Goal: Communication & Community: Participate in discussion

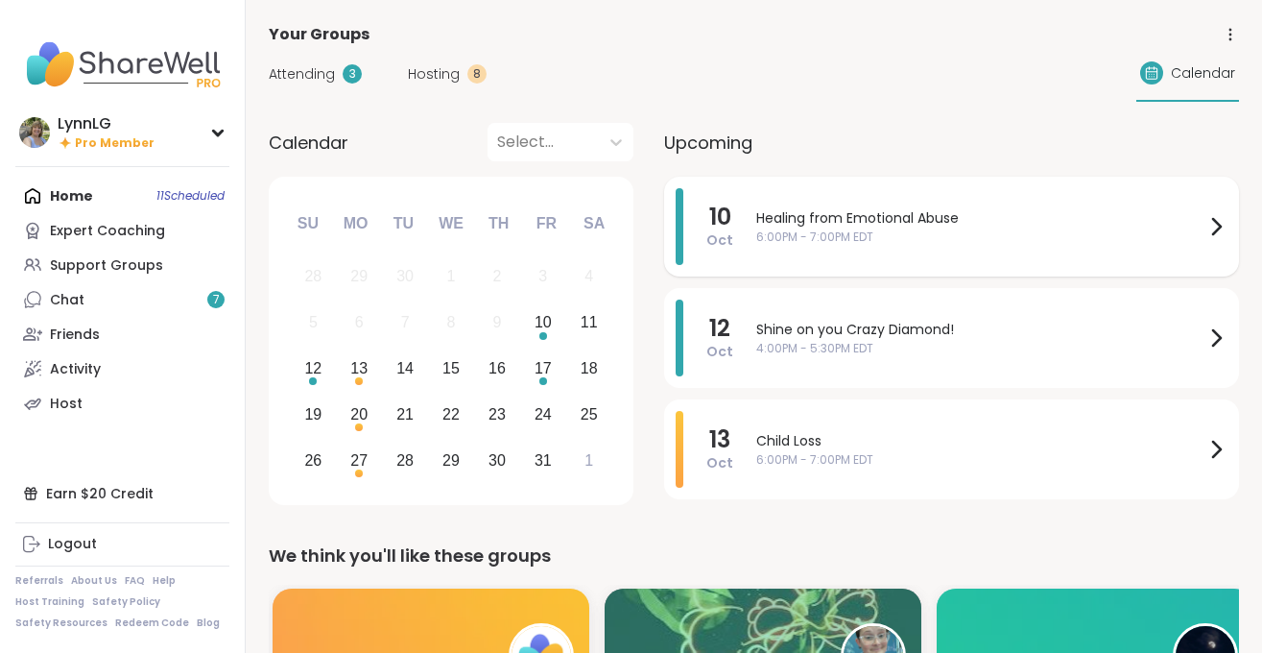
click at [978, 223] on span "Healing from Emotional Abuse" at bounding box center [980, 218] width 448 height 20
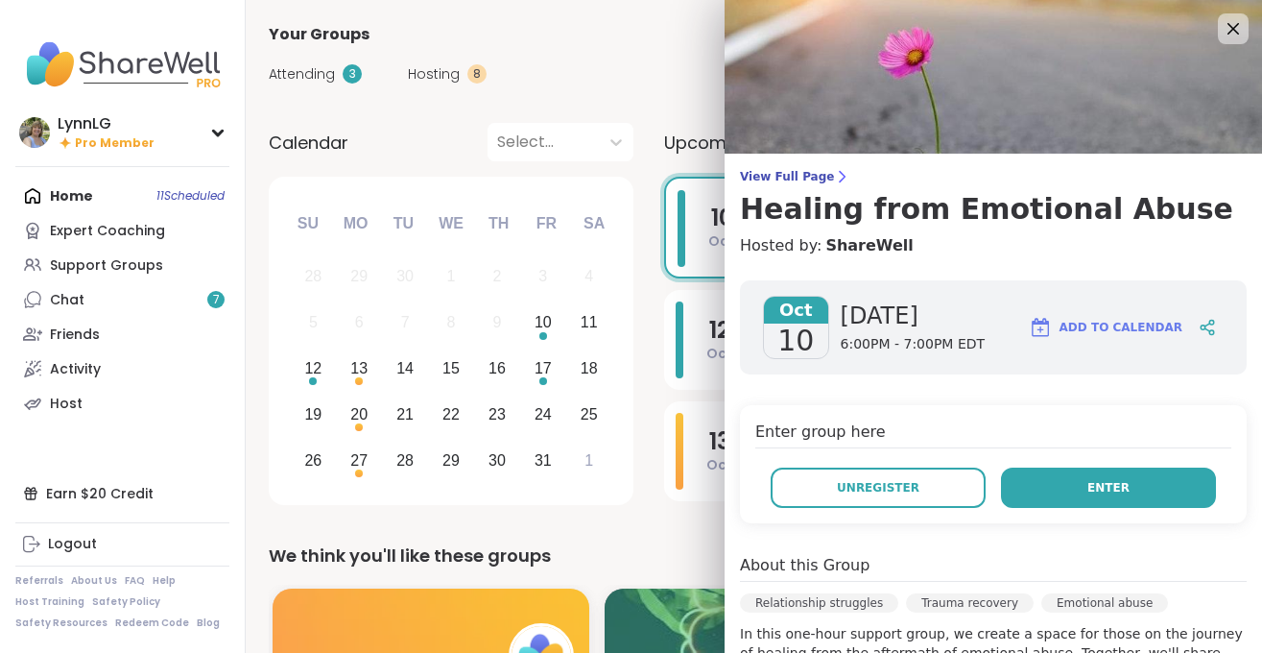
click at [1073, 487] on button "Enter" at bounding box center [1108, 487] width 215 height 40
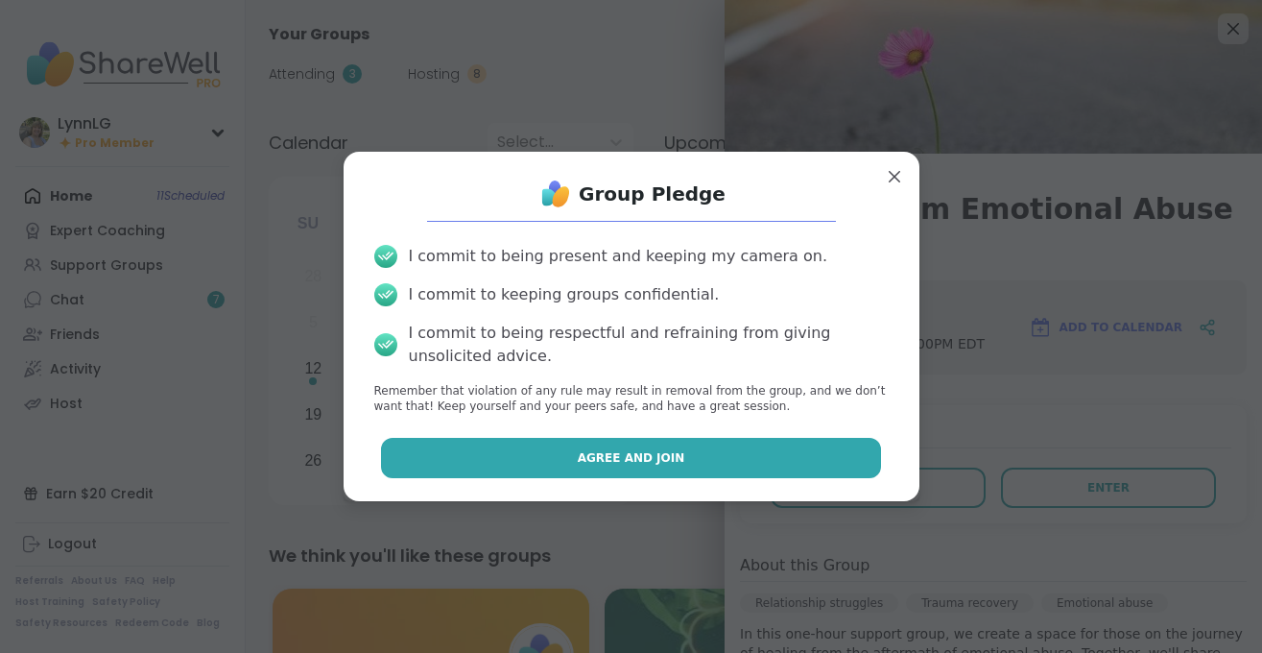
click at [665, 442] on button "Agree and Join" at bounding box center [631, 458] width 500 height 40
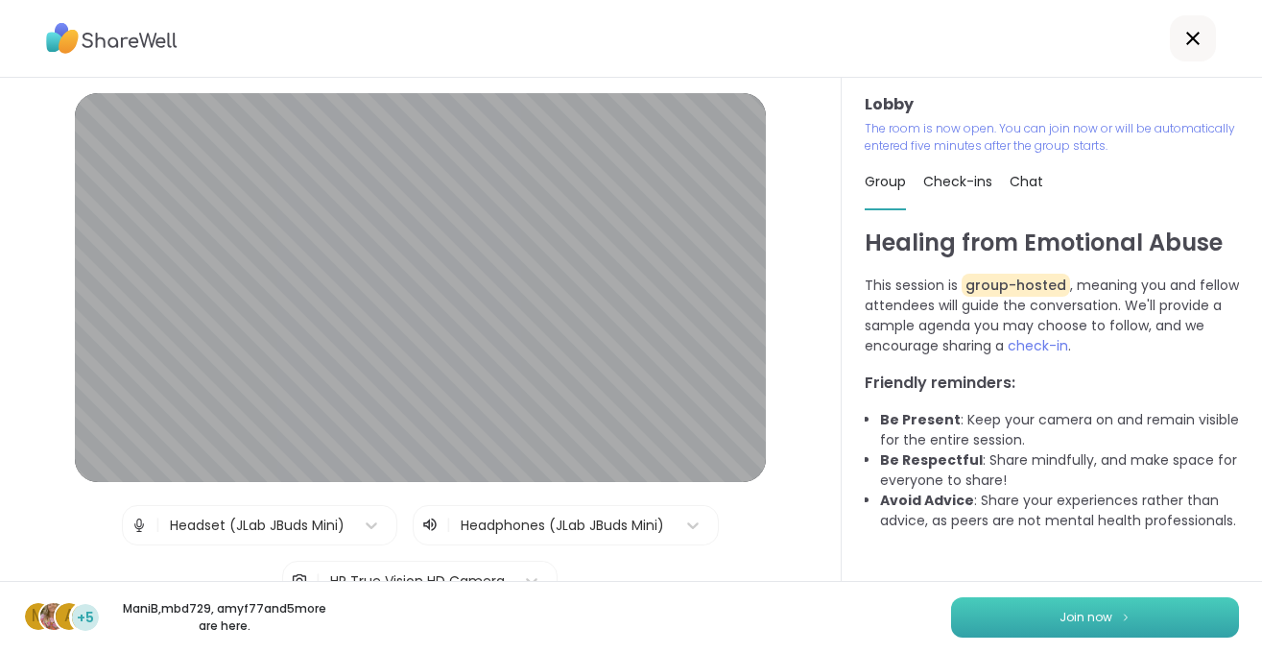
click at [1081, 613] on span "Join now" at bounding box center [1086, 617] width 53 height 17
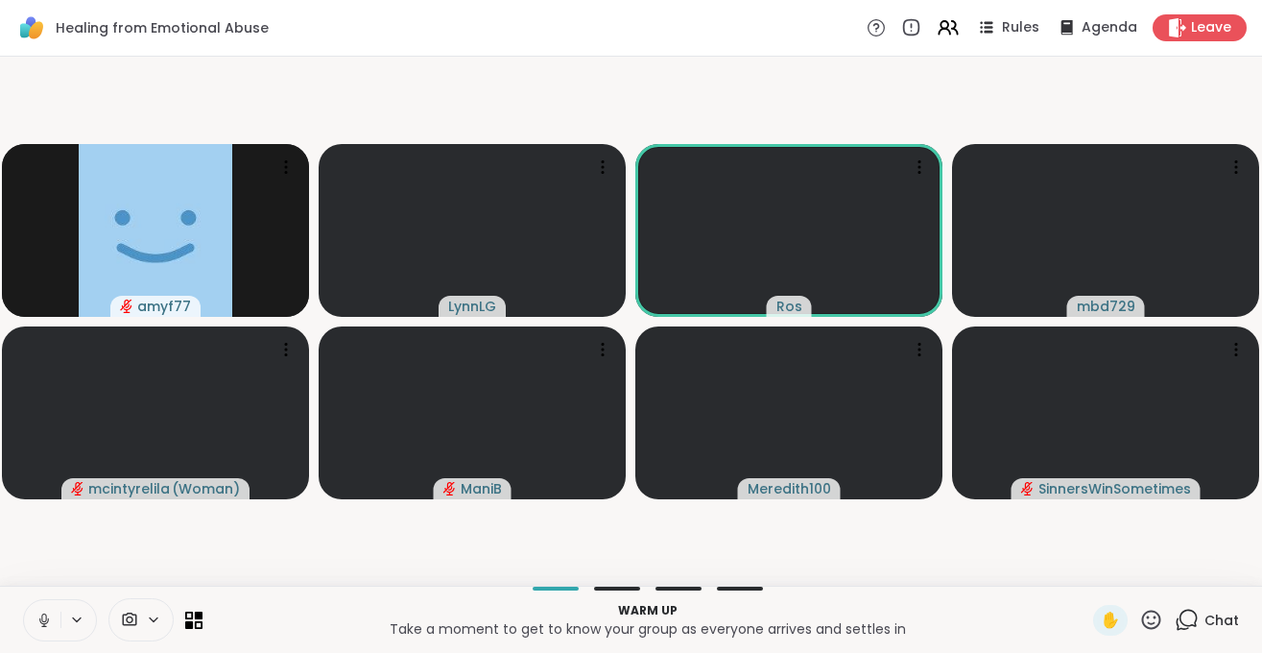
click at [50, 611] on icon at bounding box center [44, 619] width 17 height 17
click at [1207, 25] on span "Leave" at bounding box center [1212, 28] width 42 height 20
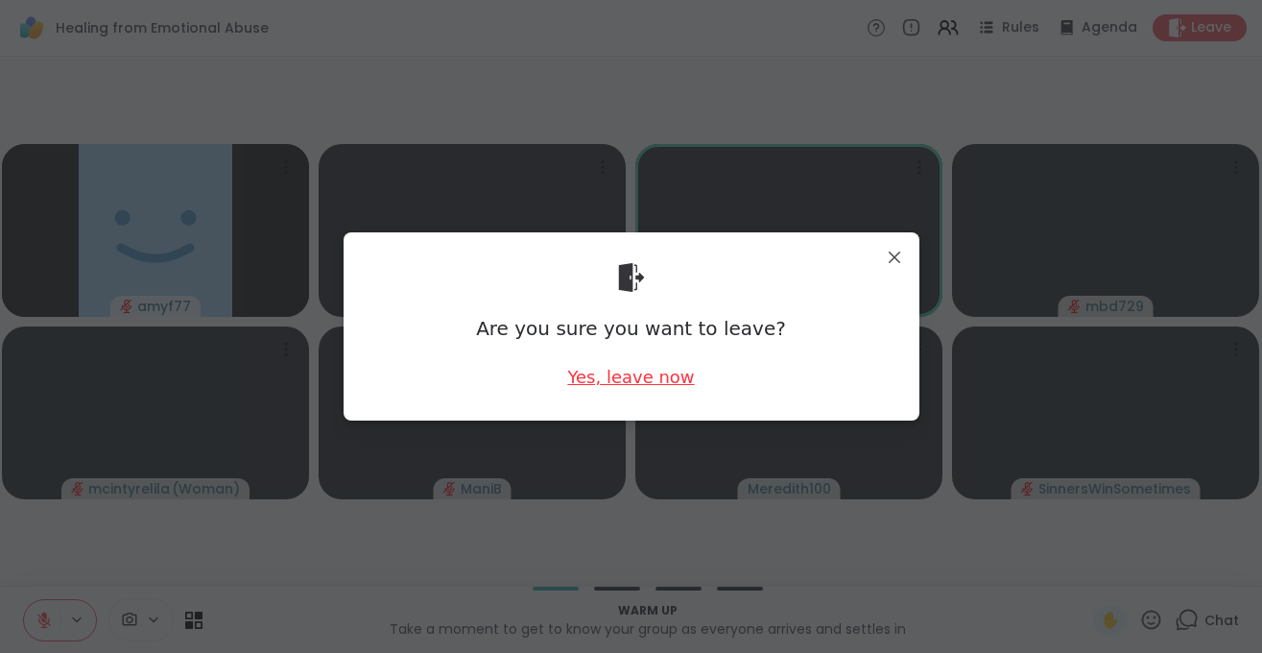
click at [632, 374] on div "Yes, leave now" at bounding box center [630, 377] width 127 height 24
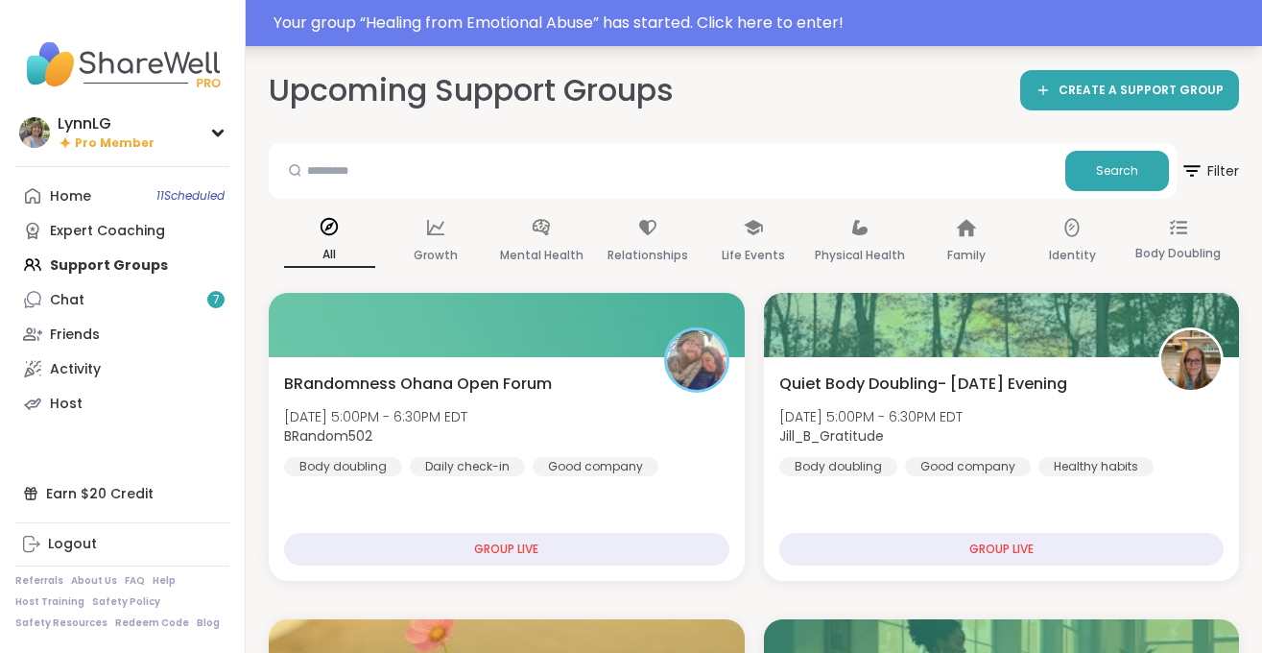
click at [921, 20] on div "Your group “ Healing from Emotional Abuse ” has started. Click here to enter!" at bounding box center [762, 23] width 977 height 23
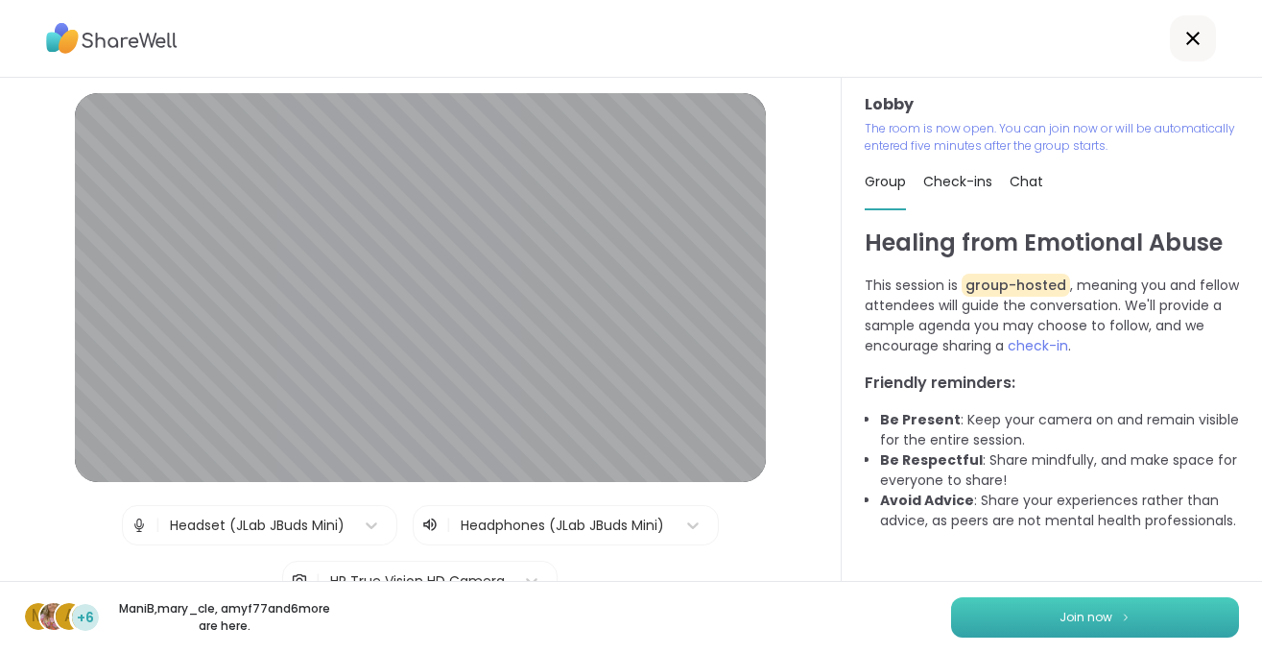
click at [1089, 621] on span "Join now" at bounding box center [1086, 617] width 53 height 17
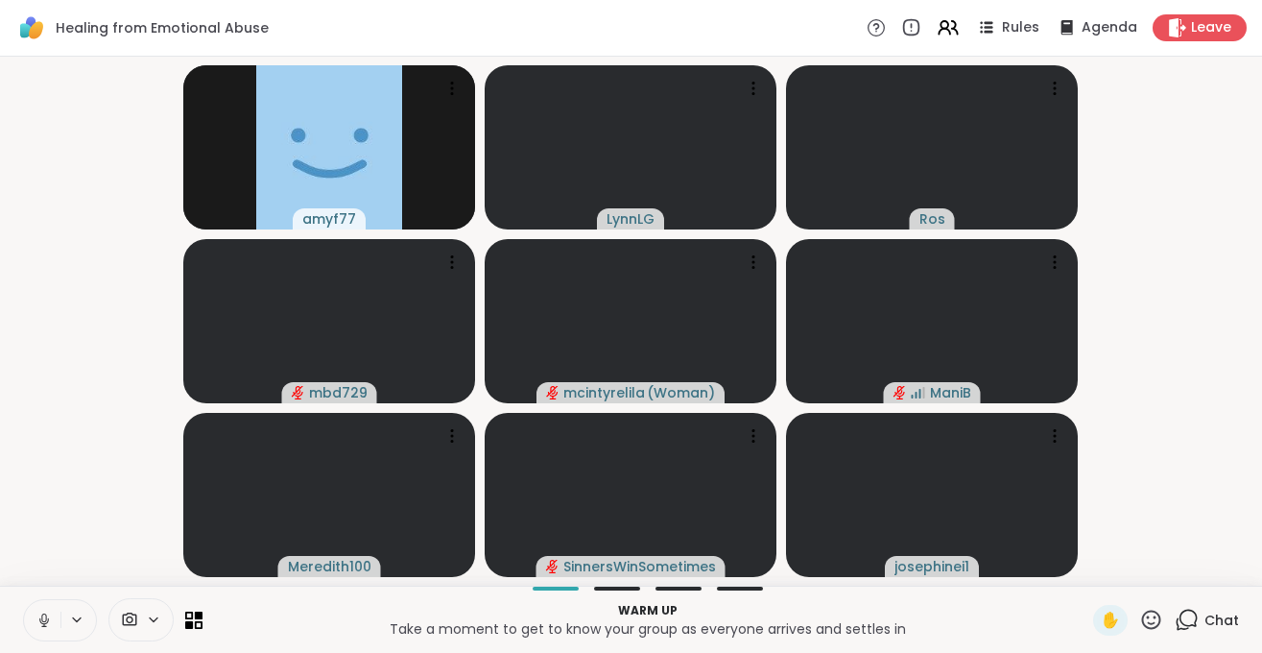
click at [41, 626] on icon at bounding box center [44, 619] width 17 height 17
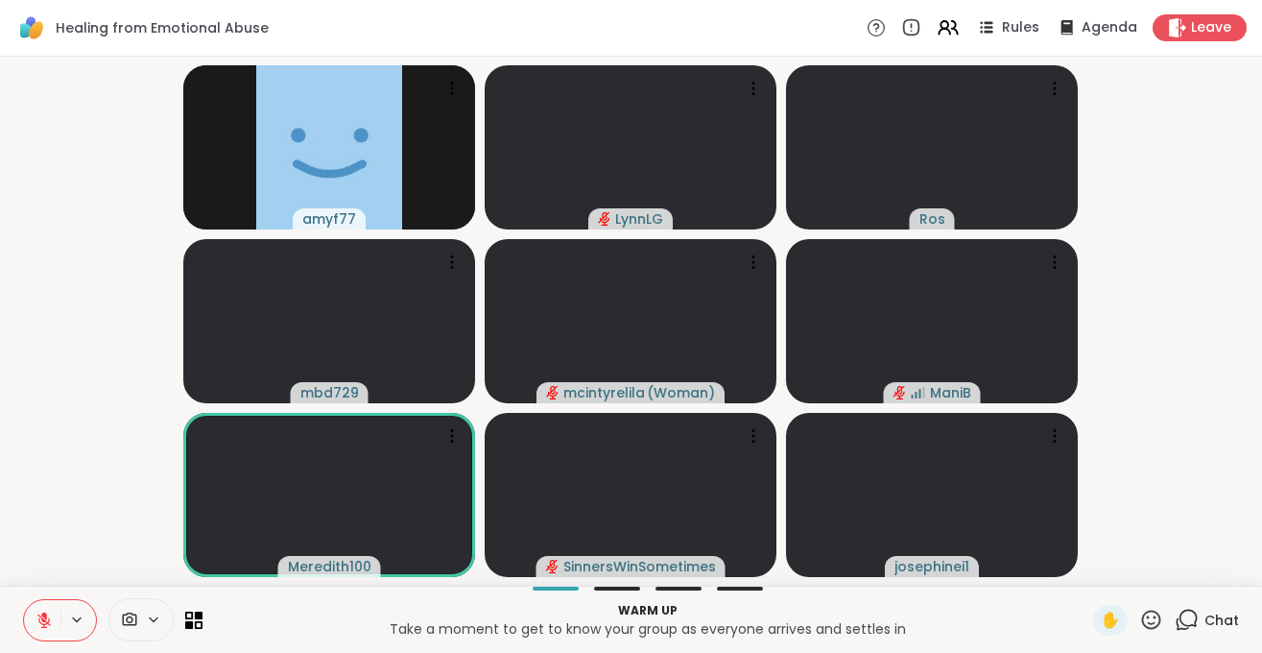
click at [1229, 606] on div "Chat" at bounding box center [1207, 620] width 64 height 31
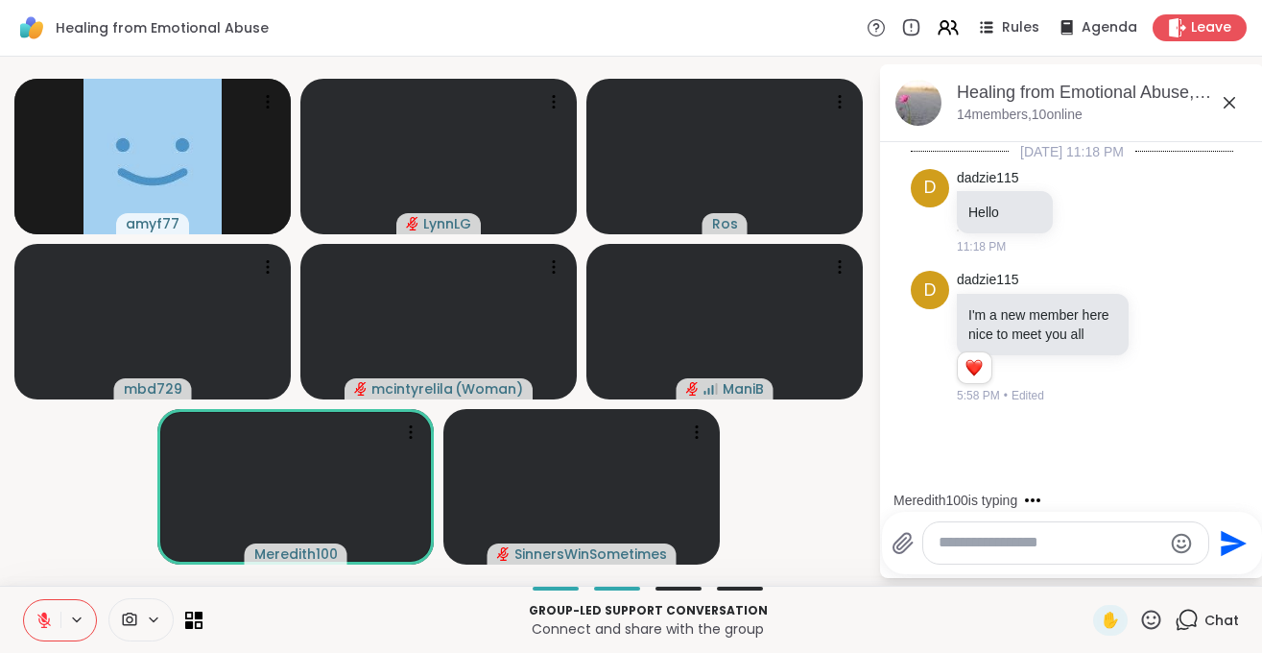
click at [34, 625] on button at bounding box center [42, 620] width 36 height 40
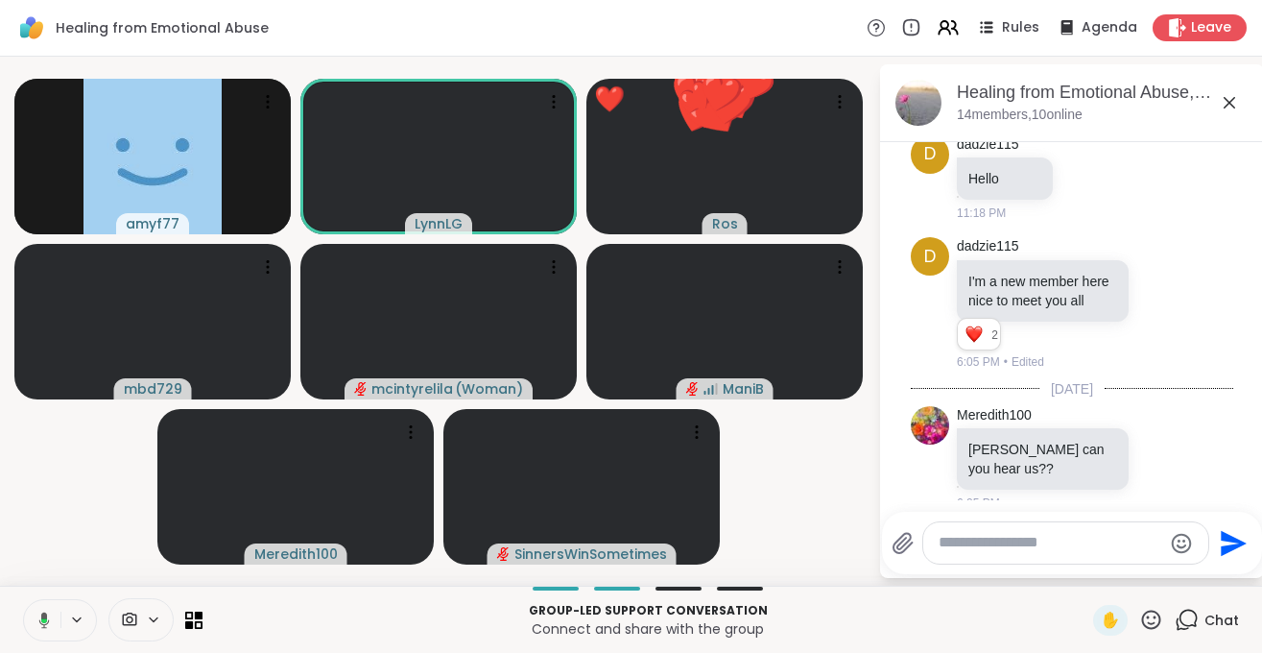
scroll to position [156, 0]
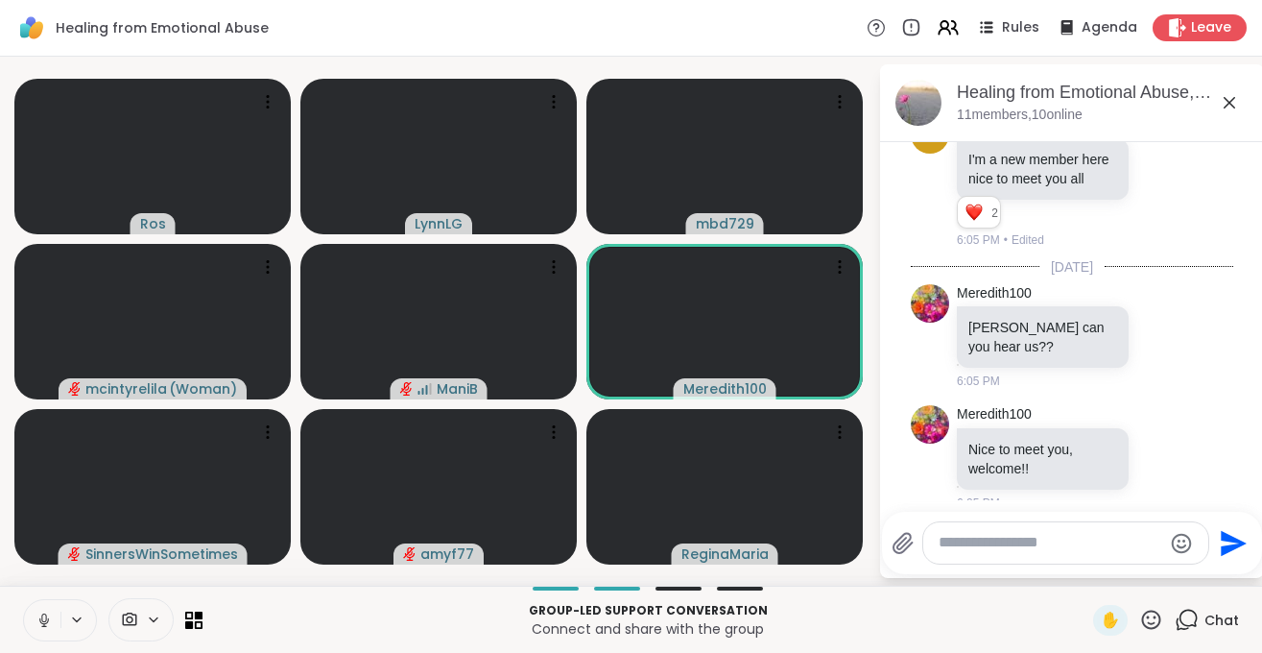
click at [47, 624] on icon at bounding box center [44, 619] width 17 height 17
click at [1155, 619] on icon at bounding box center [1151, 620] width 24 height 24
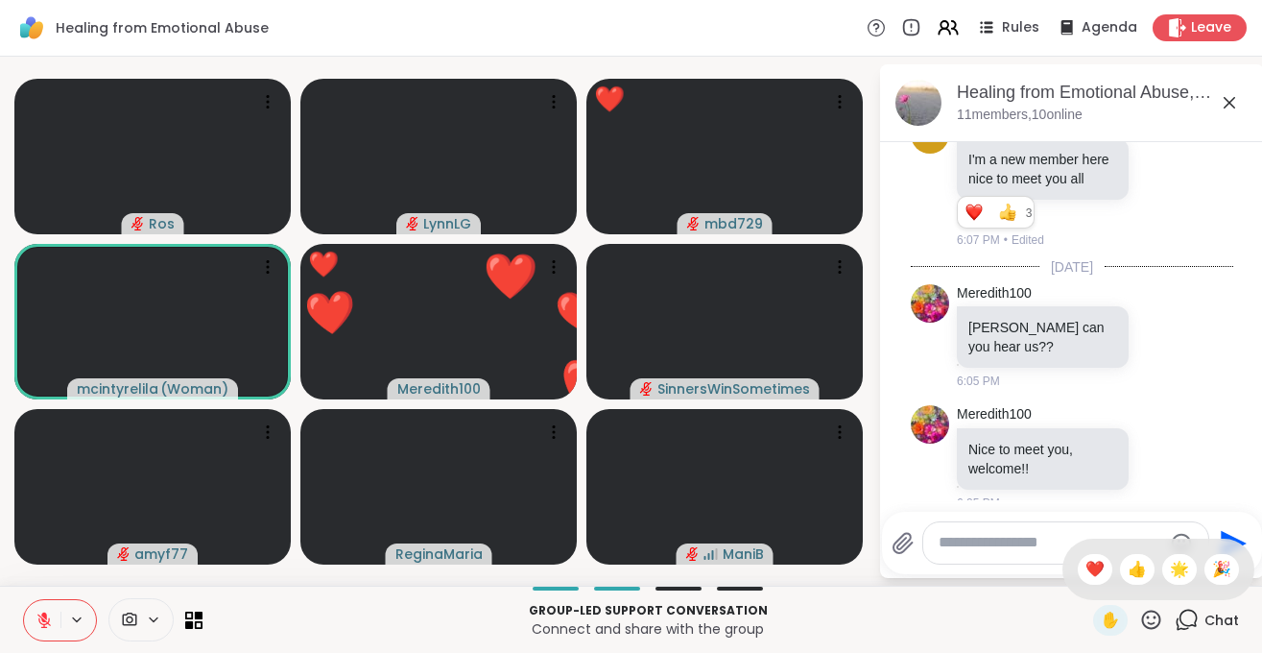
click at [47, 629] on button at bounding box center [42, 620] width 36 height 40
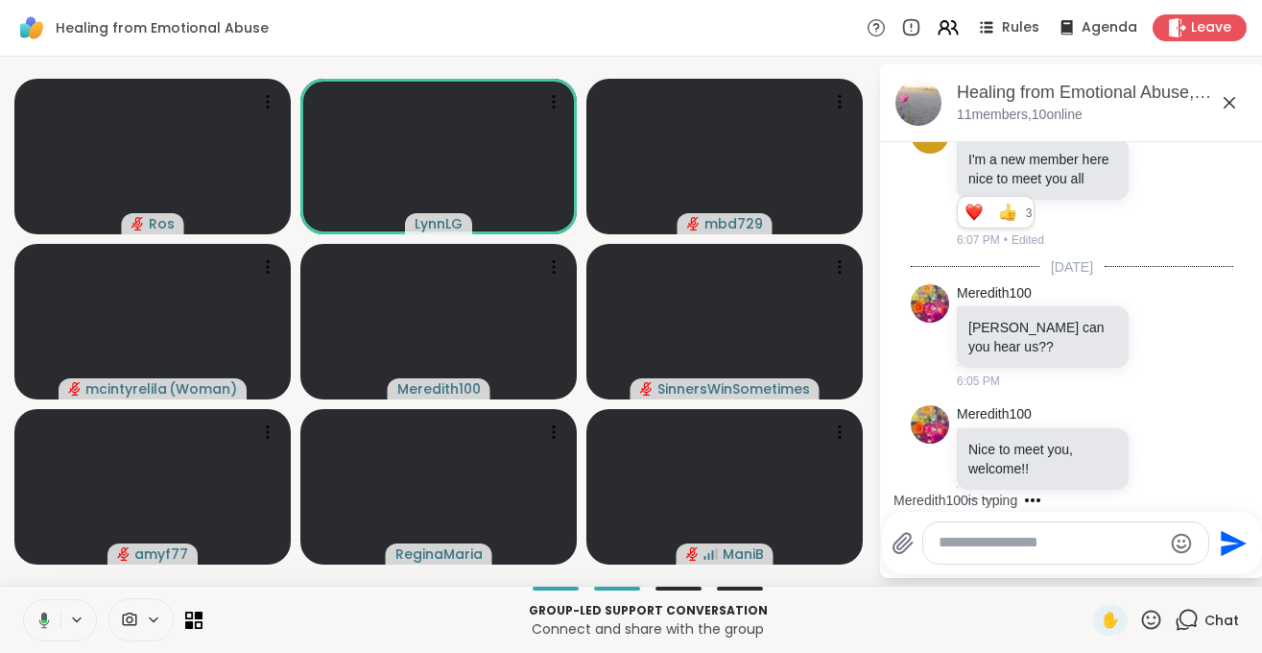
scroll to position [297, 0]
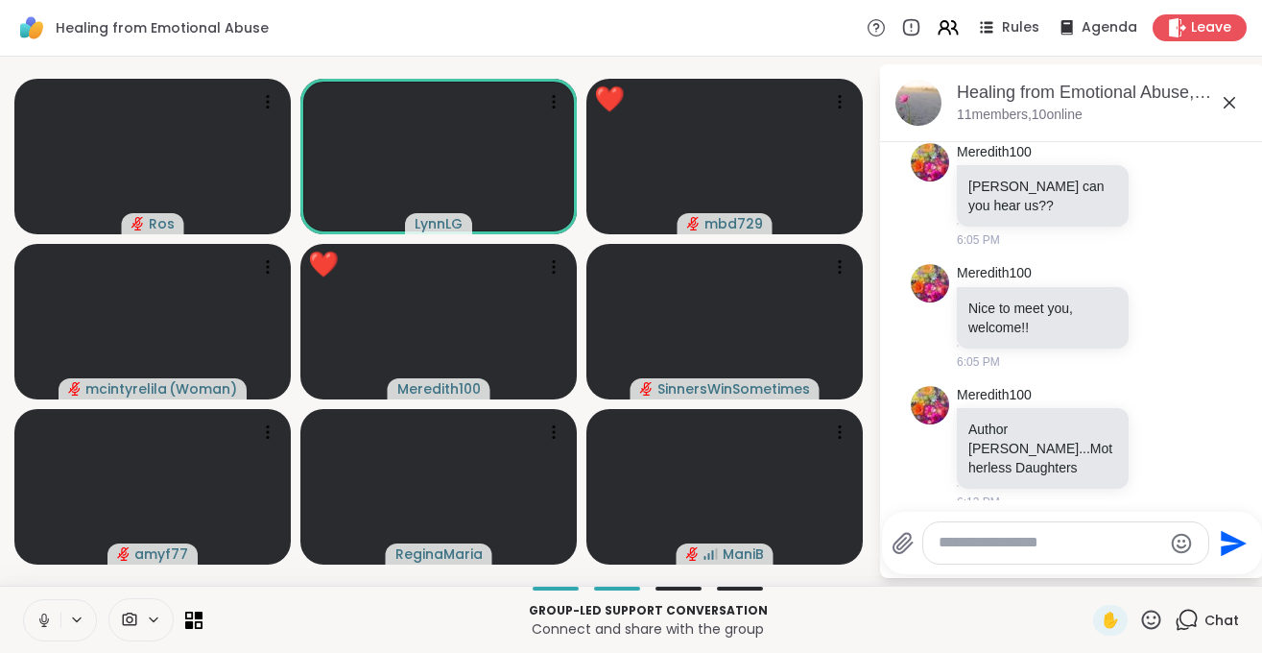
click at [54, 624] on button at bounding box center [42, 620] width 36 height 40
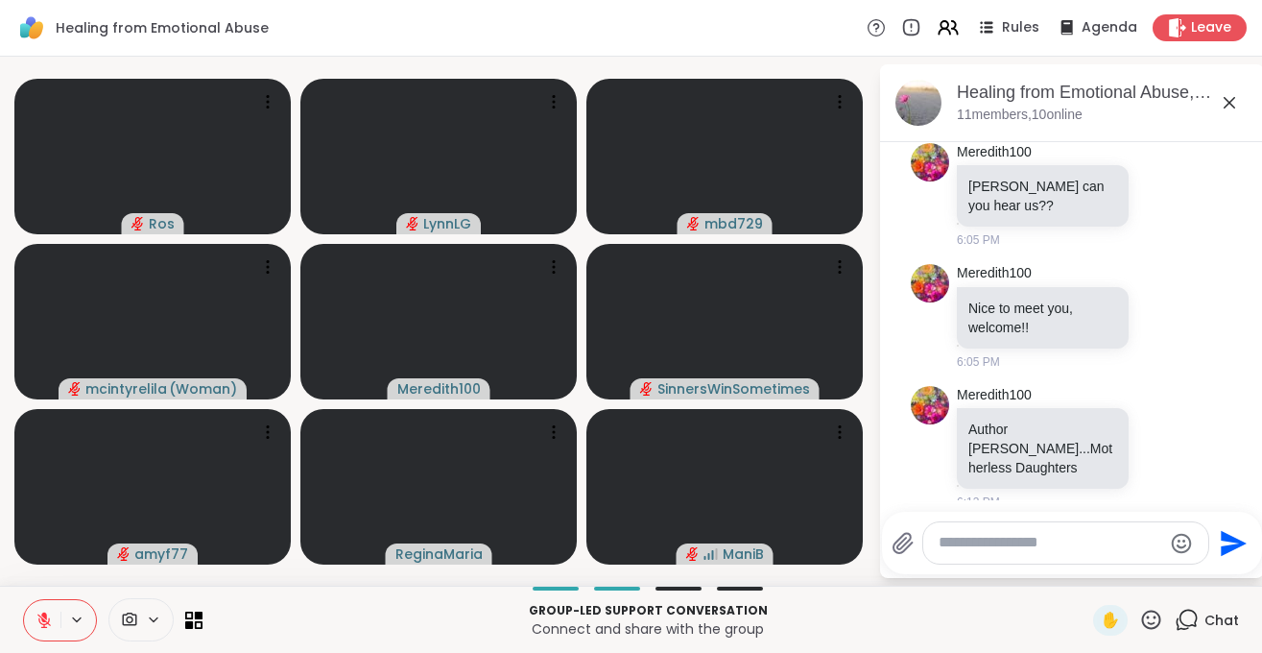
click at [1053, 550] on textarea "Type your message" at bounding box center [1051, 543] width 224 height 20
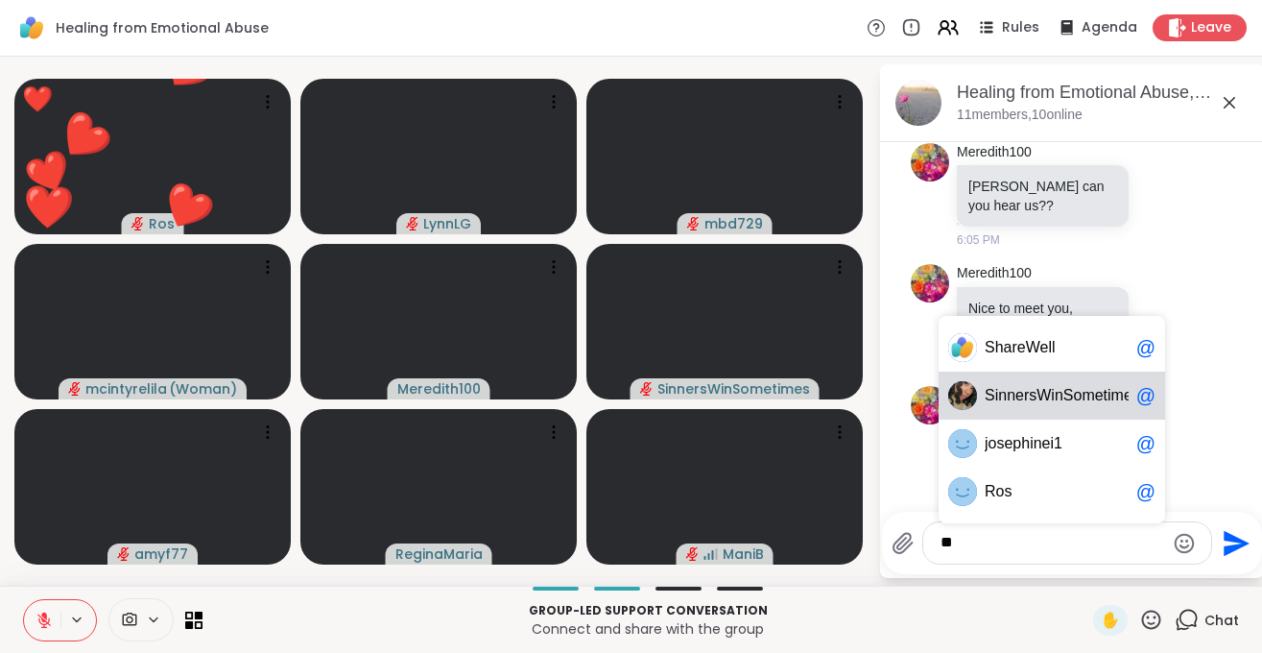
click at [1019, 399] on span "inner" at bounding box center [1012, 395] width 35 height 19
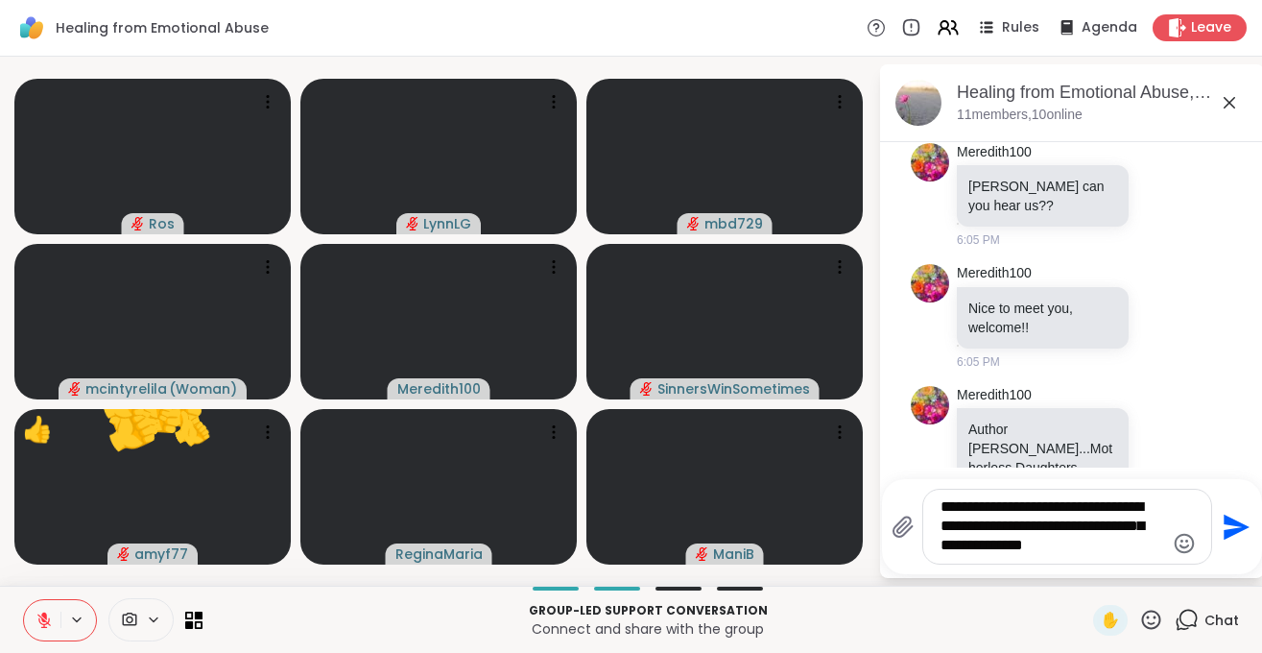
type textarea "**********"
click at [1177, 542] on icon "Emoji picker" at bounding box center [1184, 543] width 23 height 23
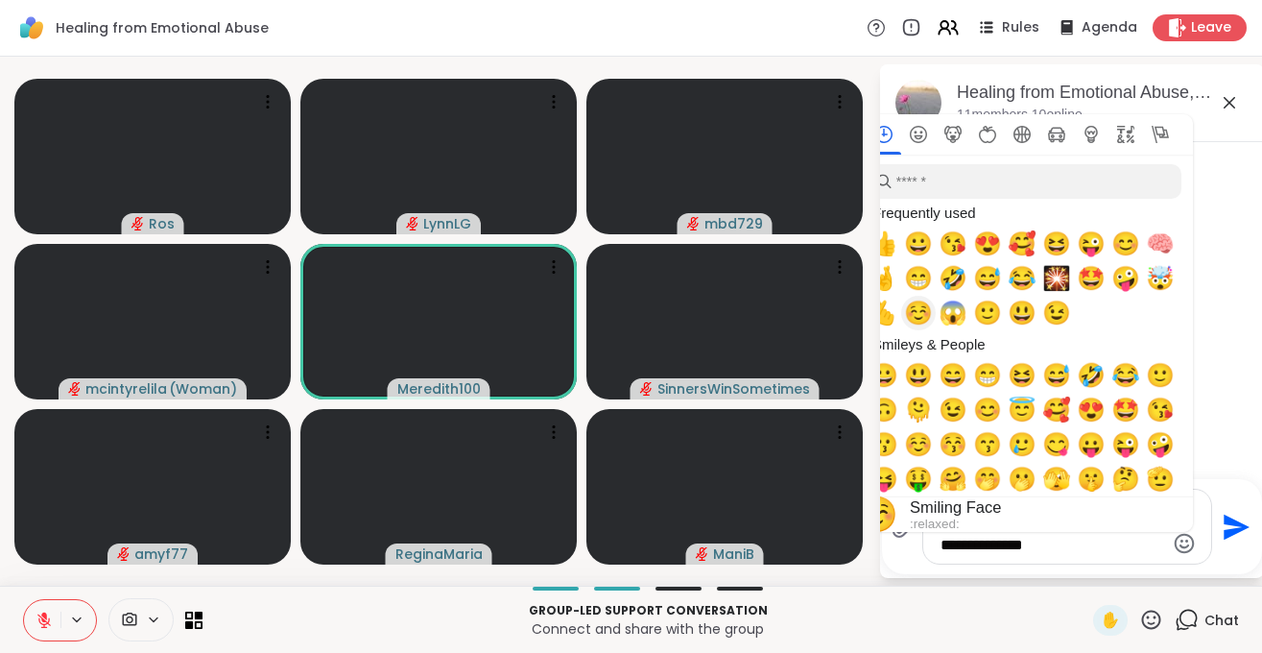
click at [923, 315] on span "☺️" at bounding box center [918, 313] width 29 height 27
click at [1228, 524] on icon "Send" at bounding box center [1237, 527] width 26 height 26
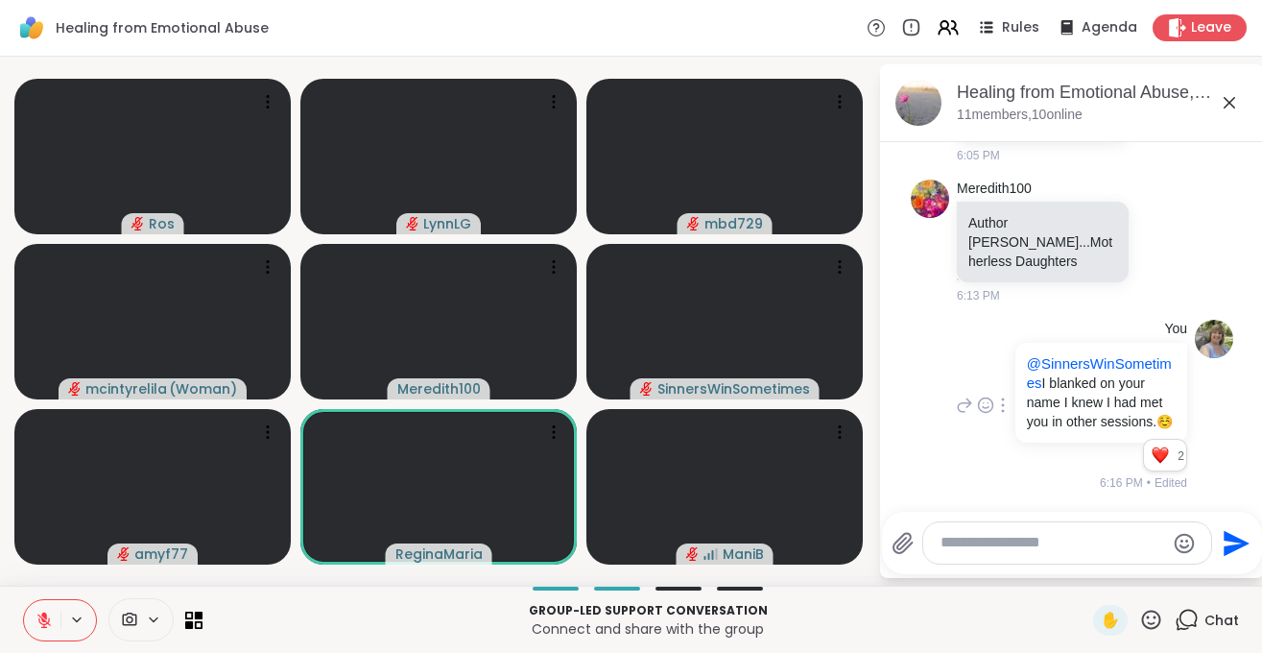
scroll to position [701, 0]
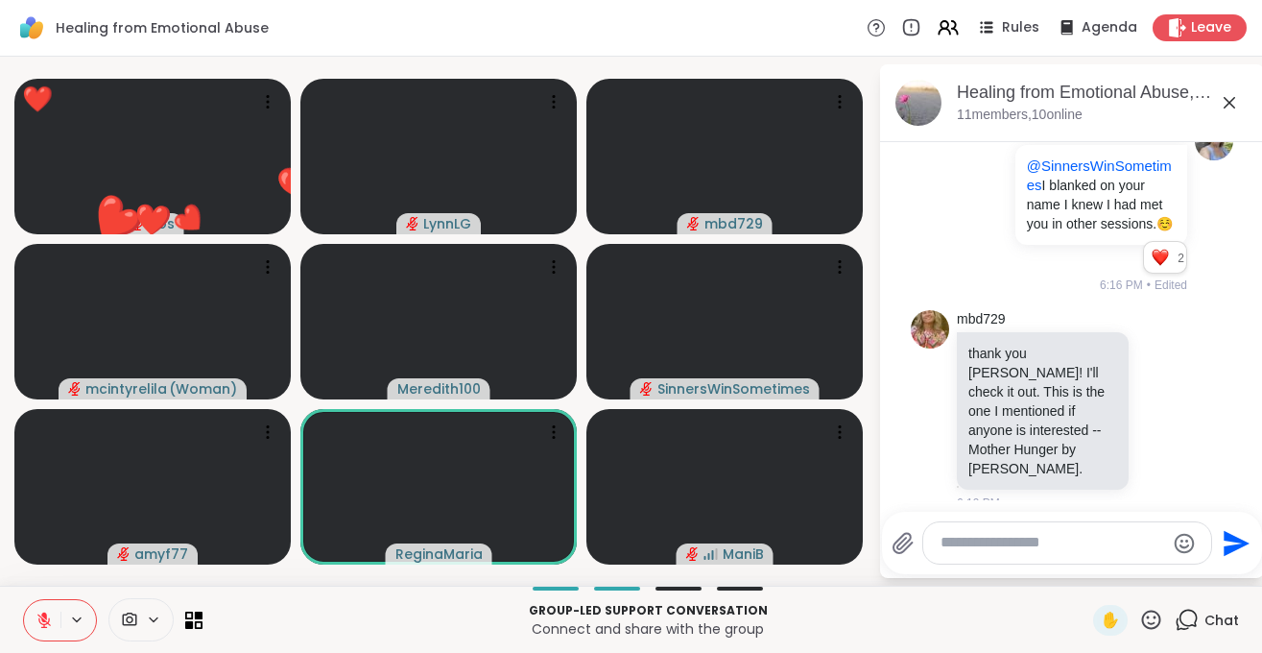
click at [957, 541] on textarea "Type your message" at bounding box center [1053, 543] width 224 height 20
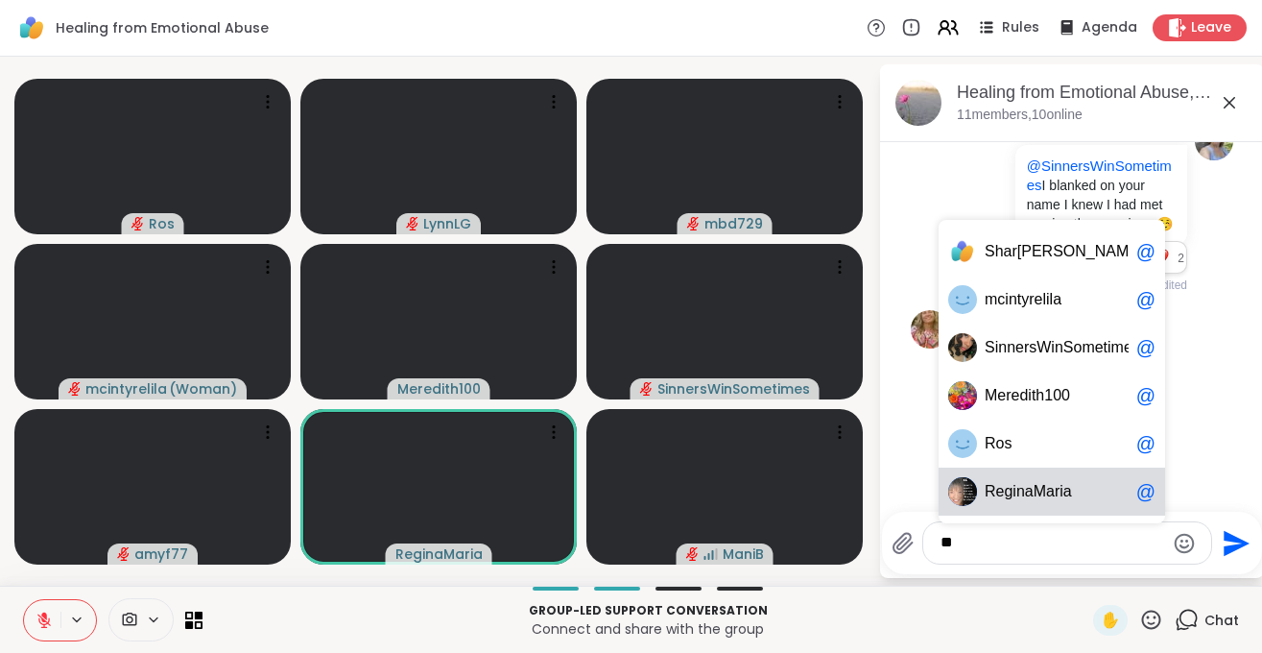
click at [1030, 492] on span "eginaMa" at bounding box center [1025, 491] width 59 height 19
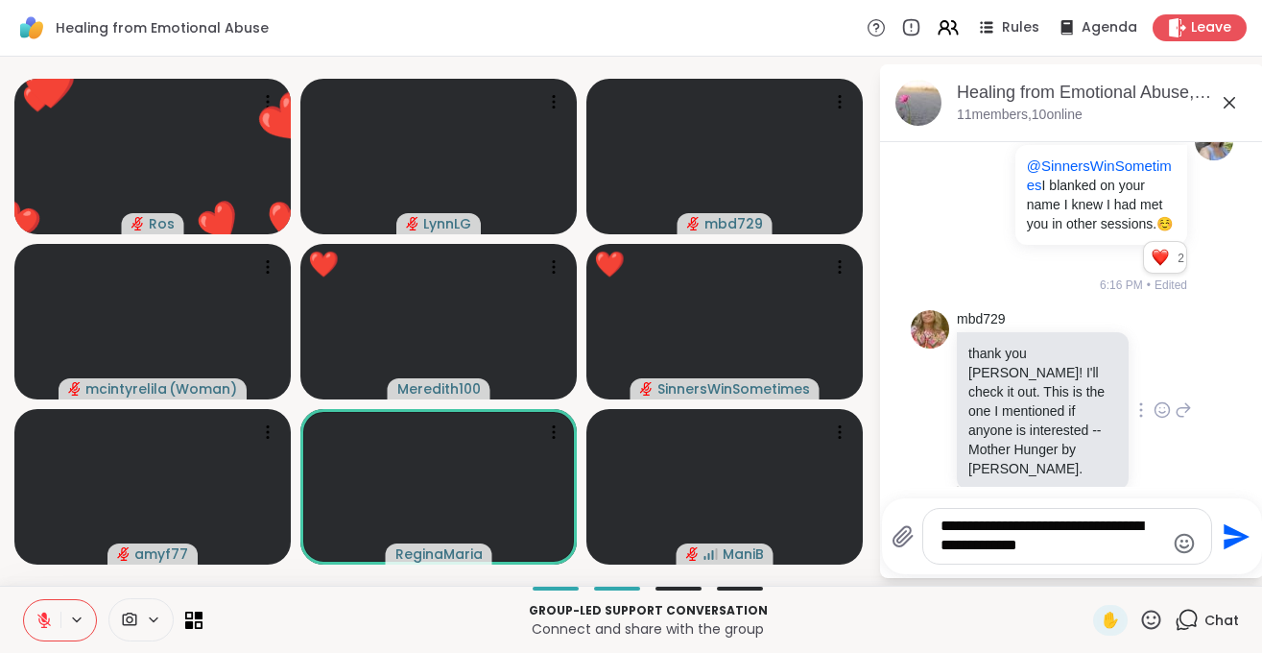
type textarea "**********"
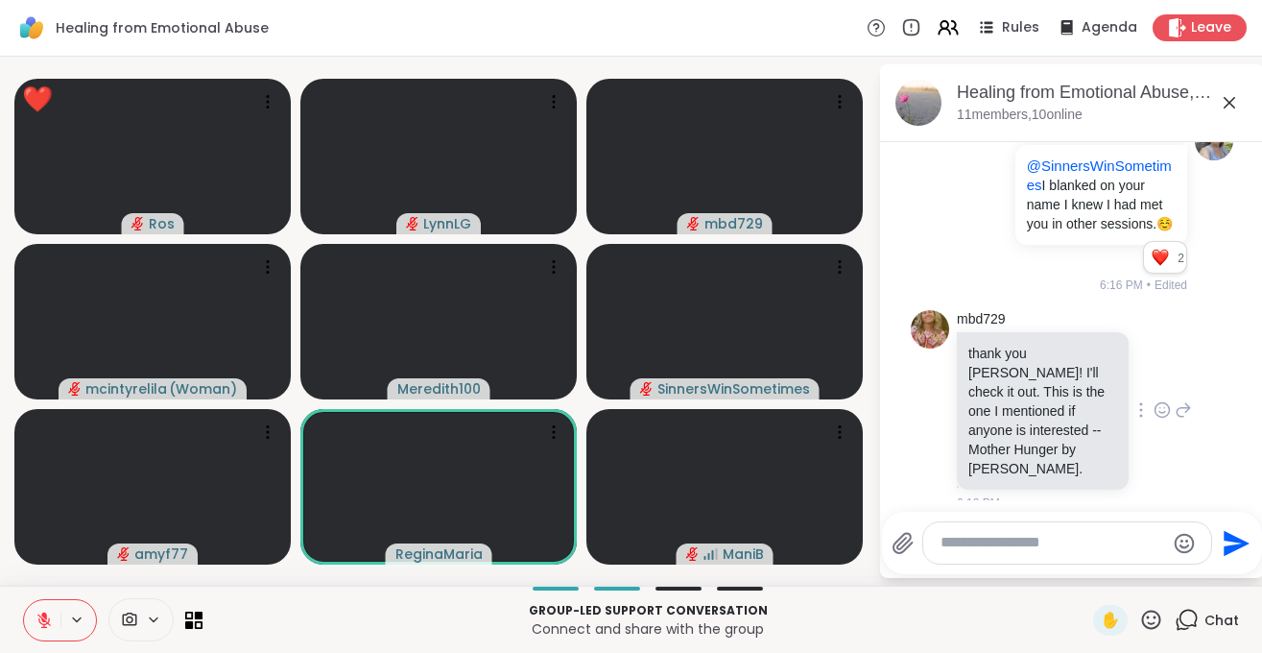
scroll to position [842, 0]
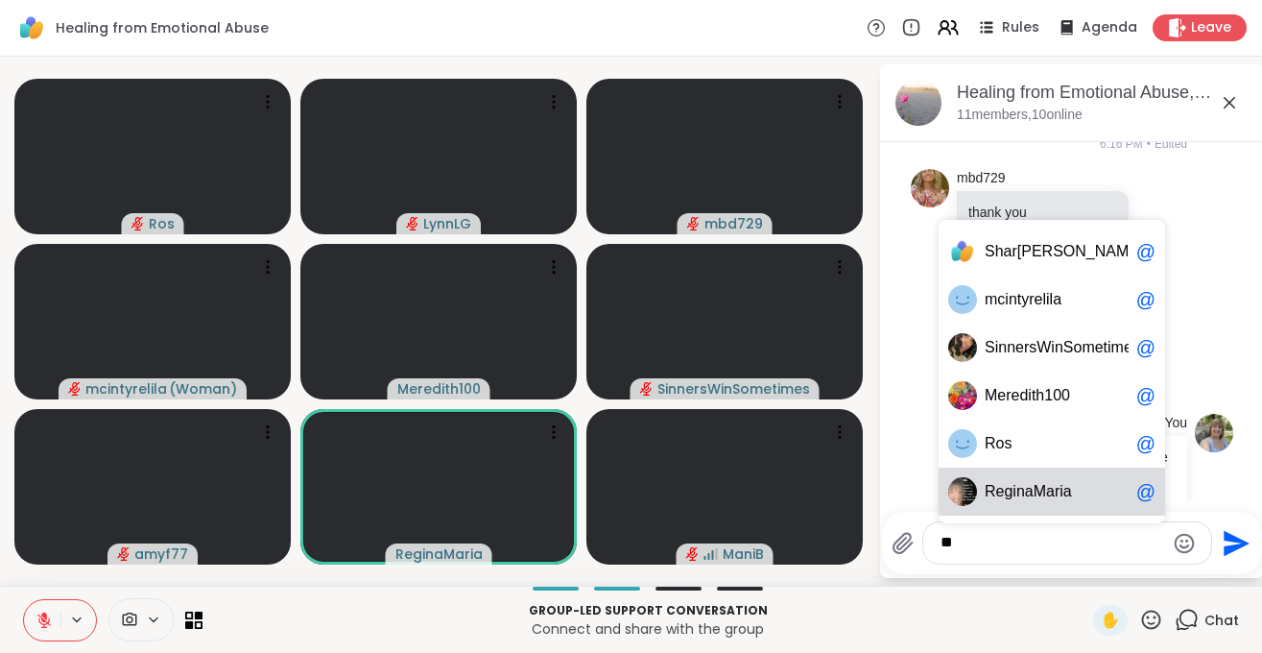
click at [1005, 497] on span "eginaMa" at bounding box center [1025, 491] width 59 height 19
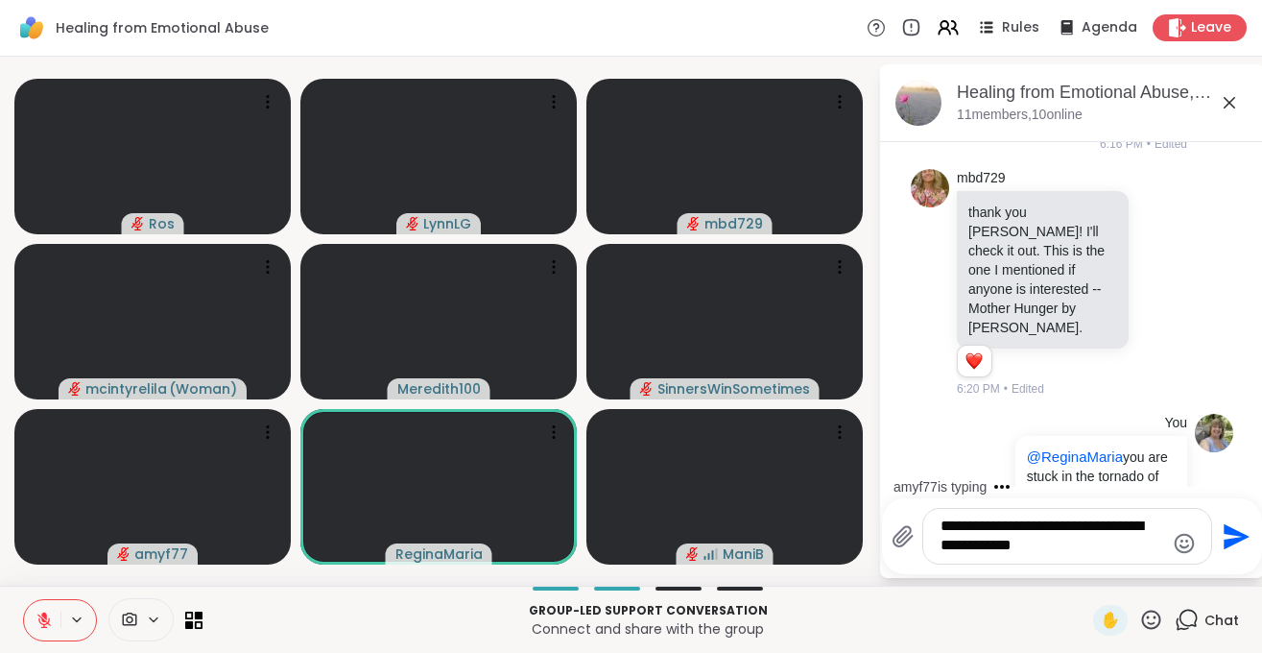
scroll to position [1004, 0]
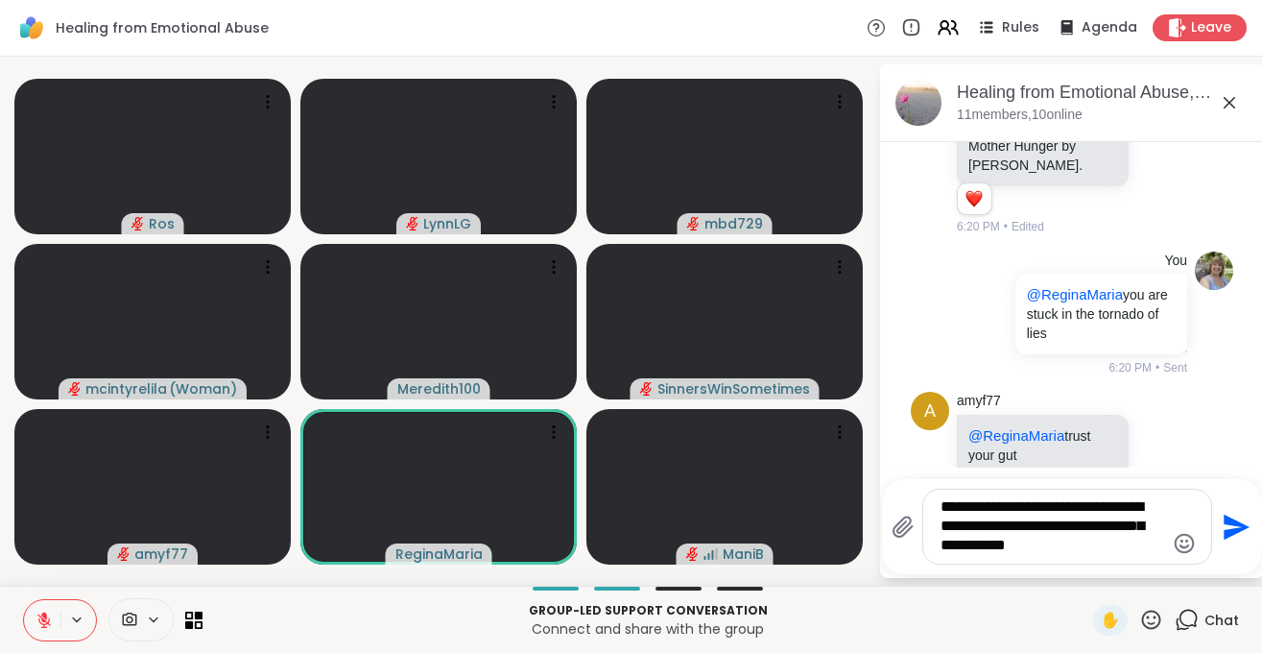
drag, startPoint x: 1119, startPoint y: 552, endPoint x: 931, endPoint y: 501, distance: 194.9
click at [941, 501] on textarea "**********" at bounding box center [1053, 526] width 224 height 59
type textarea "**********"
click at [1106, 620] on span "✋" at bounding box center [1110, 620] width 19 height 23
click at [1102, 618] on span "✋" at bounding box center [1110, 620] width 19 height 23
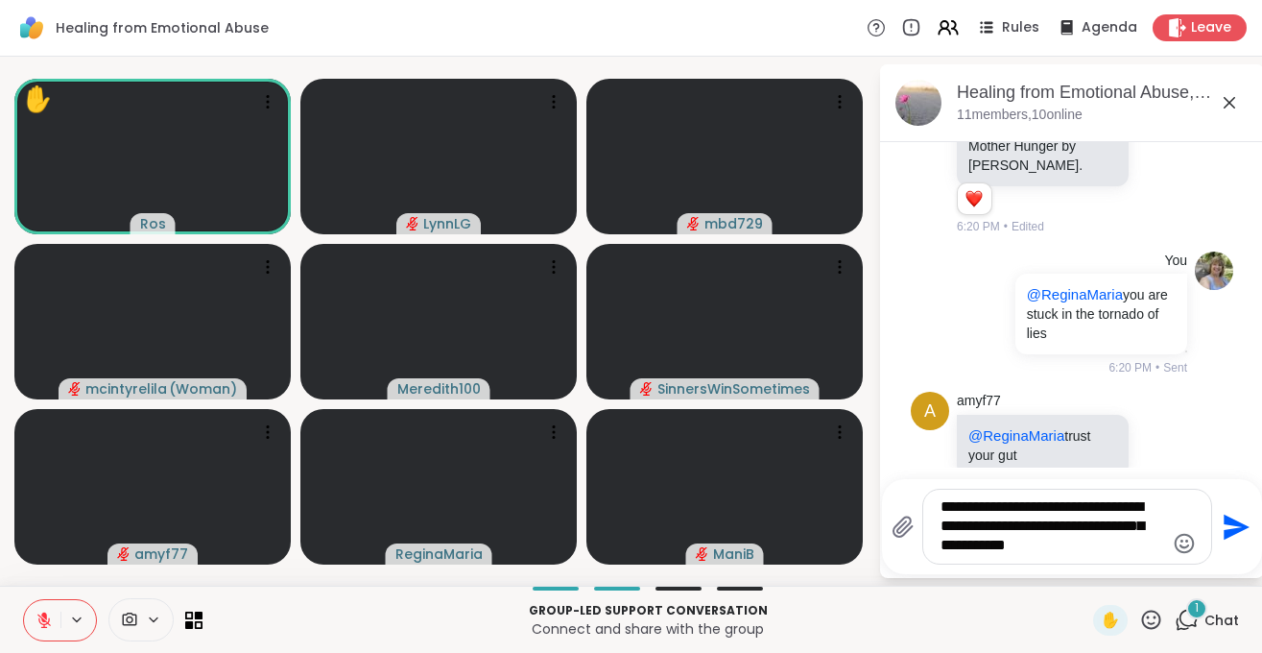
scroll to position [1145, 0]
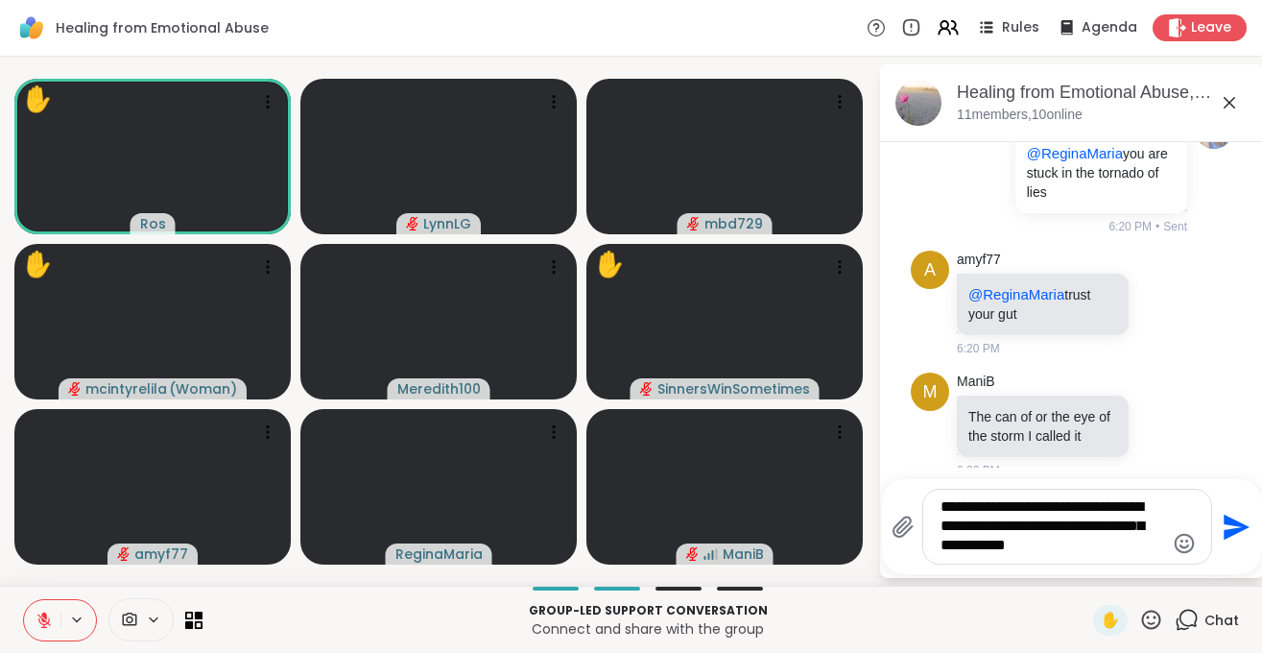
drag, startPoint x: 1133, startPoint y: 545, endPoint x: 932, endPoint y: 504, distance: 204.8
click at [941, 504] on textarea "**********" at bounding box center [1053, 526] width 224 height 59
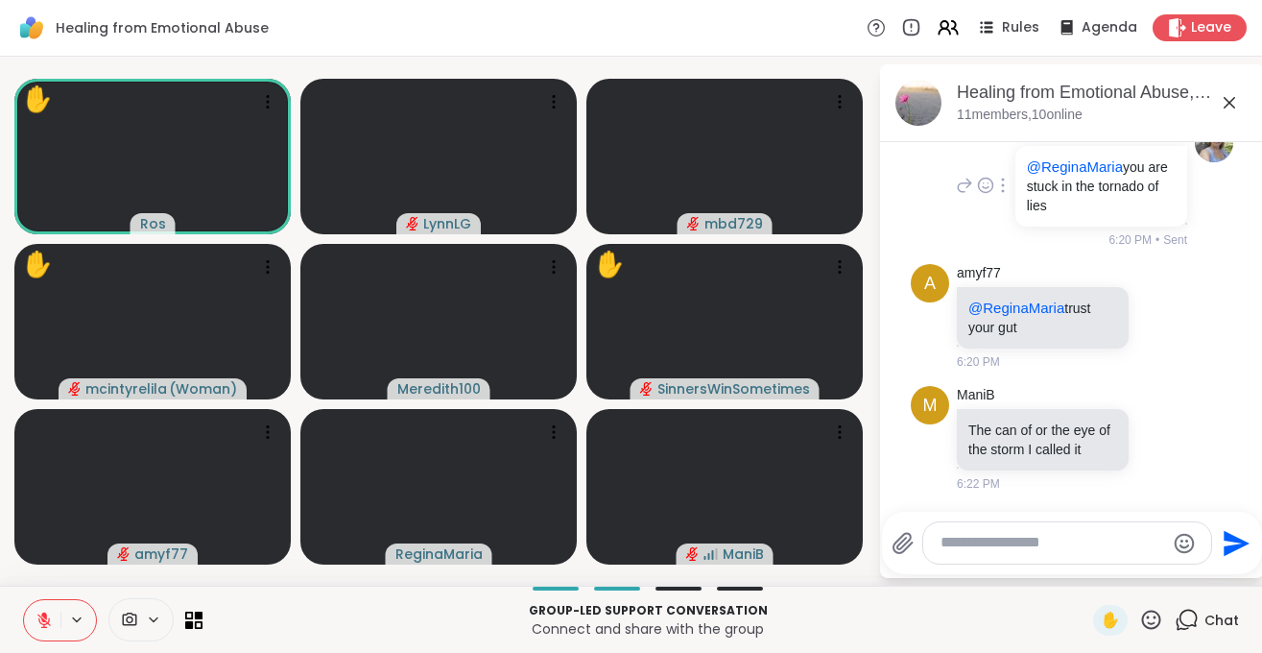
scroll to position [1113, 0]
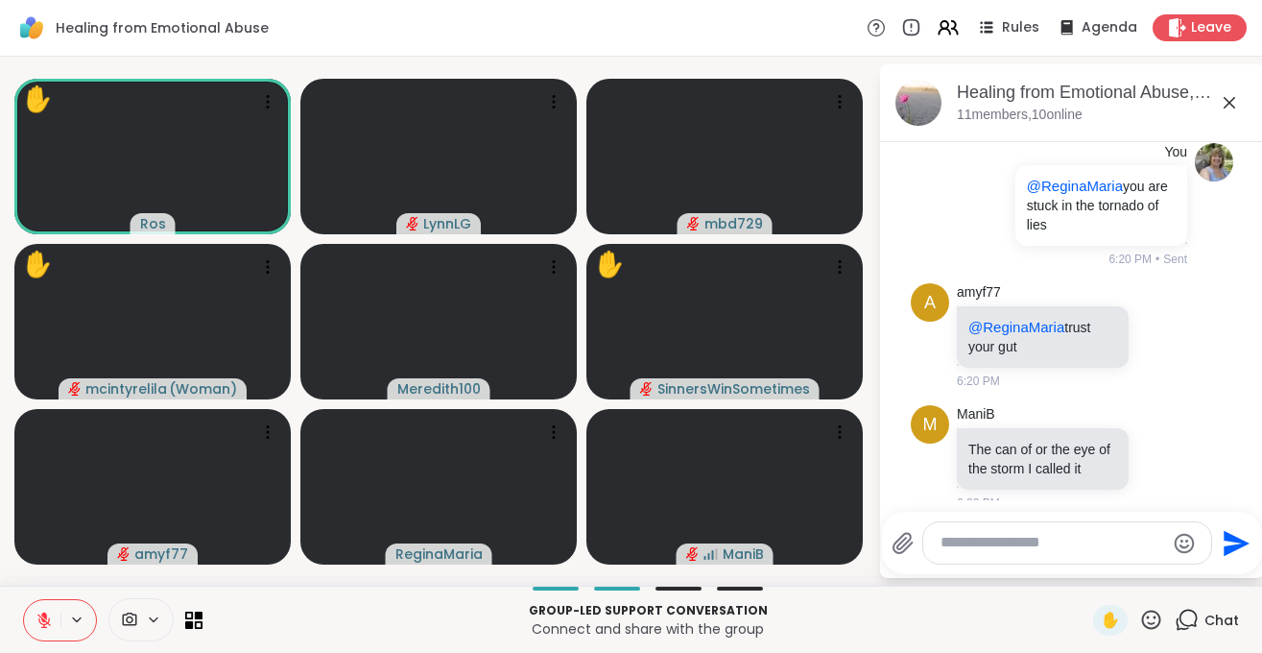
paste textarea "**********"
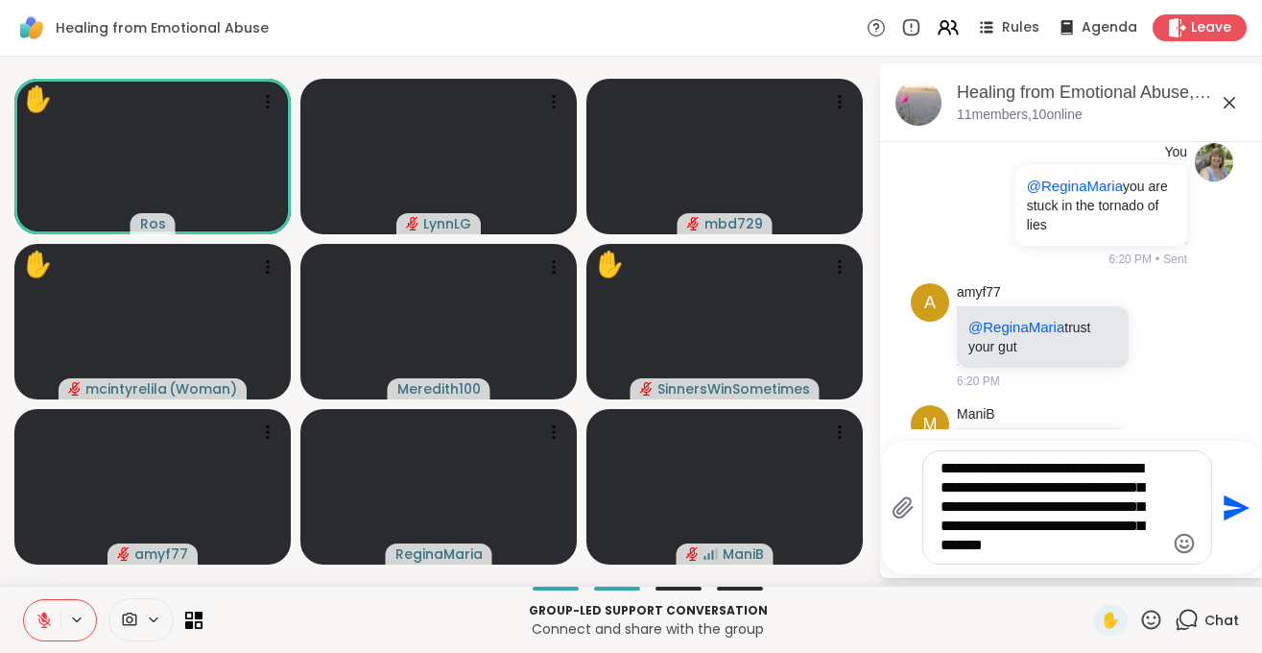
drag, startPoint x: 1043, startPoint y: 469, endPoint x: 929, endPoint y: 480, distance: 113.8
click at [941, 478] on textarea "**********" at bounding box center [1053, 507] width 224 height 97
click at [1030, 466] on textarea "**********" at bounding box center [1053, 507] width 224 height 97
click at [1042, 473] on textarea "**********" at bounding box center [1053, 507] width 224 height 97
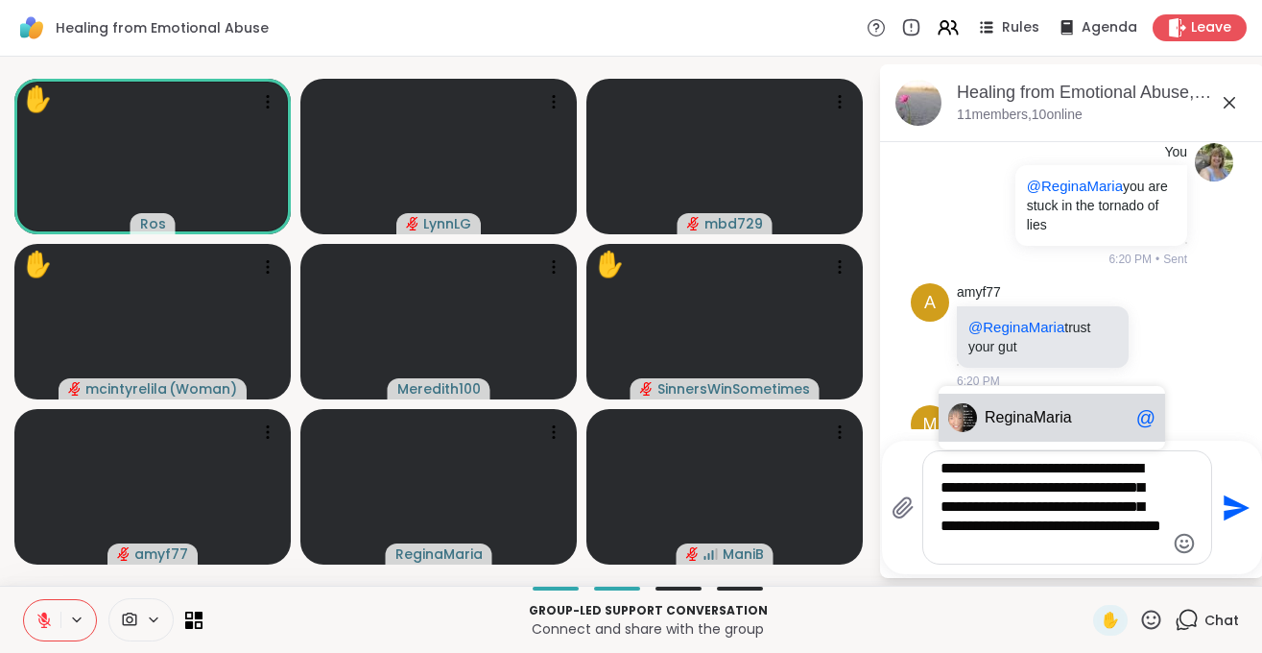
click at [1067, 415] on span "ria" at bounding box center [1063, 417] width 17 height 19
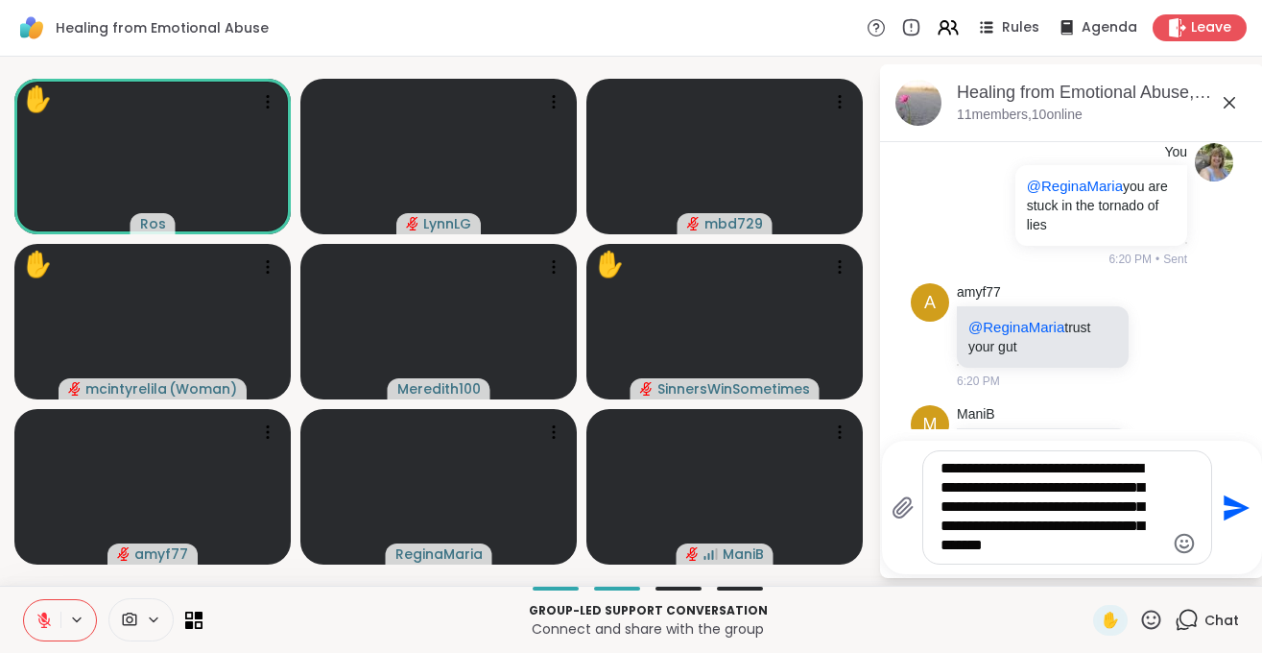
click at [1137, 547] on textarea "**********" at bounding box center [1053, 507] width 224 height 97
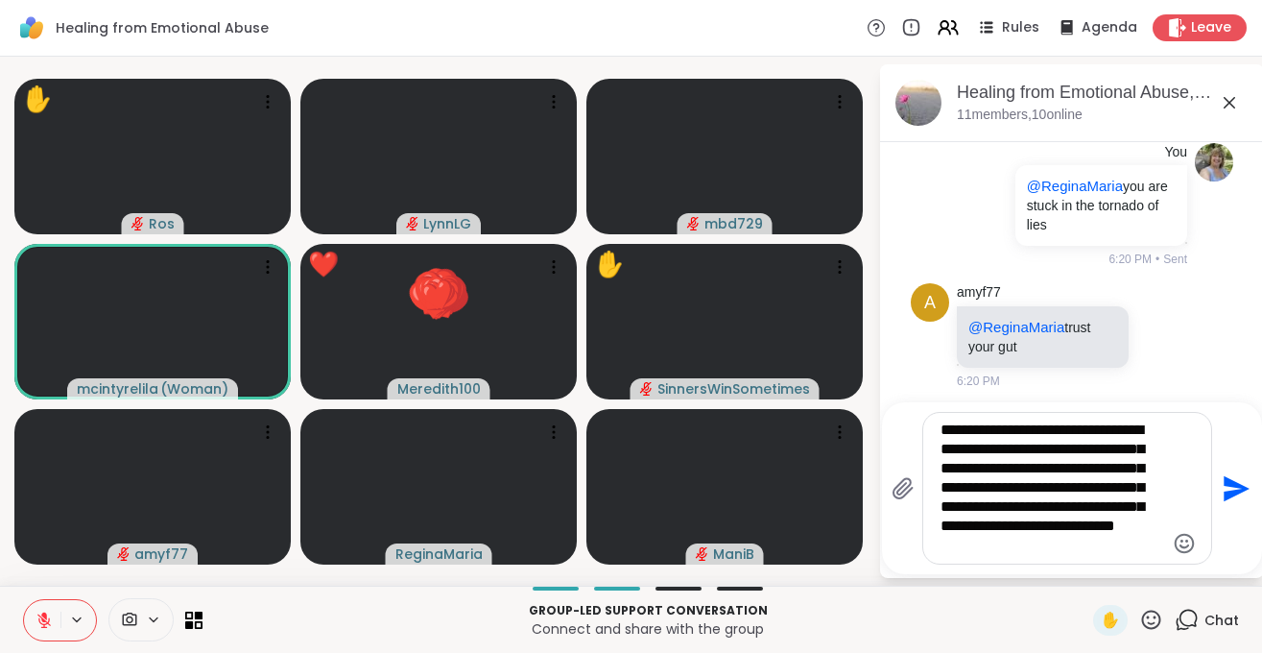
click at [1022, 546] on textarea "**********" at bounding box center [1053, 487] width 224 height 135
click at [1155, 549] on textarea "**********" at bounding box center [1053, 487] width 224 height 135
type textarea "**********"
click at [1182, 540] on icon "Emoji picker" at bounding box center [1184, 543] width 23 height 23
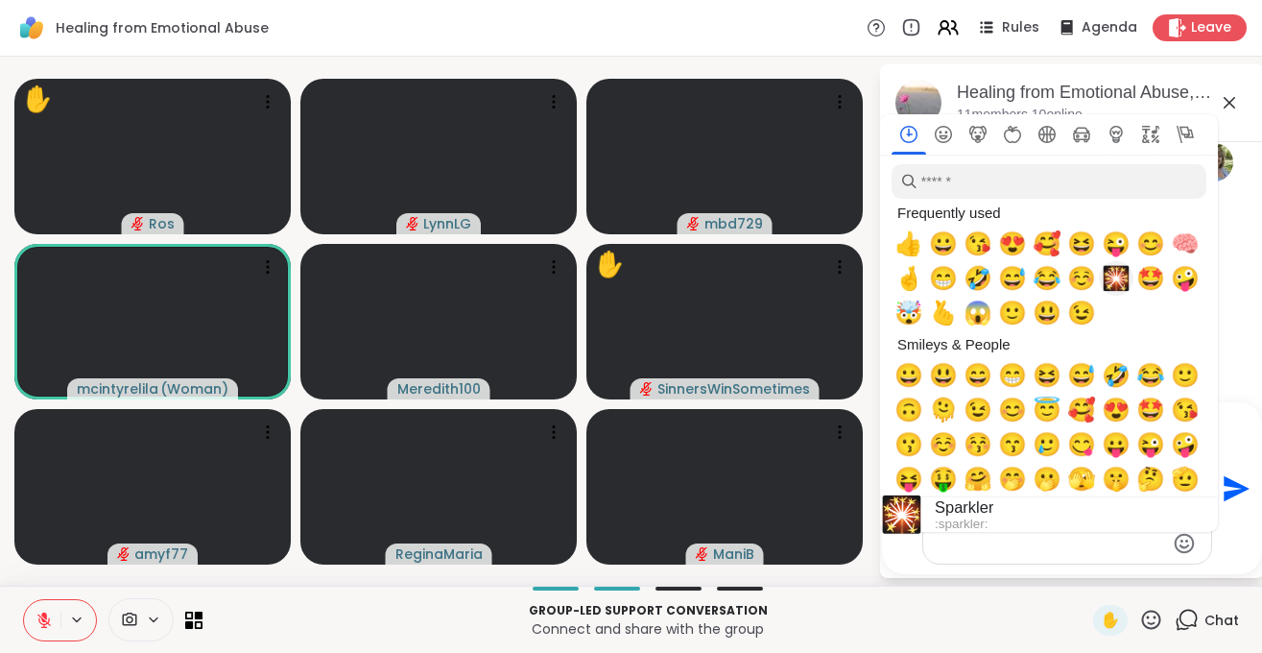
click at [1114, 282] on span "🎇" at bounding box center [1116, 278] width 29 height 27
click at [1230, 491] on icon "Send" at bounding box center [1237, 488] width 26 height 26
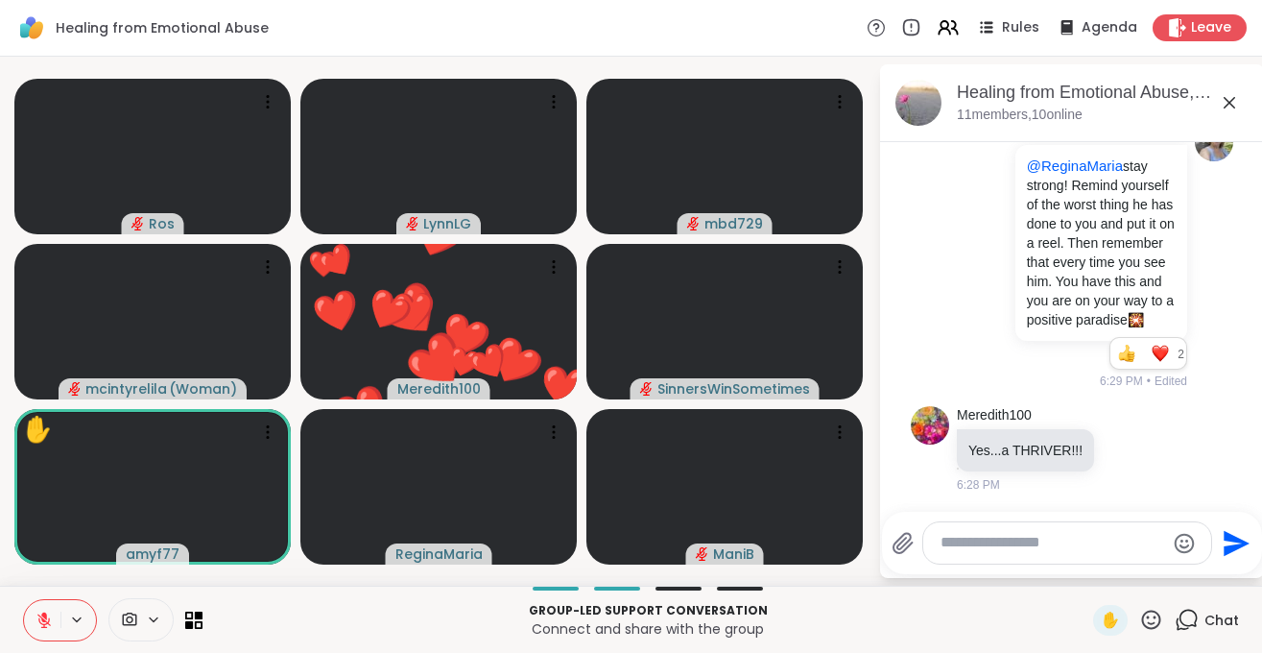
scroll to position [1674, 0]
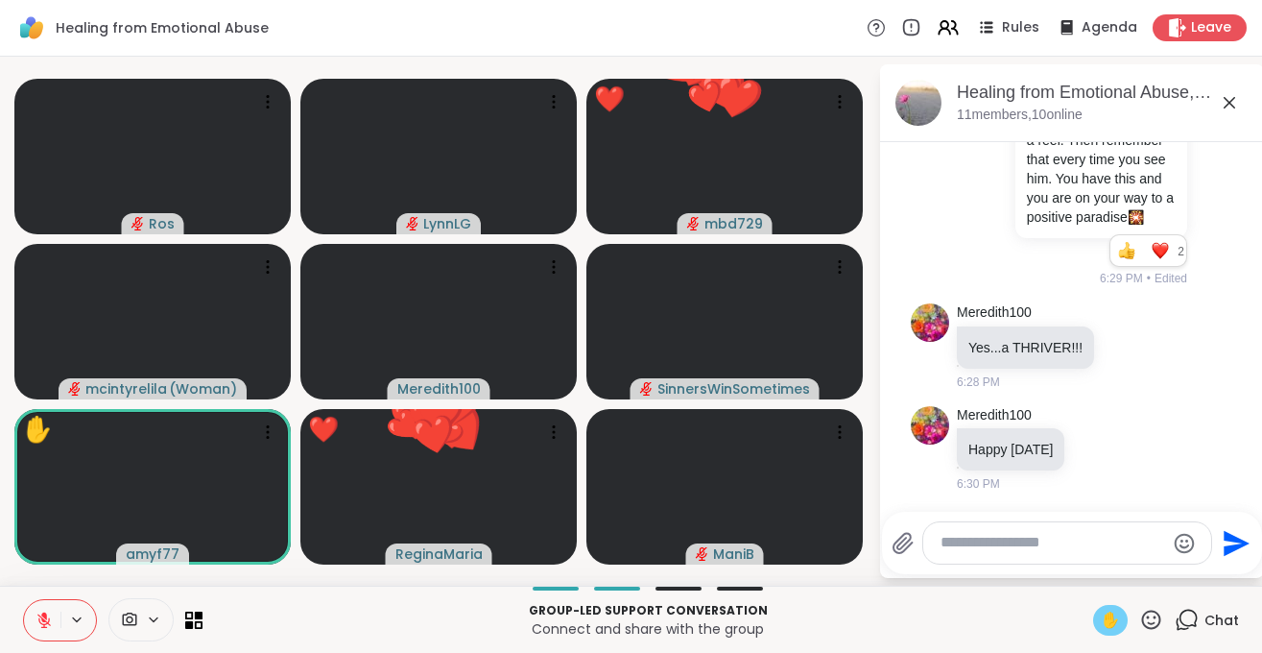
click at [1109, 626] on span "✋" at bounding box center [1110, 620] width 19 height 23
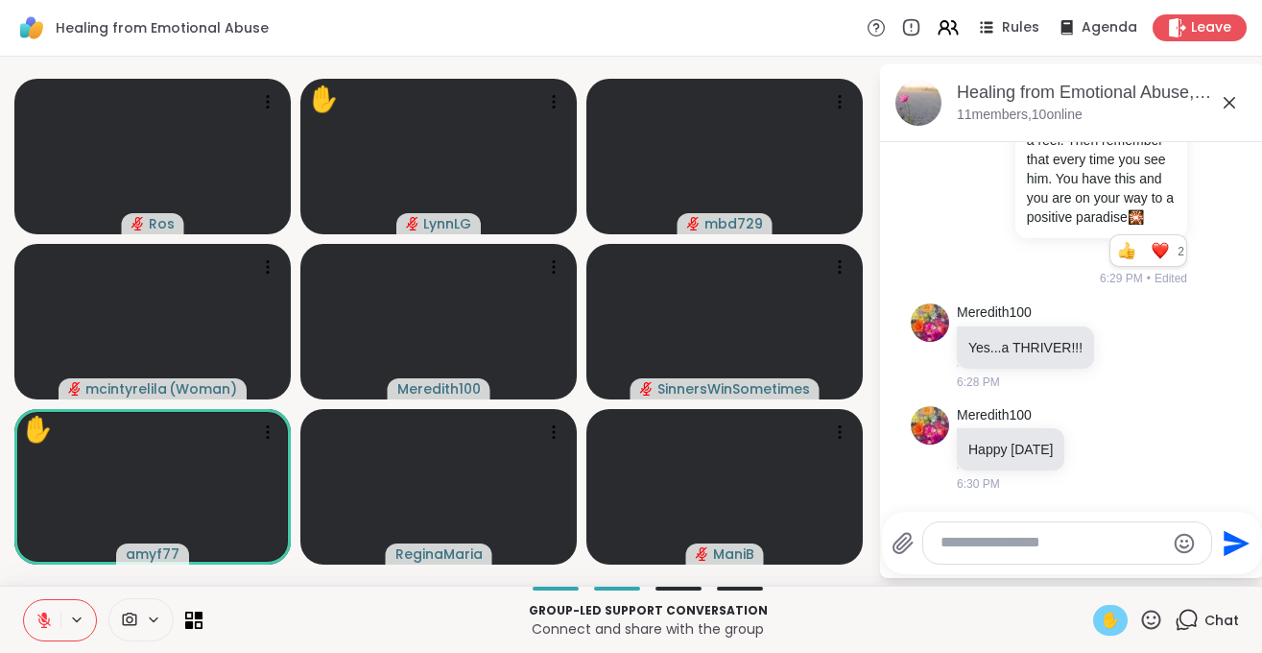
click at [1123, 624] on div "✋" at bounding box center [1110, 620] width 35 height 31
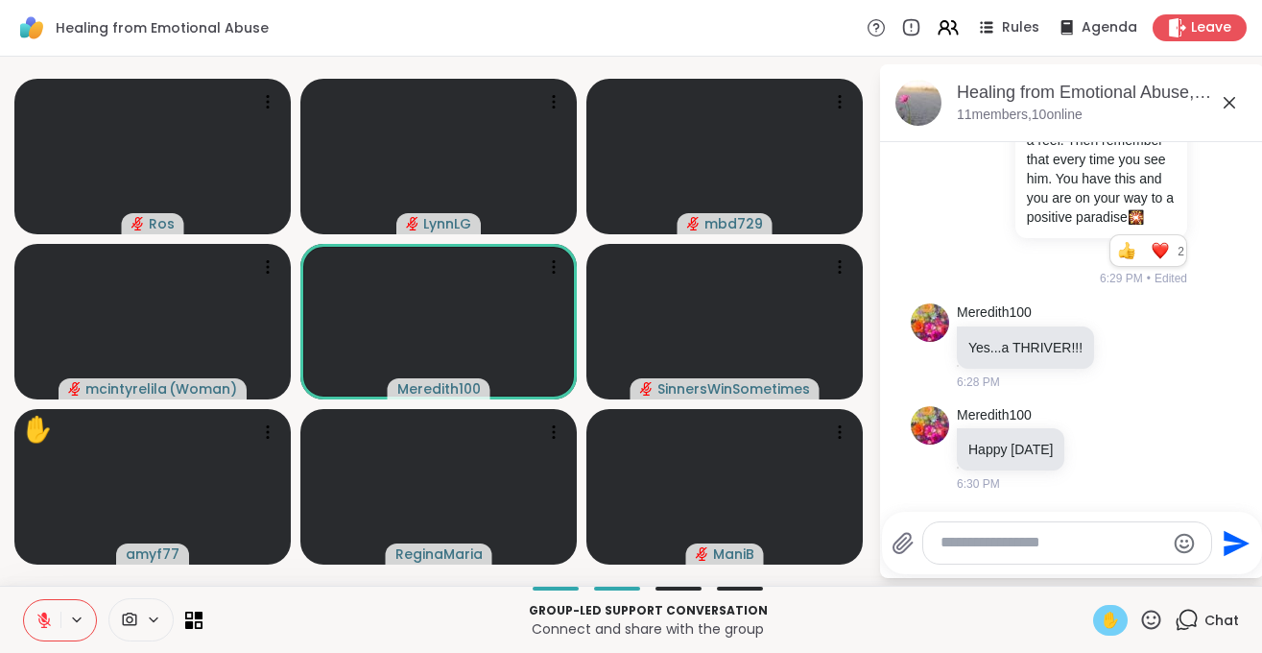
click at [1110, 615] on span "✋" at bounding box center [1110, 620] width 19 height 23
click at [46, 621] on icon at bounding box center [43, 619] width 13 height 13
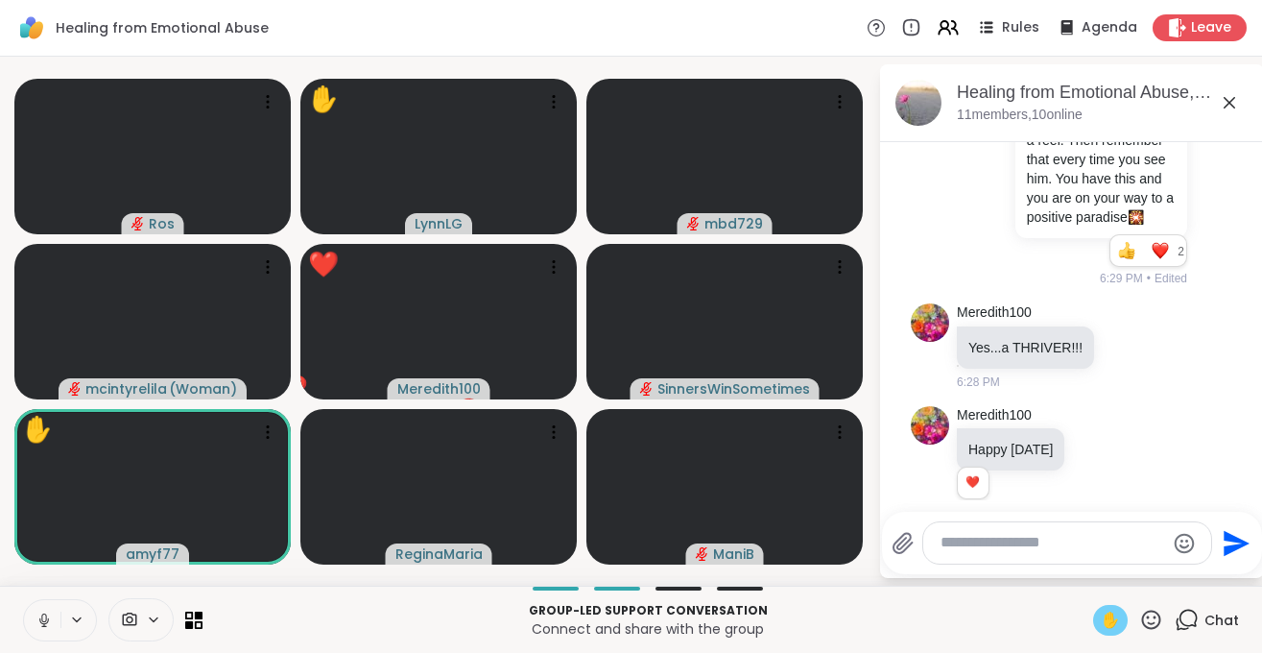
scroll to position [1702, 0]
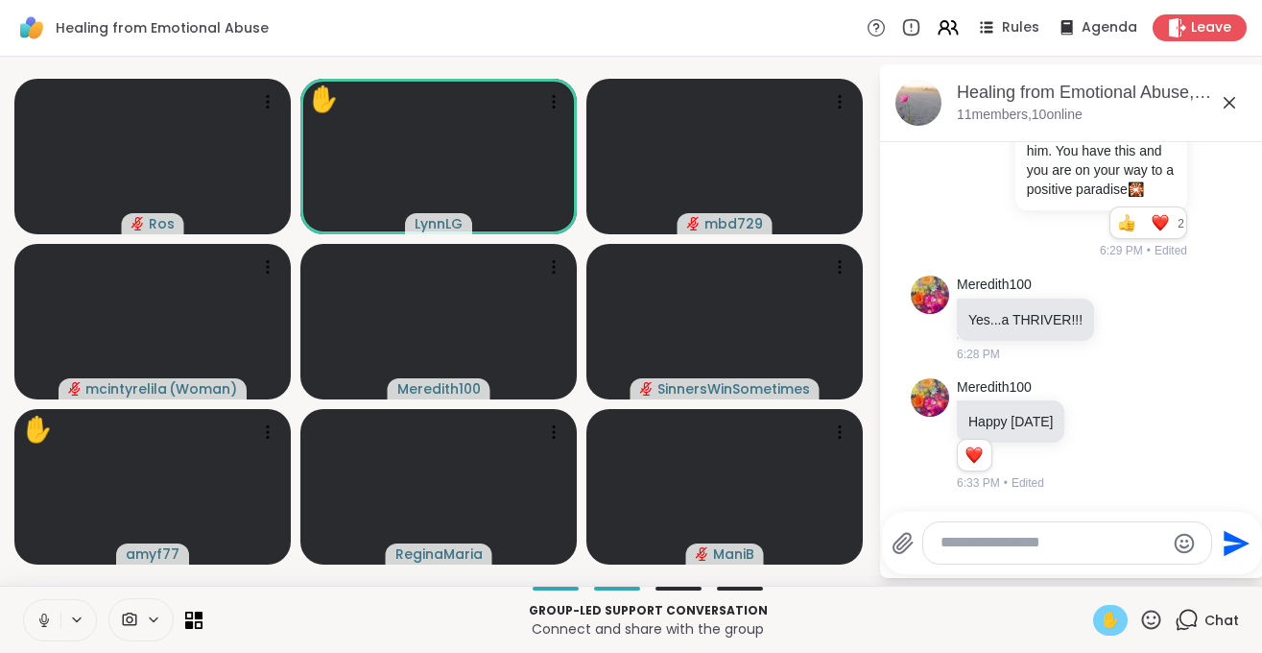
click at [42, 625] on icon at bounding box center [44, 619] width 17 height 17
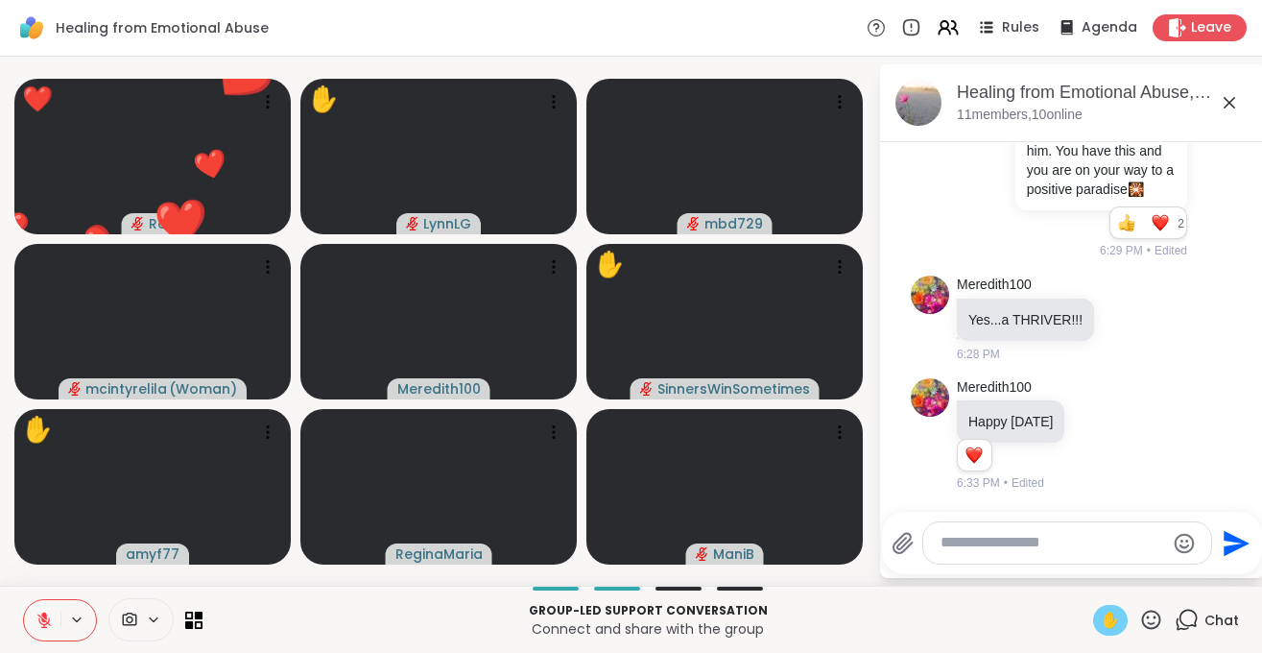
click at [1099, 615] on div "✋" at bounding box center [1110, 620] width 35 height 31
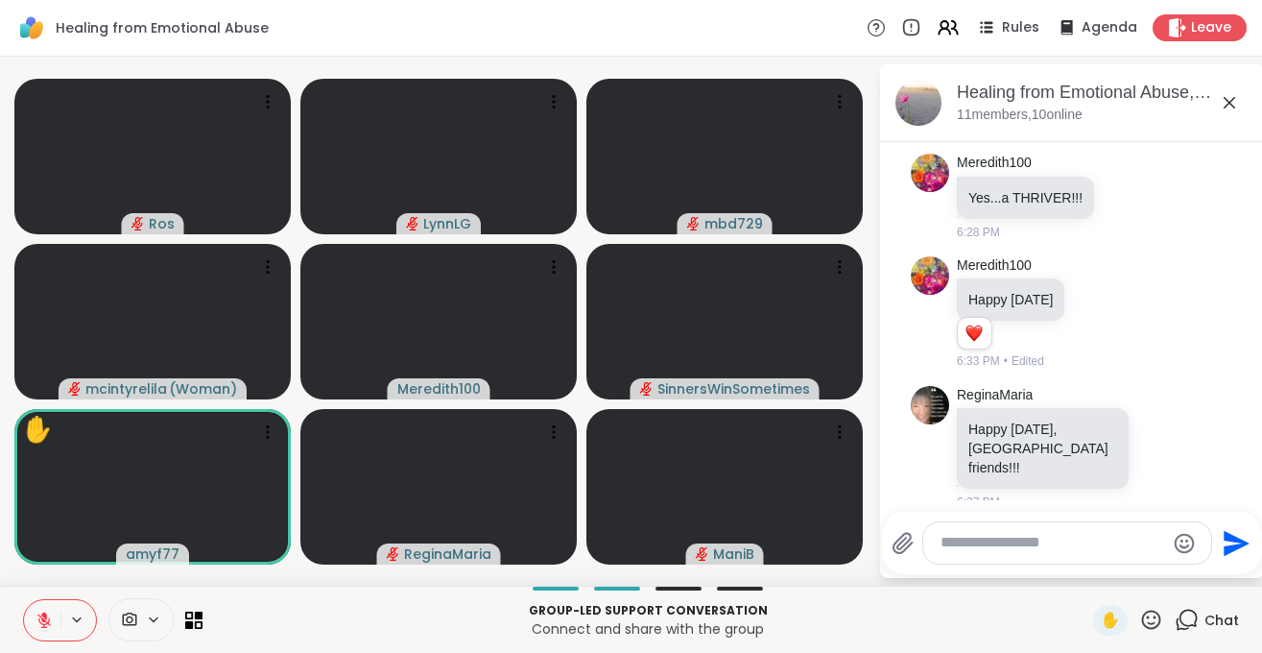
scroll to position [1851, 0]
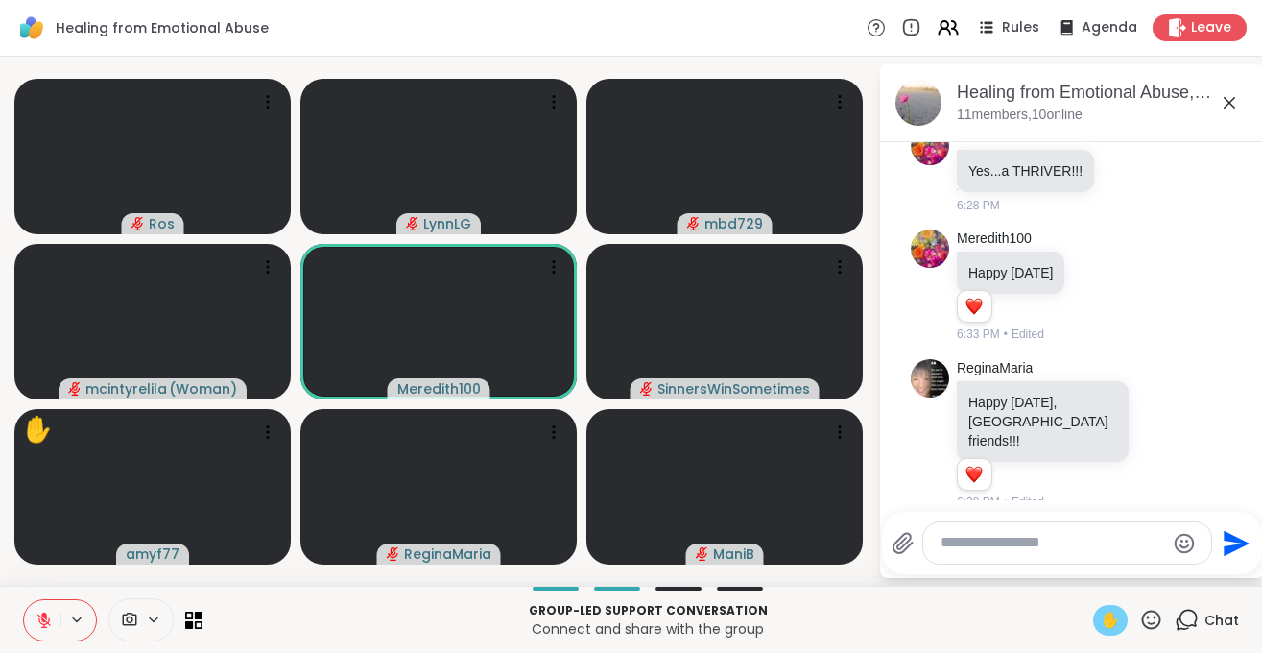
click at [1112, 625] on span "✋" at bounding box center [1110, 620] width 19 height 23
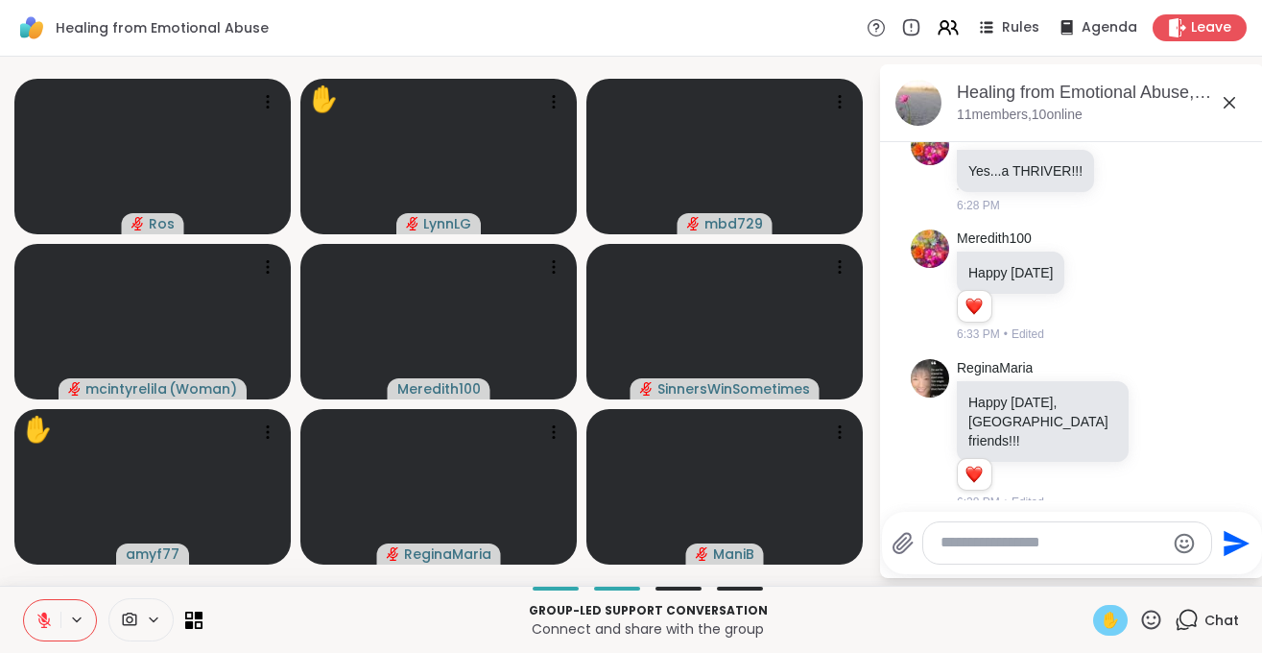
click at [1109, 627] on span "✋" at bounding box center [1110, 620] width 19 height 23
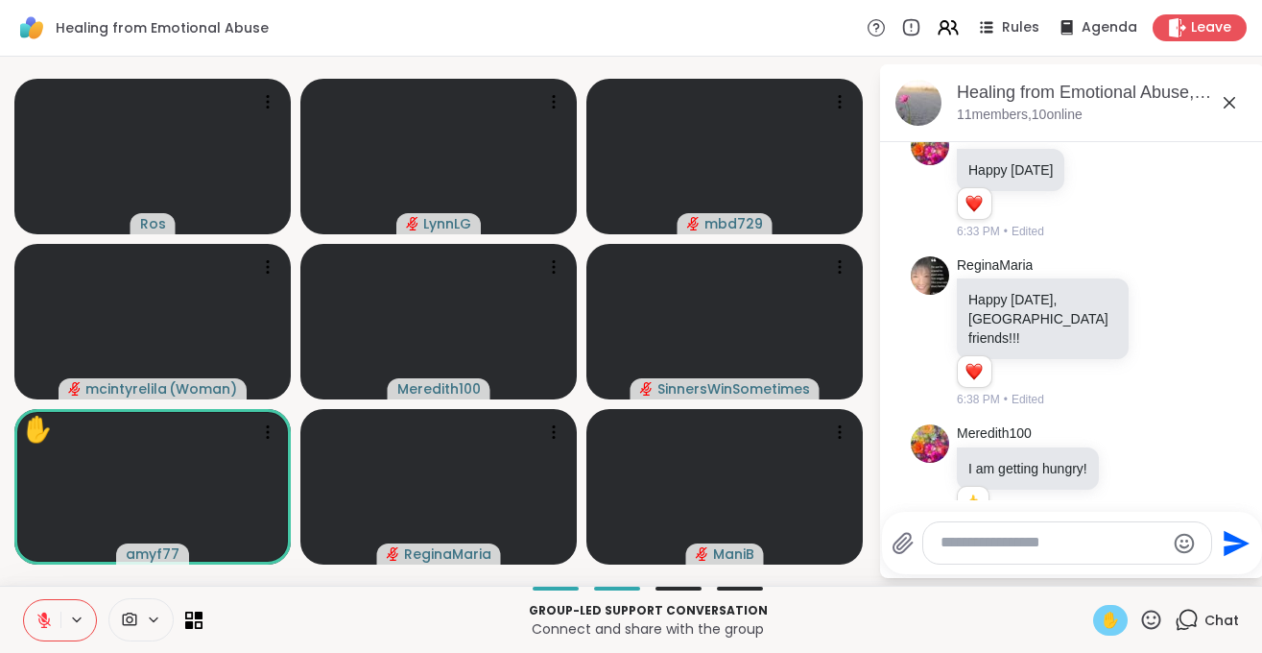
scroll to position [1980, 0]
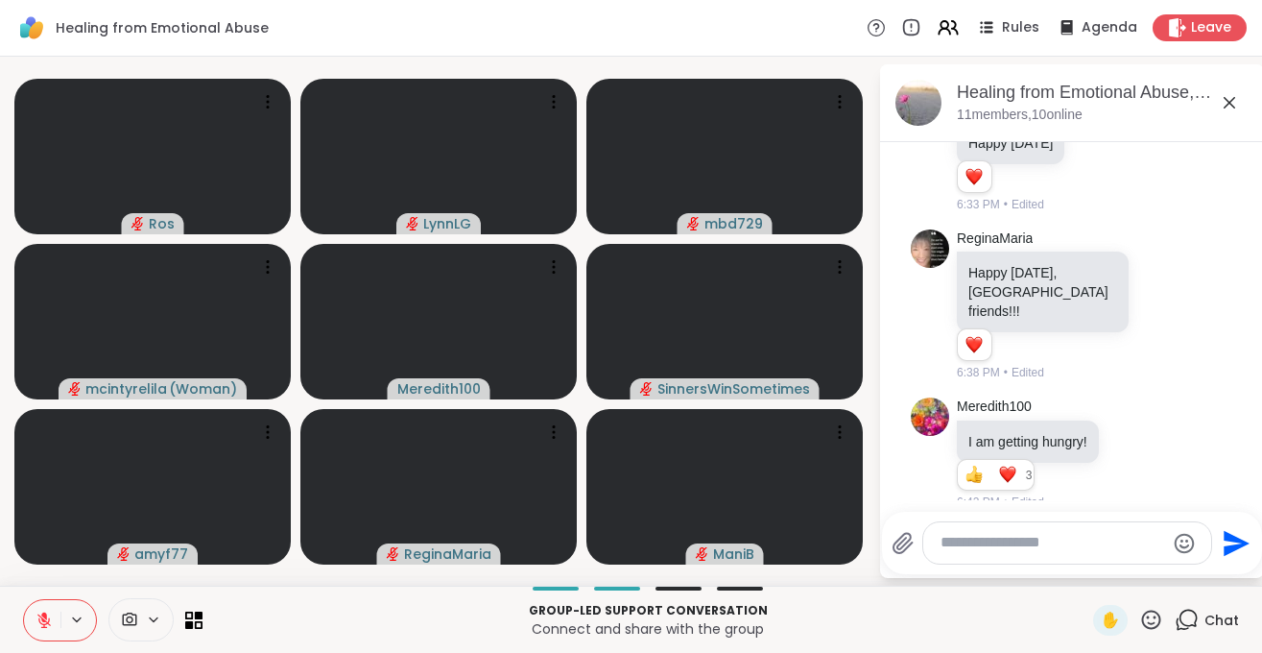
click at [289, 621] on p "Connect and share with the group" at bounding box center [648, 628] width 868 height 19
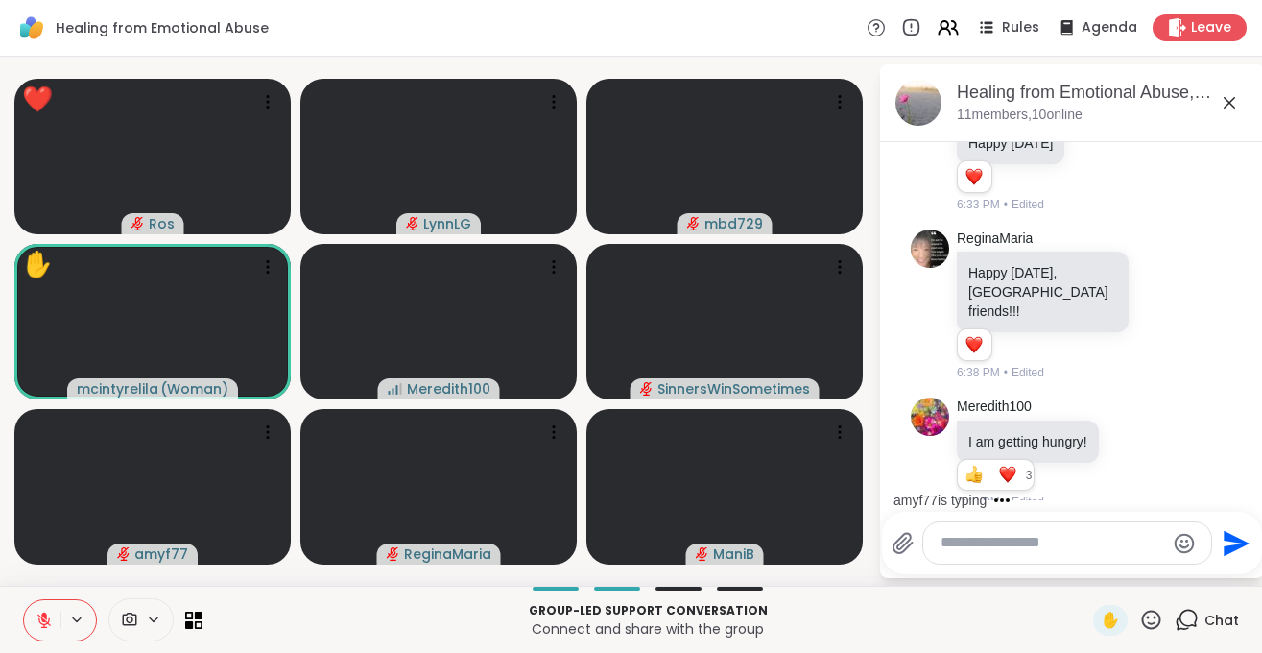
scroll to position [2171, 0]
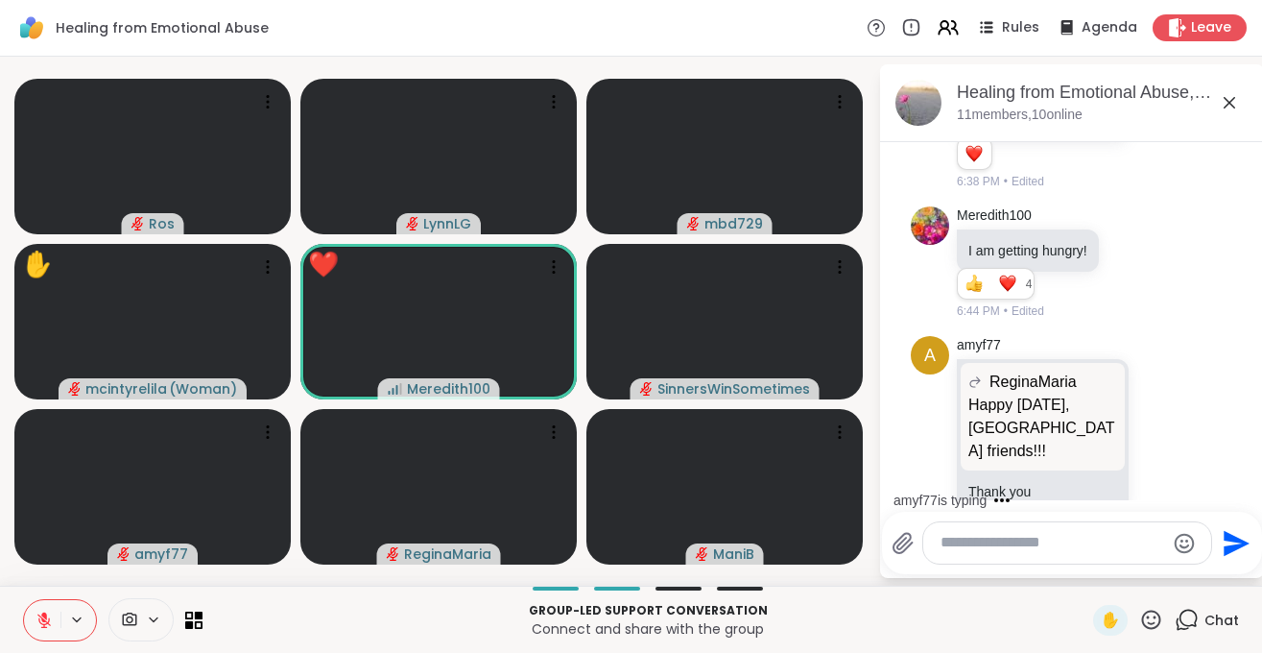
click at [39, 622] on icon at bounding box center [43, 619] width 13 height 13
click at [44, 615] on icon at bounding box center [44, 619] width 17 height 17
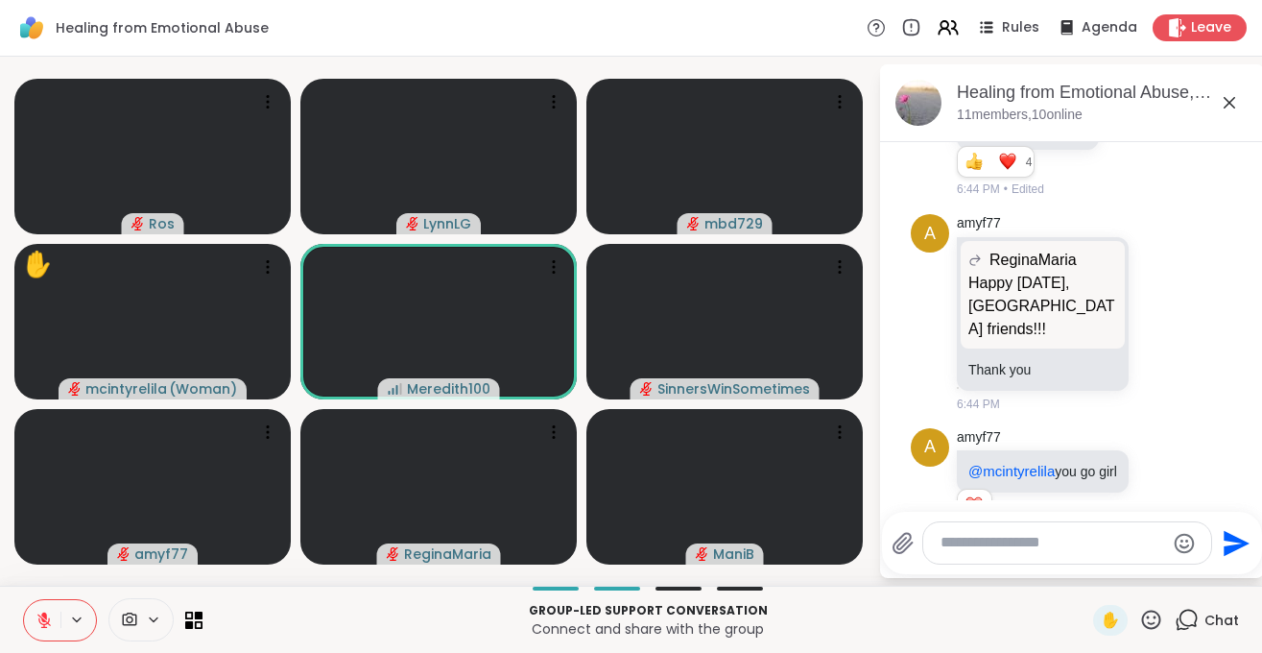
scroll to position [2320, 0]
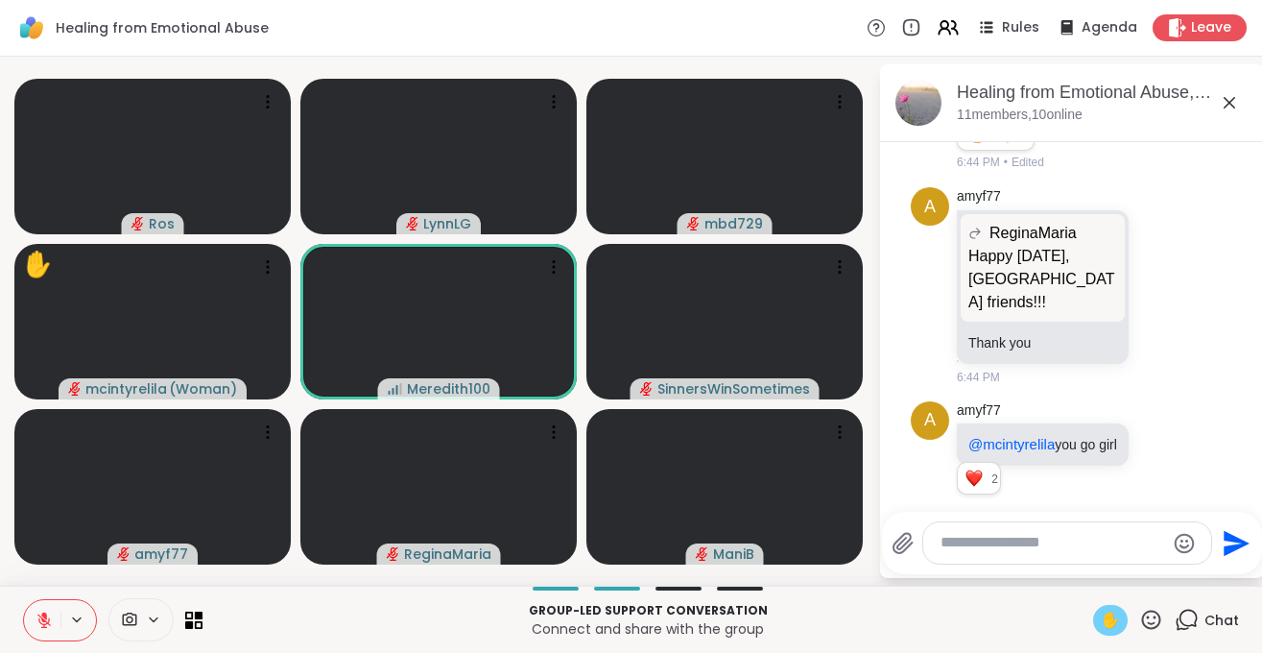
click at [1108, 616] on span "✋" at bounding box center [1110, 620] width 19 height 23
click at [42, 623] on icon at bounding box center [44, 619] width 17 height 17
click at [1091, 617] on div "Group-led support conversation Connect and share with the group ✋ Chat" at bounding box center [631, 619] width 1262 height 67
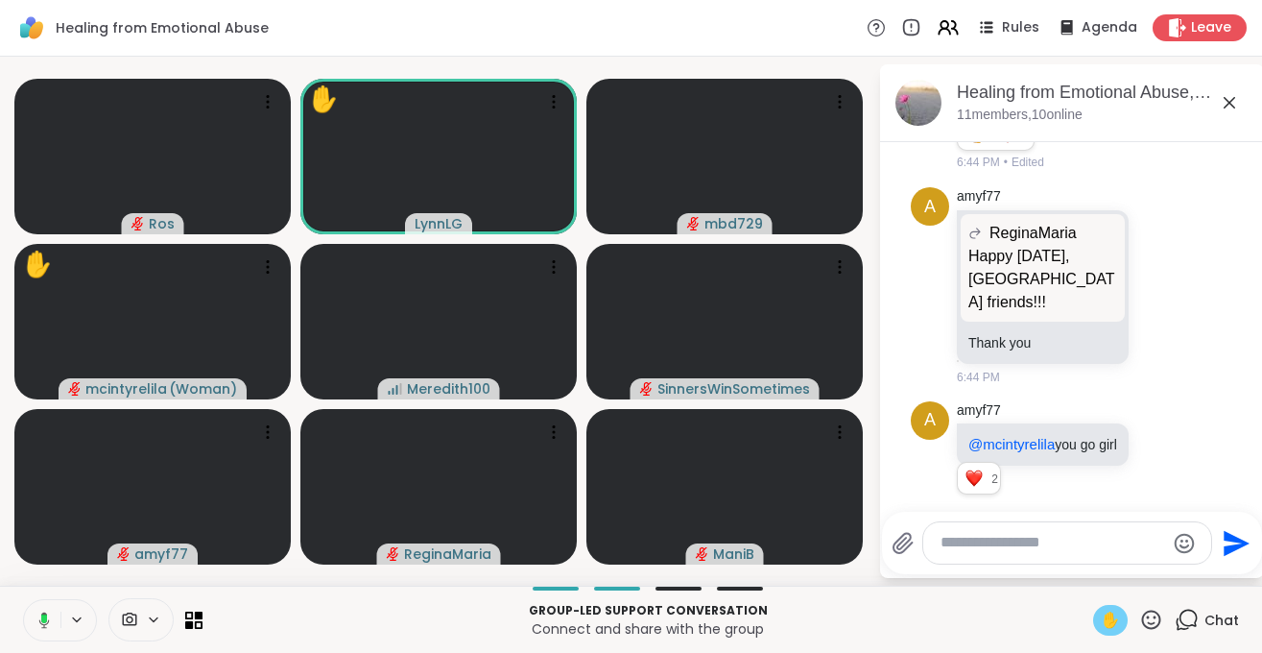
click at [1102, 625] on span "✋" at bounding box center [1110, 620] width 19 height 23
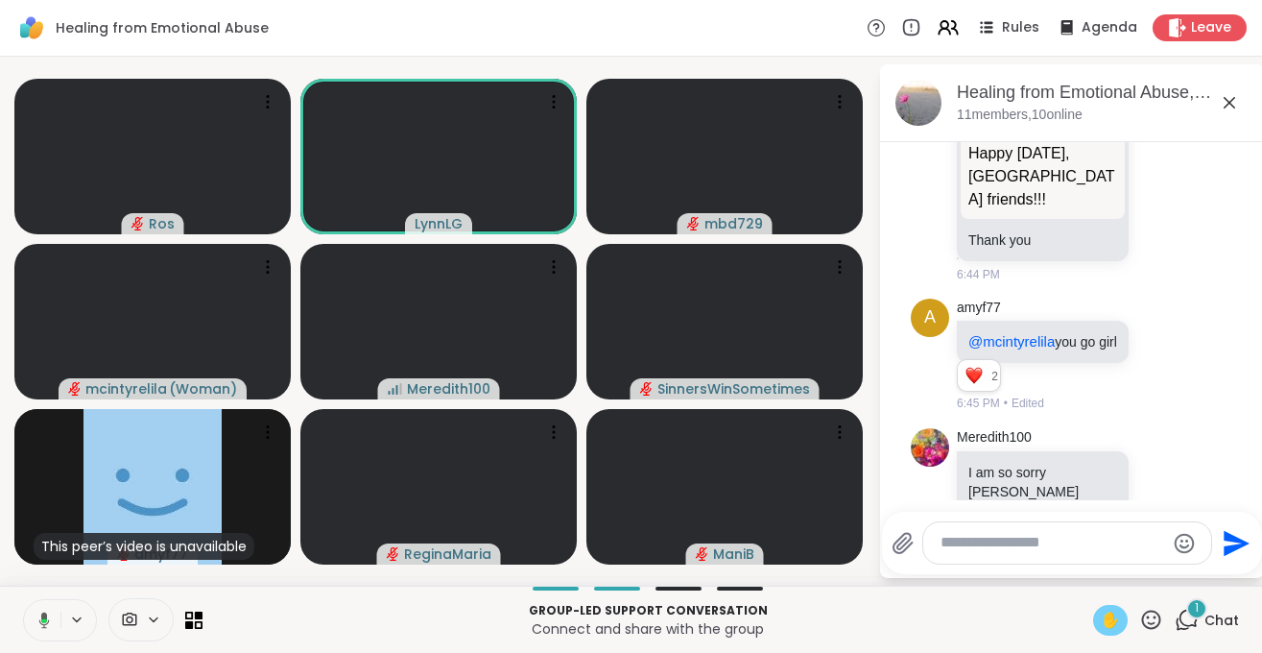
scroll to position [2601, 0]
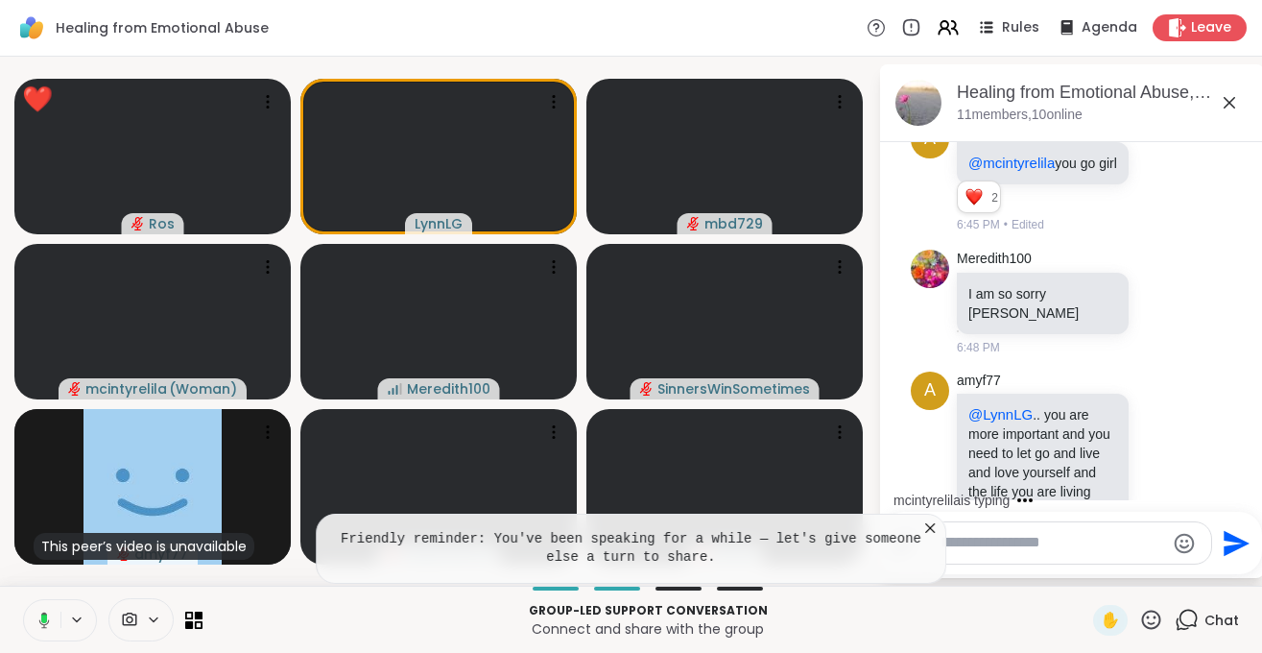
click at [928, 536] on icon at bounding box center [930, 527] width 19 height 19
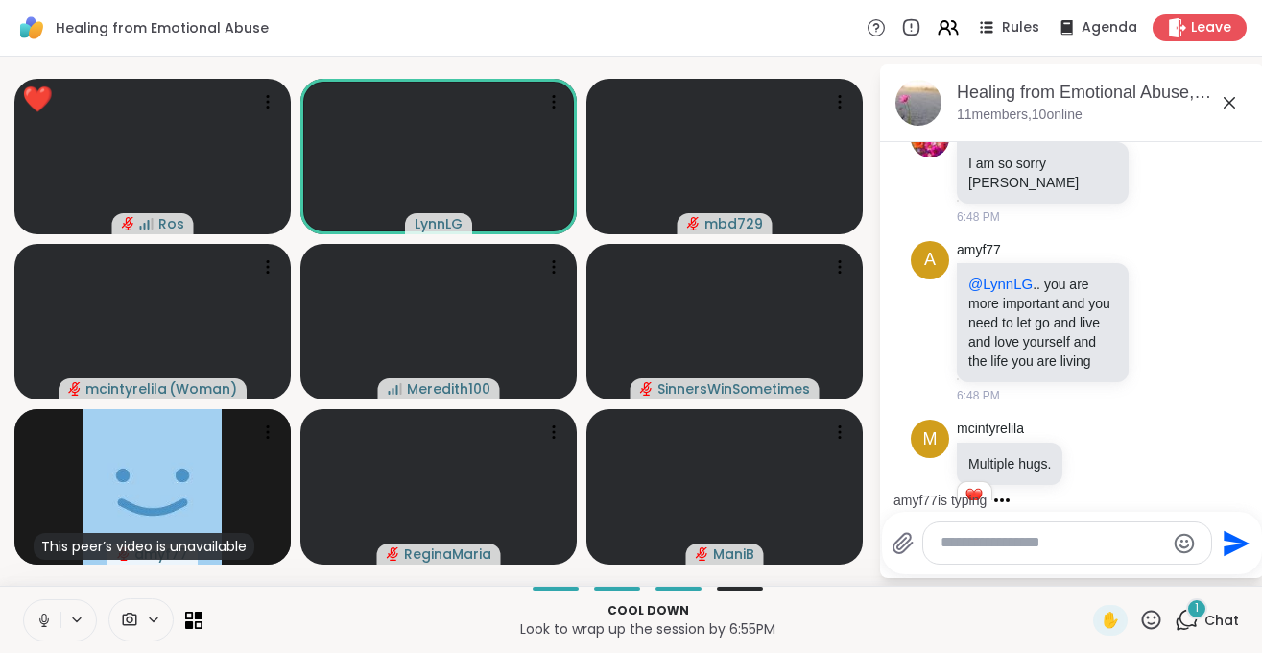
scroll to position [2853, 0]
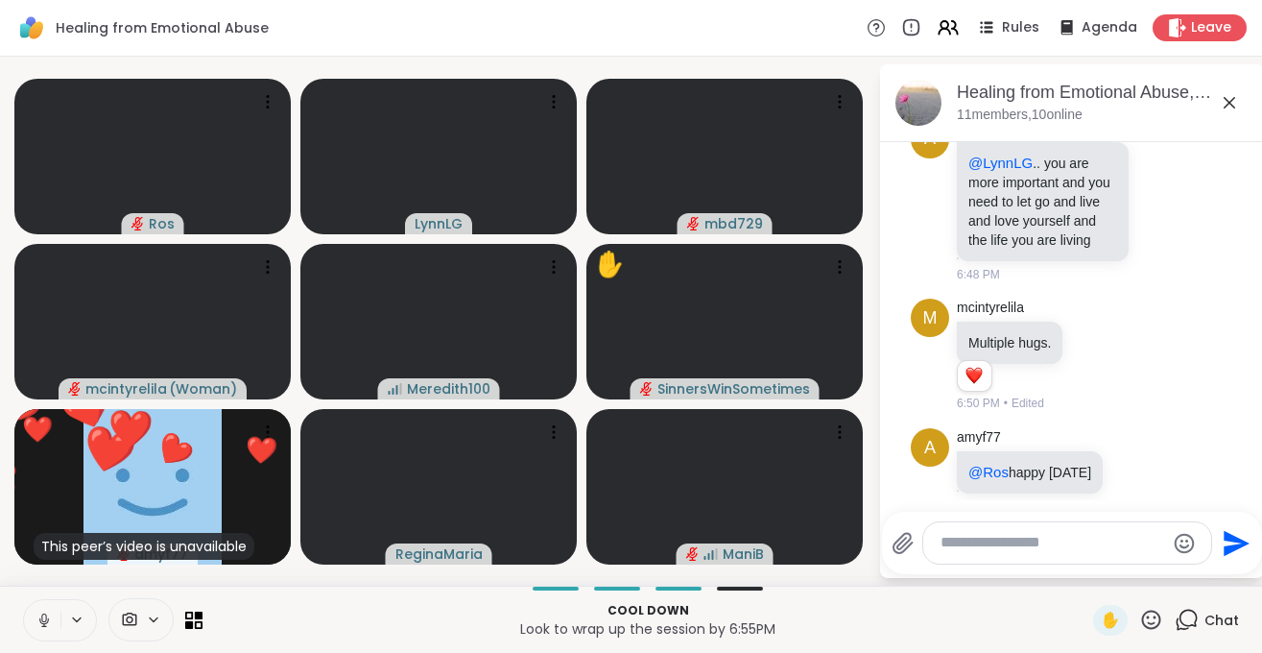
click at [47, 619] on icon at bounding box center [44, 619] width 17 height 17
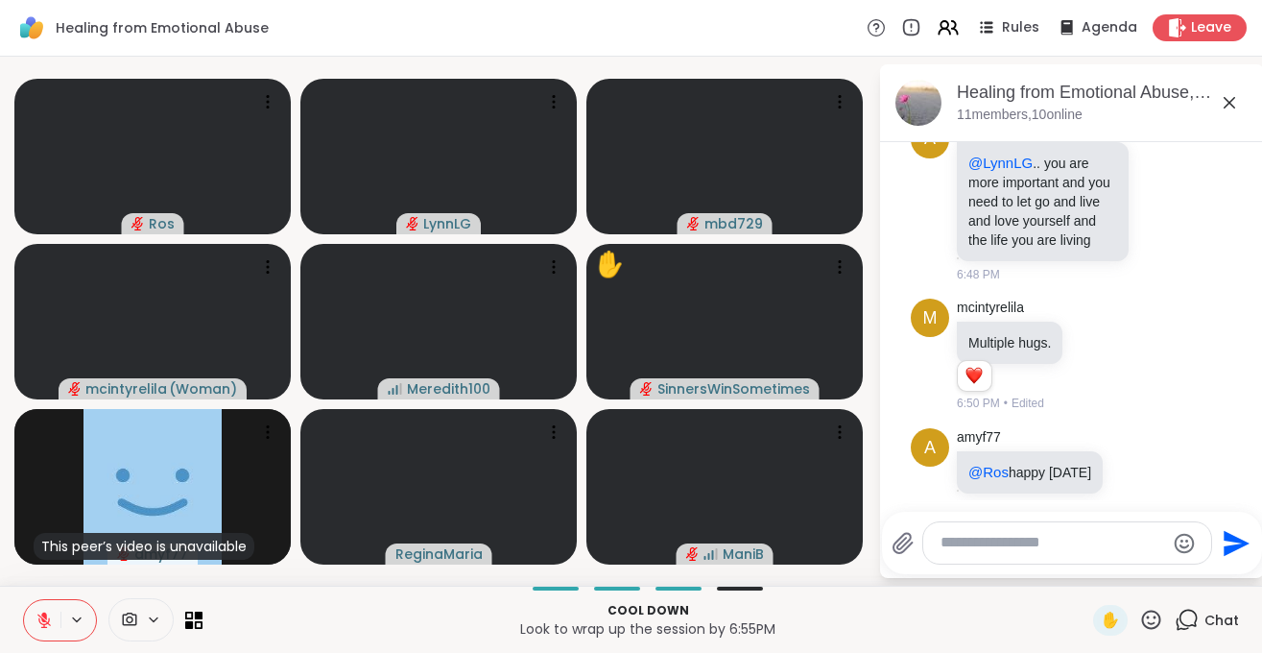
click at [1020, 547] on textarea "Type your message" at bounding box center [1053, 543] width 224 height 20
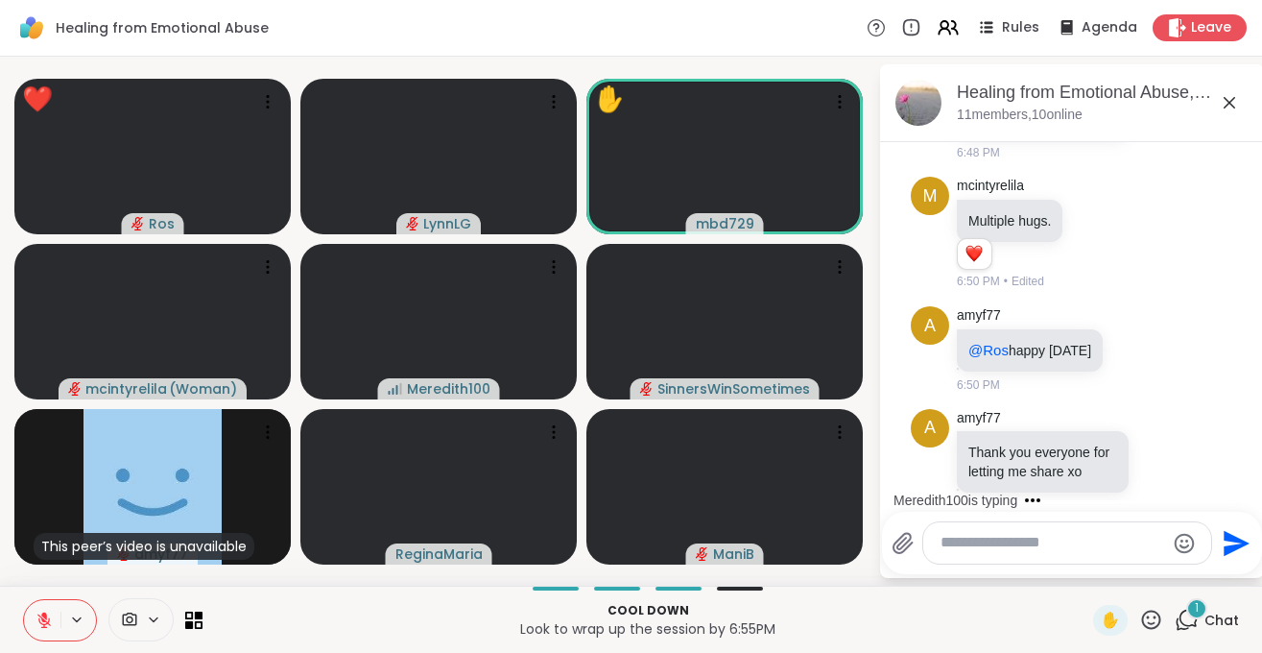
scroll to position [3096, 0]
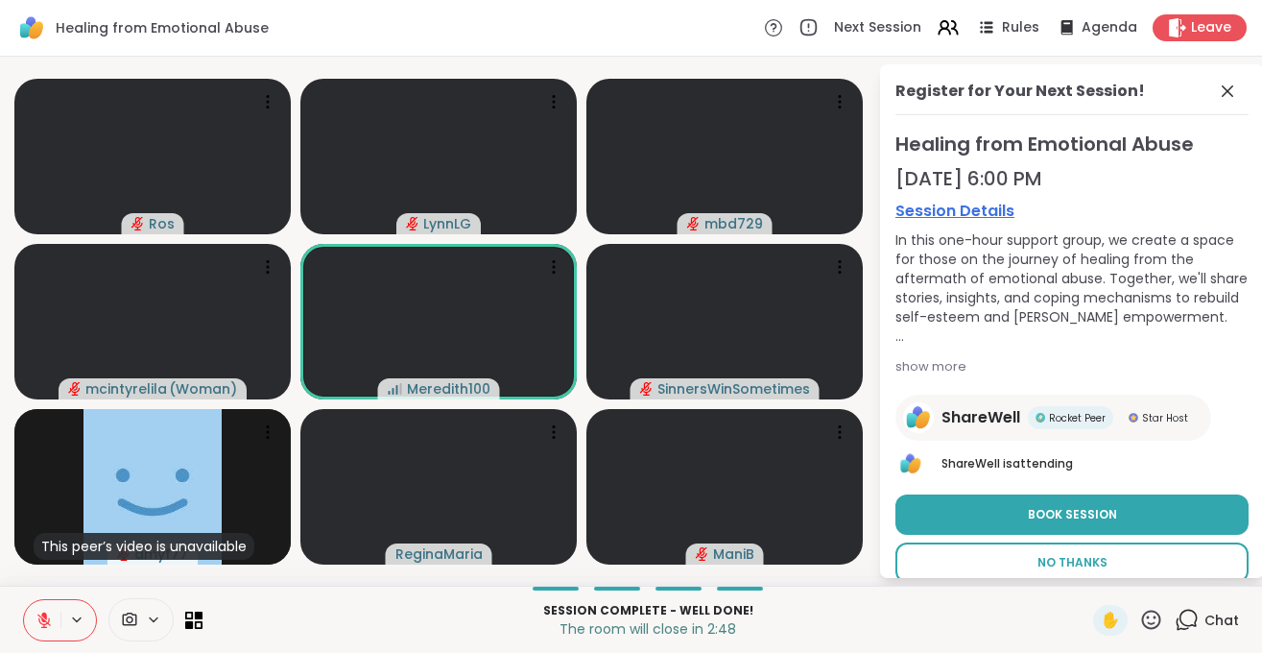
click at [1061, 565] on span "No Thanks" at bounding box center [1073, 562] width 70 height 17
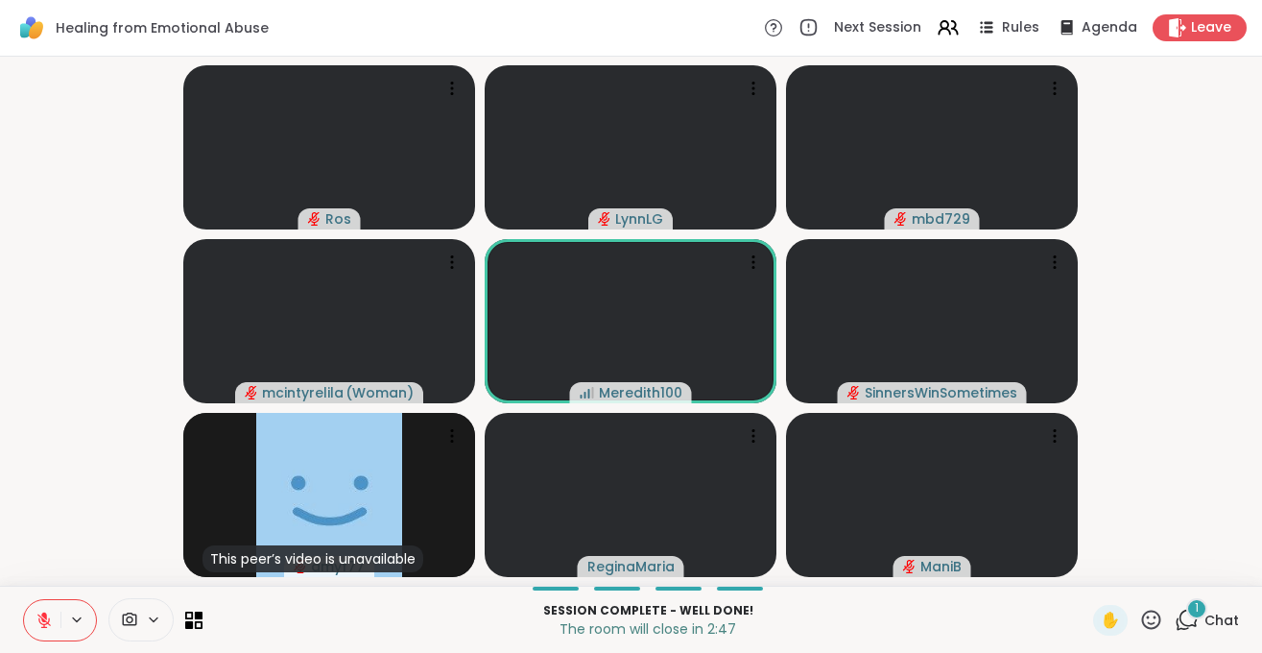
click at [1223, 616] on span "Chat" at bounding box center [1222, 620] width 35 height 19
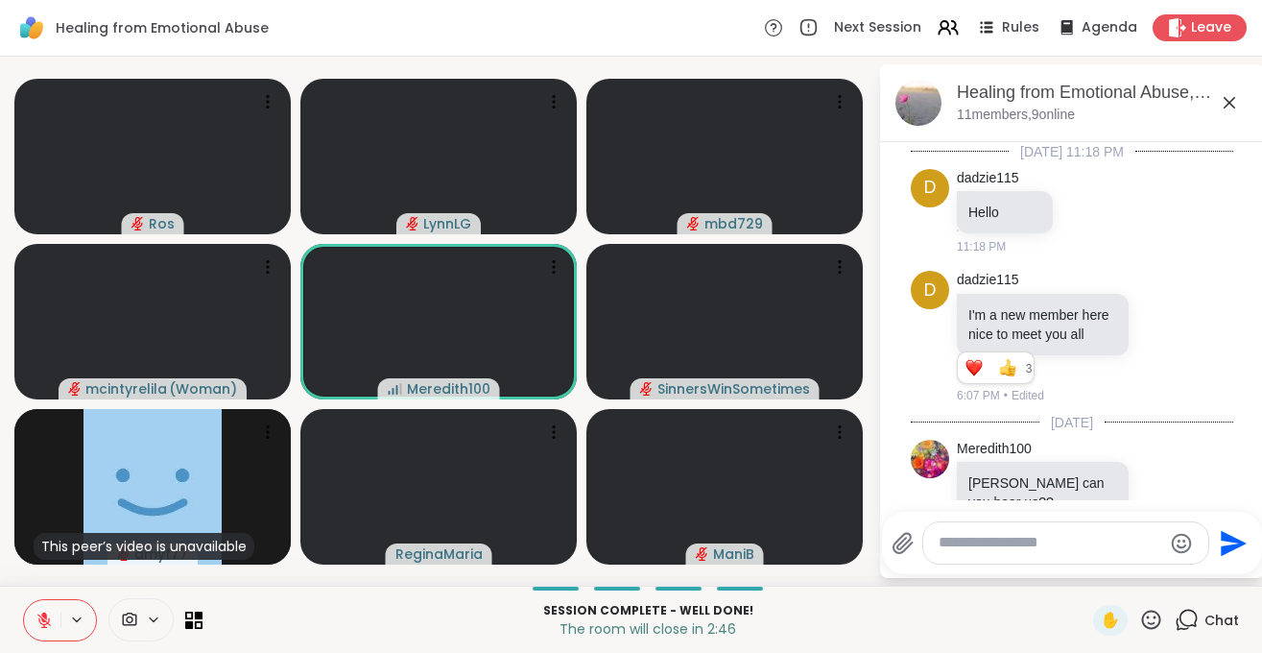
scroll to position [3348, 0]
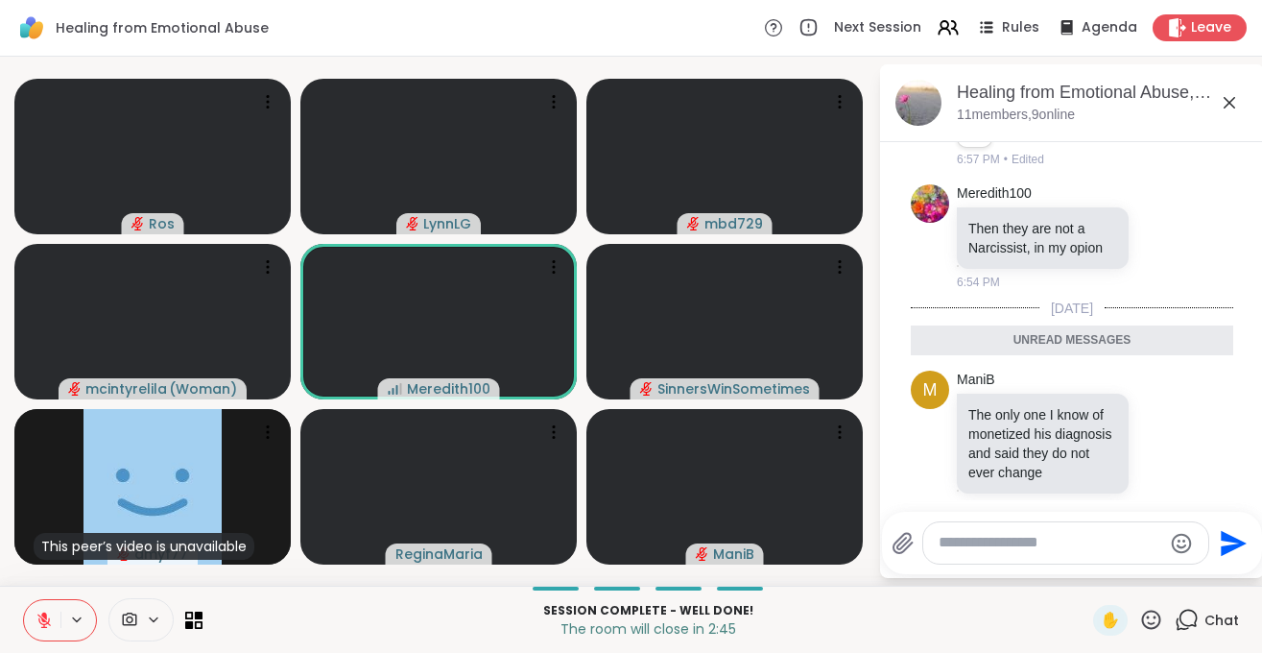
click at [1030, 551] on textarea "Type your message" at bounding box center [1051, 543] width 224 height 20
click at [23, 623] on div at bounding box center [60, 620] width 74 height 42
click at [38, 627] on icon at bounding box center [44, 619] width 17 height 17
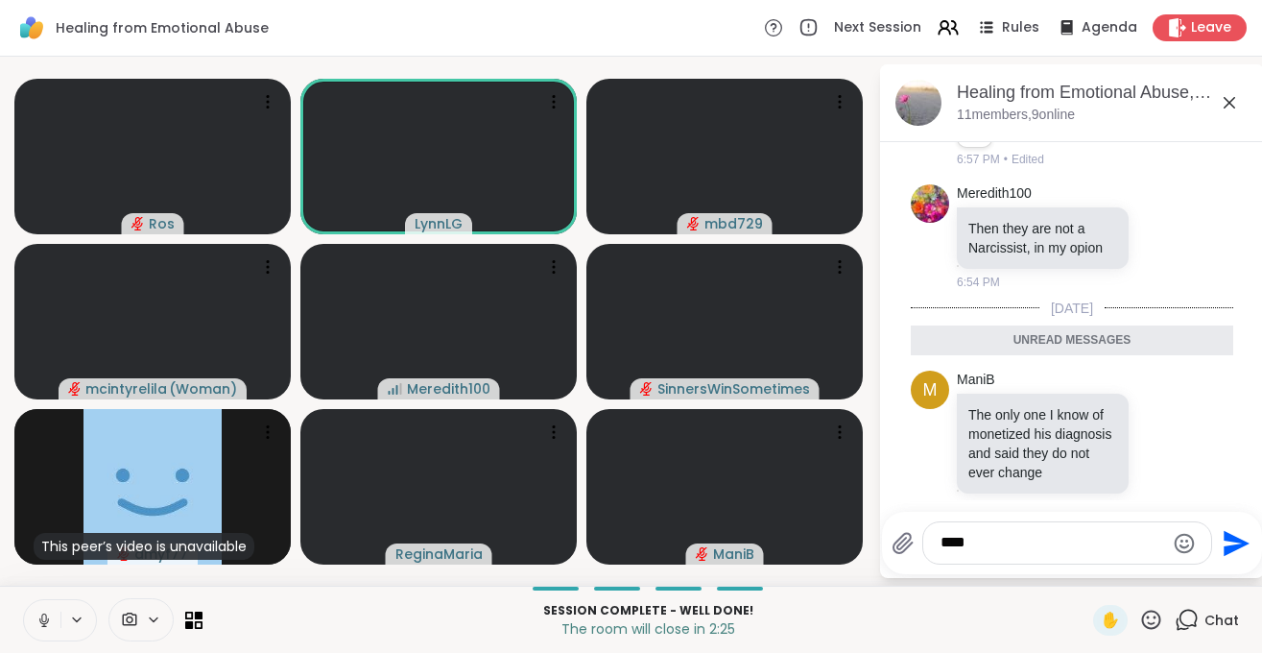
click at [44, 628] on icon at bounding box center [44, 619] width 17 height 17
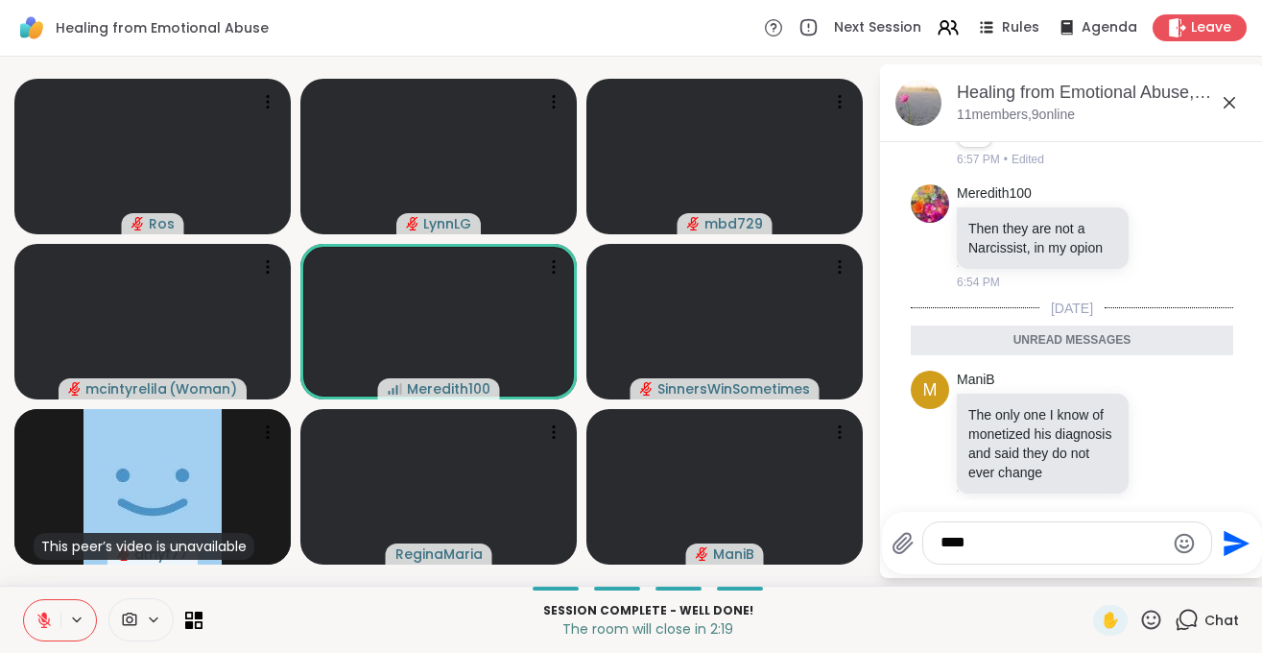
click at [971, 539] on textarea "***" at bounding box center [1053, 543] width 224 height 20
type textarea "*"
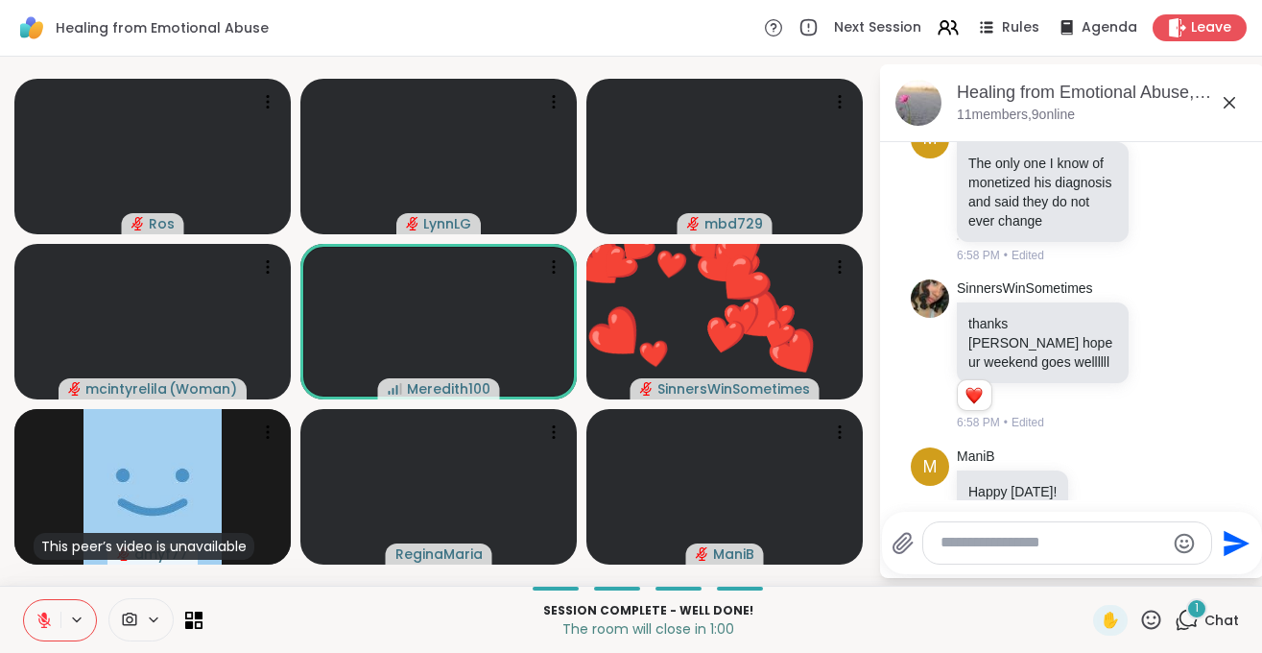
scroll to position [3722, 0]
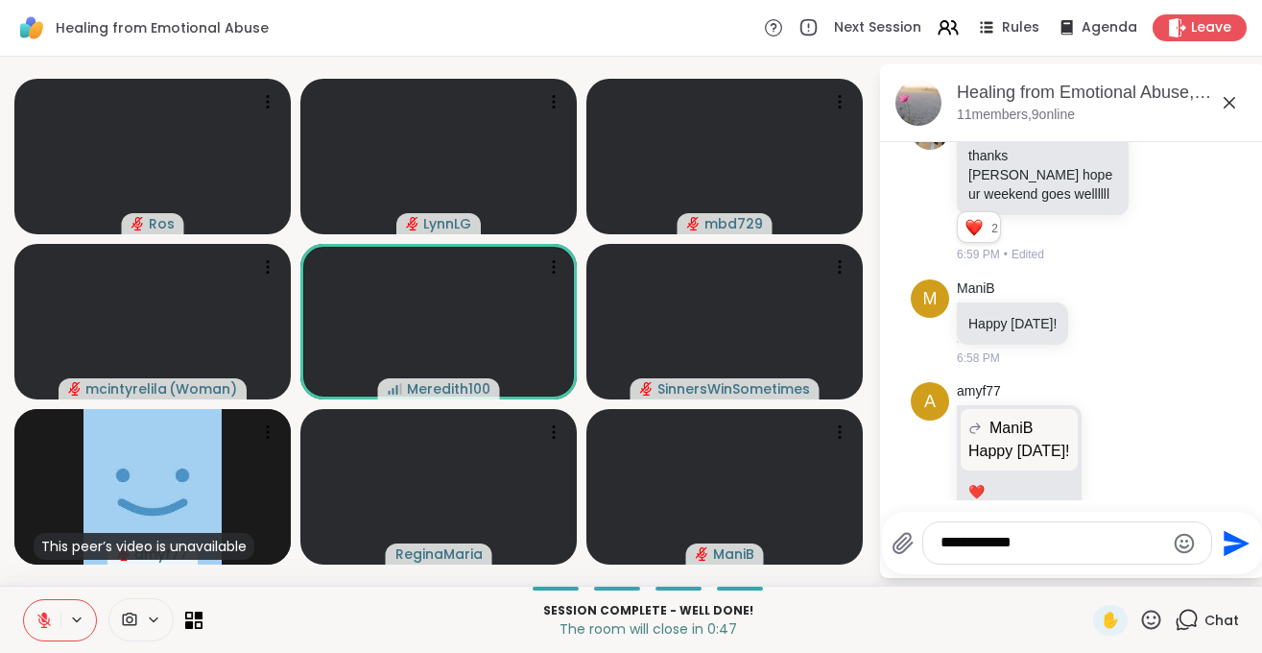
type textarea "**********"
click at [32, 631] on button at bounding box center [42, 620] width 36 height 40
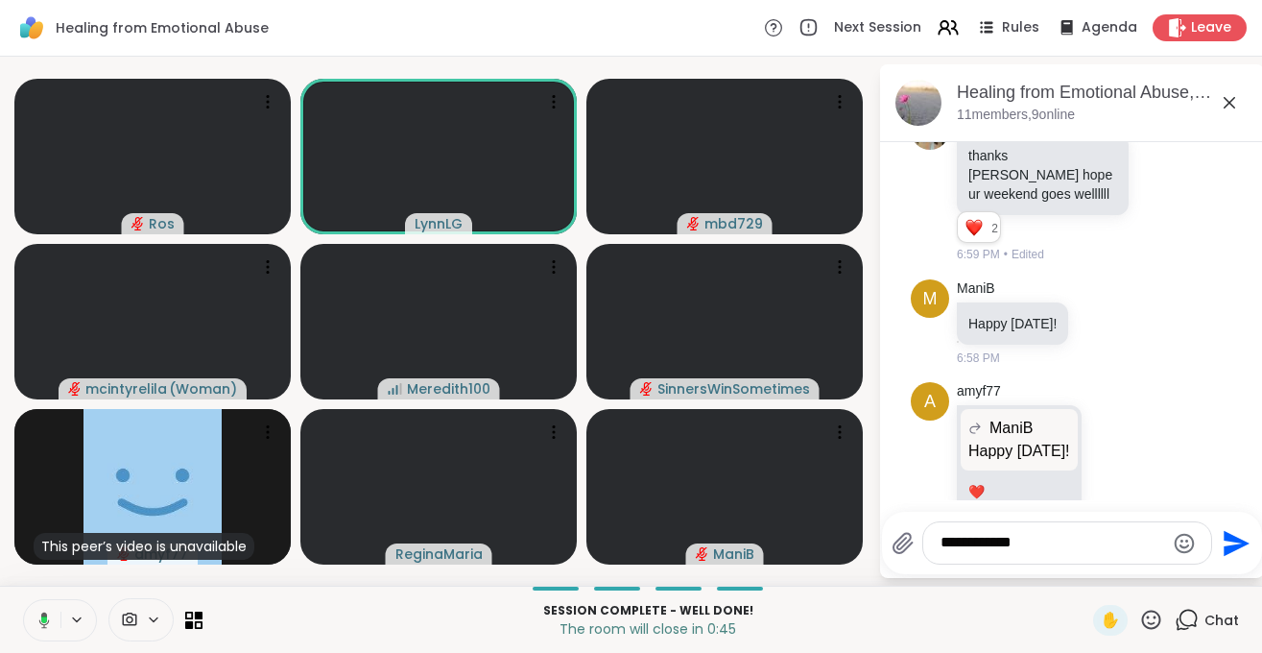
click at [32, 631] on button at bounding box center [40, 620] width 39 height 40
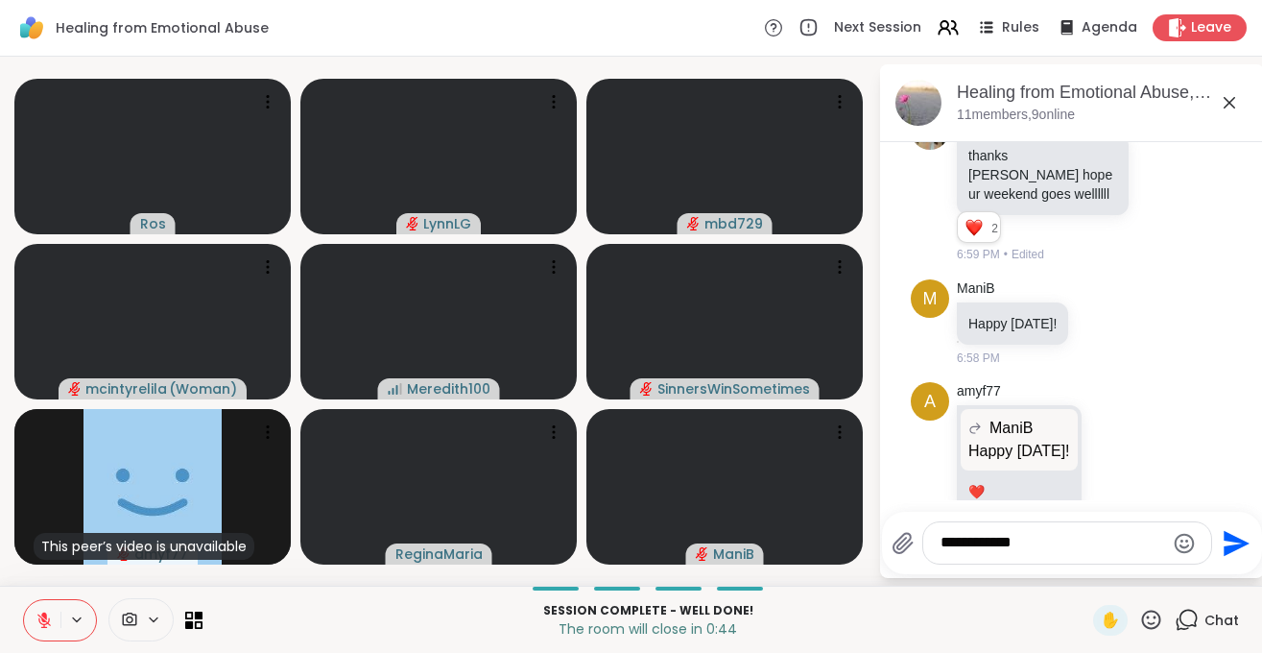
click at [32, 631] on button at bounding box center [42, 620] width 36 height 40
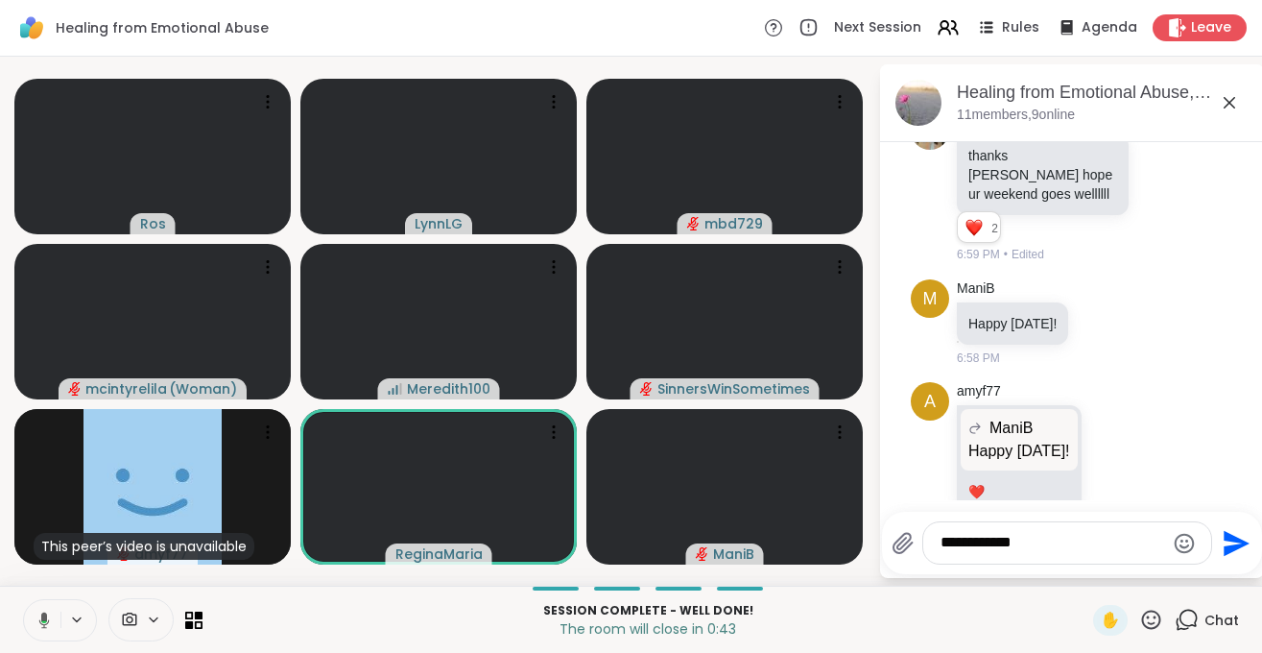
click at [32, 631] on button at bounding box center [40, 620] width 39 height 40
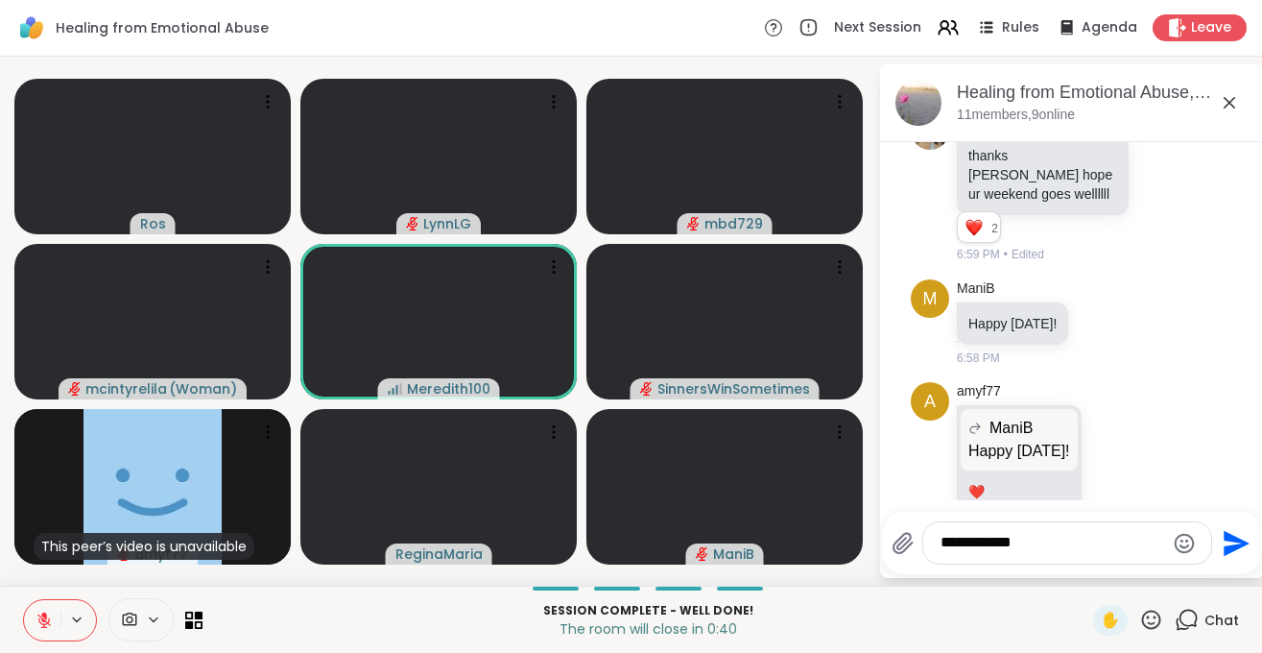
click at [1035, 546] on textarea "**********" at bounding box center [1053, 543] width 224 height 20
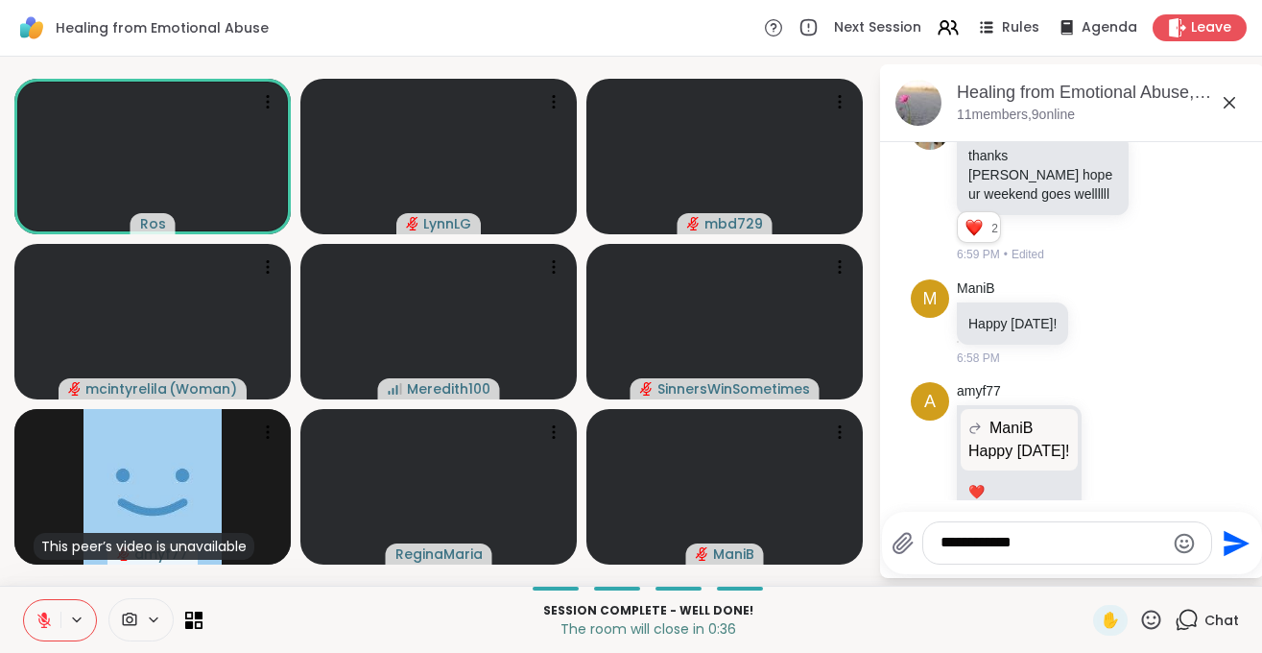
click at [45, 624] on icon at bounding box center [43, 619] width 13 height 13
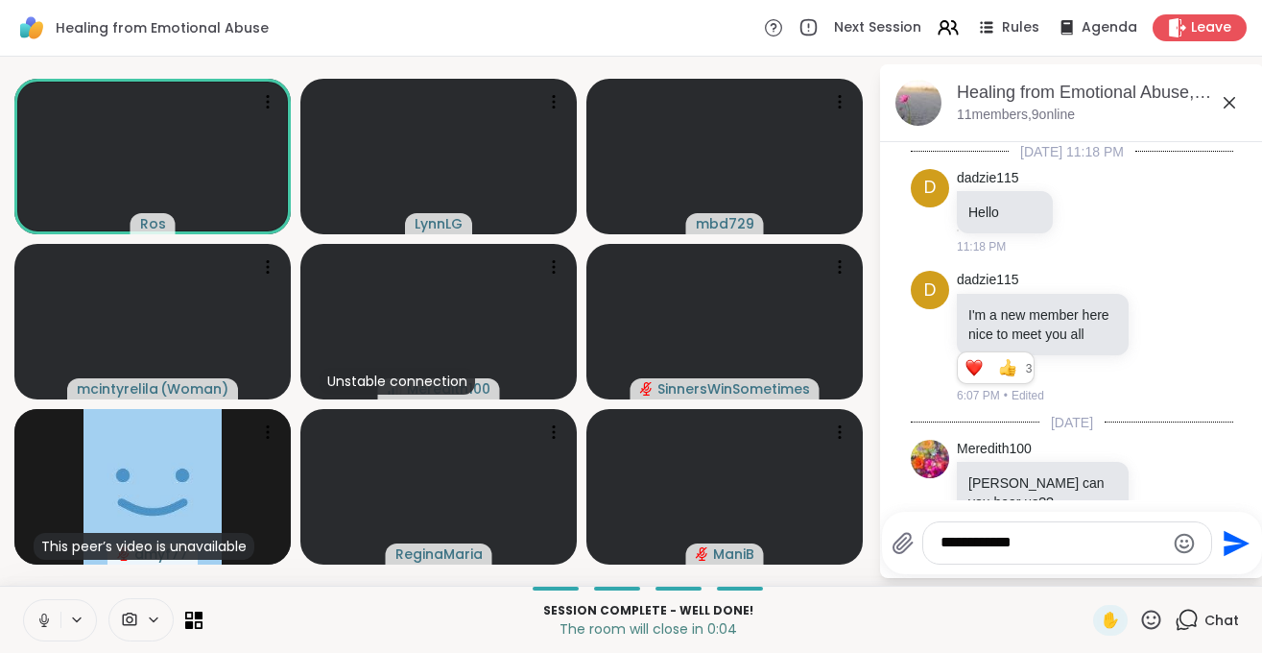
scroll to position [3722, 0]
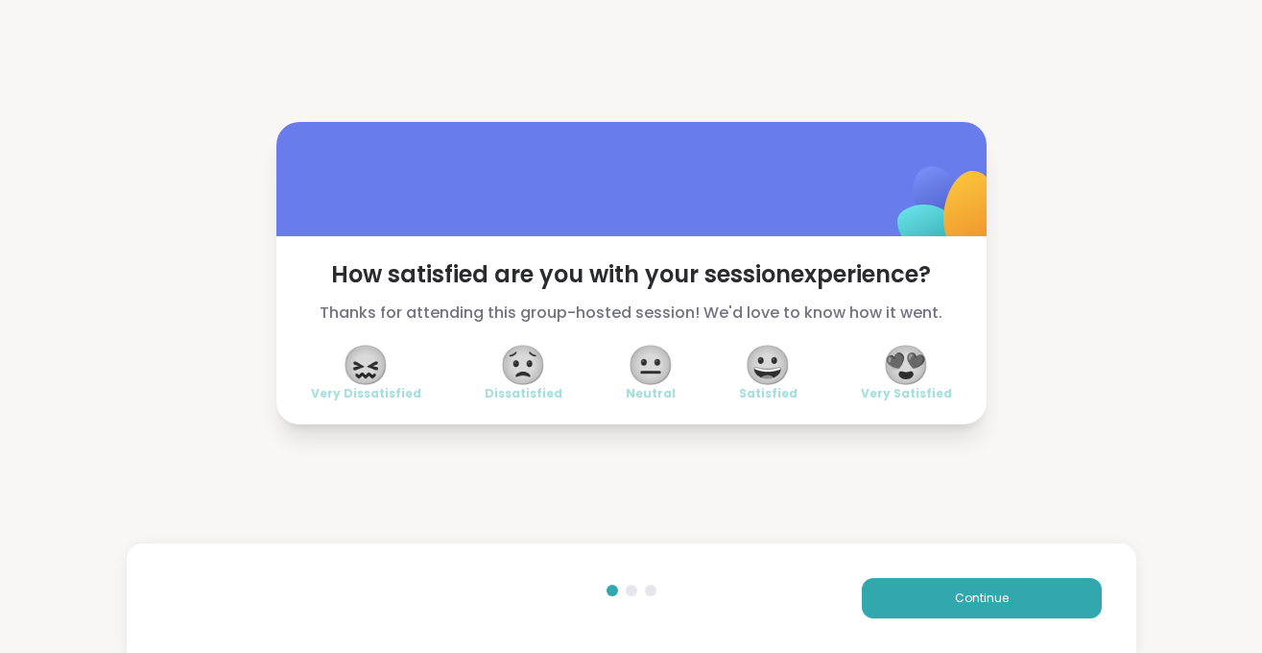
click at [910, 372] on span "😍" at bounding box center [906, 365] width 48 height 35
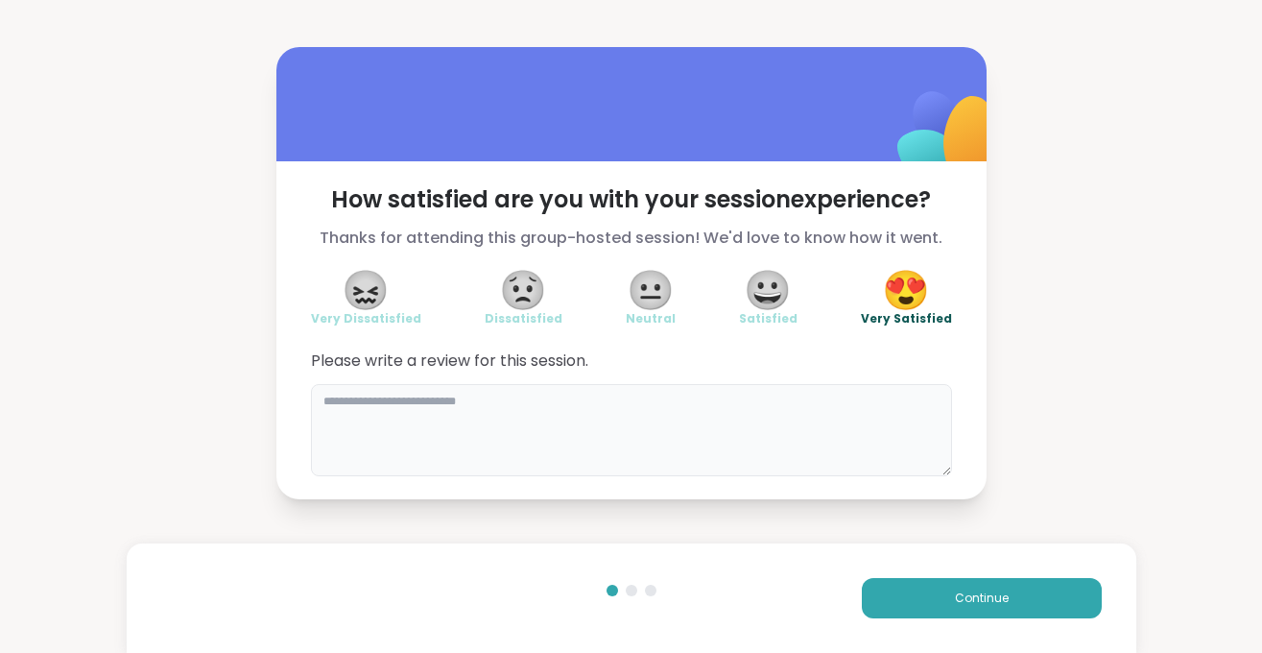
click at [406, 404] on textarea "To enrich screen reader interactions, please activate Accessibility in Grammarl…" at bounding box center [631, 430] width 641 height 92
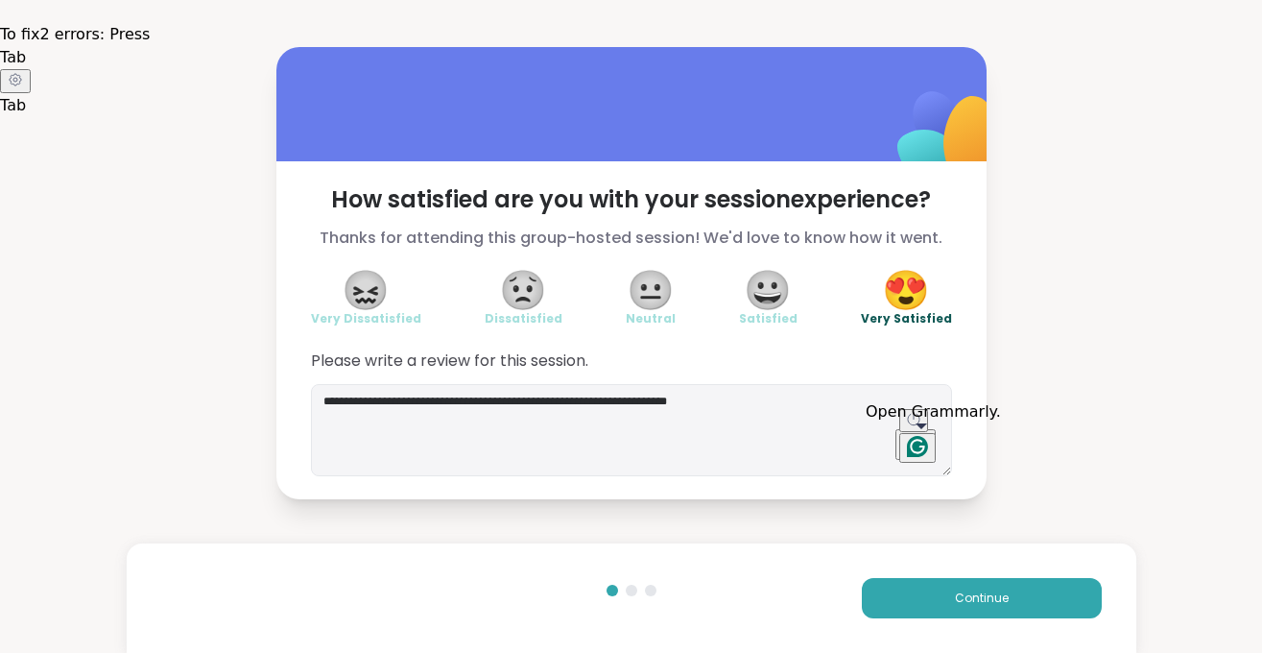
click at [919, 446] on icon "Open Grammarly. 0 Suggestions." at bounding box center [917, 445] width 21 height 21
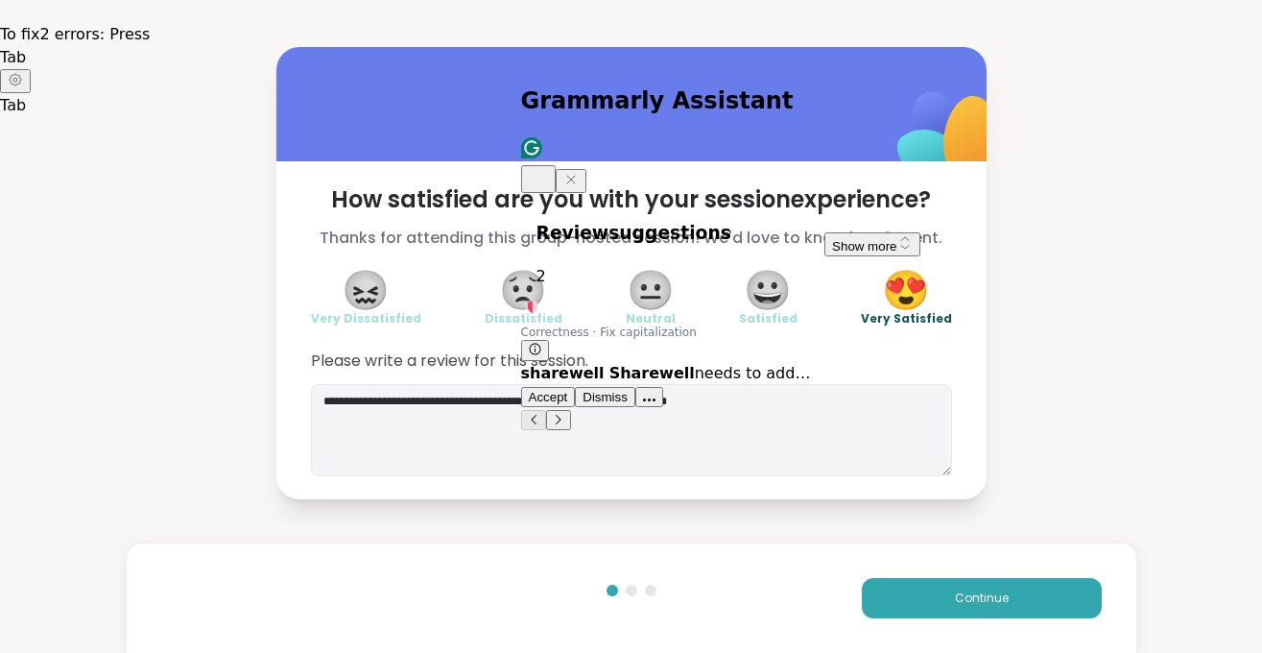
click at [568, 390] on span "Accept" at bounding box center [548, 397] width 39 height 14
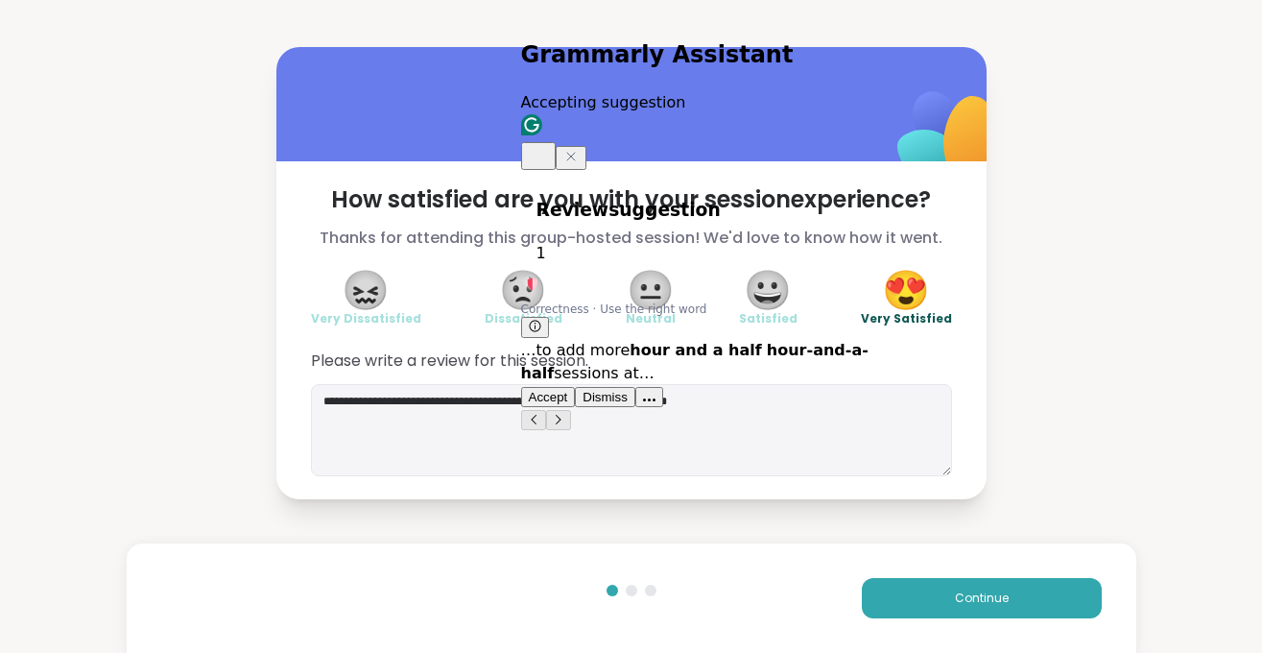
click at [568, 390] on span "Accept" at bounding box center [548, 397] width 39 height 14
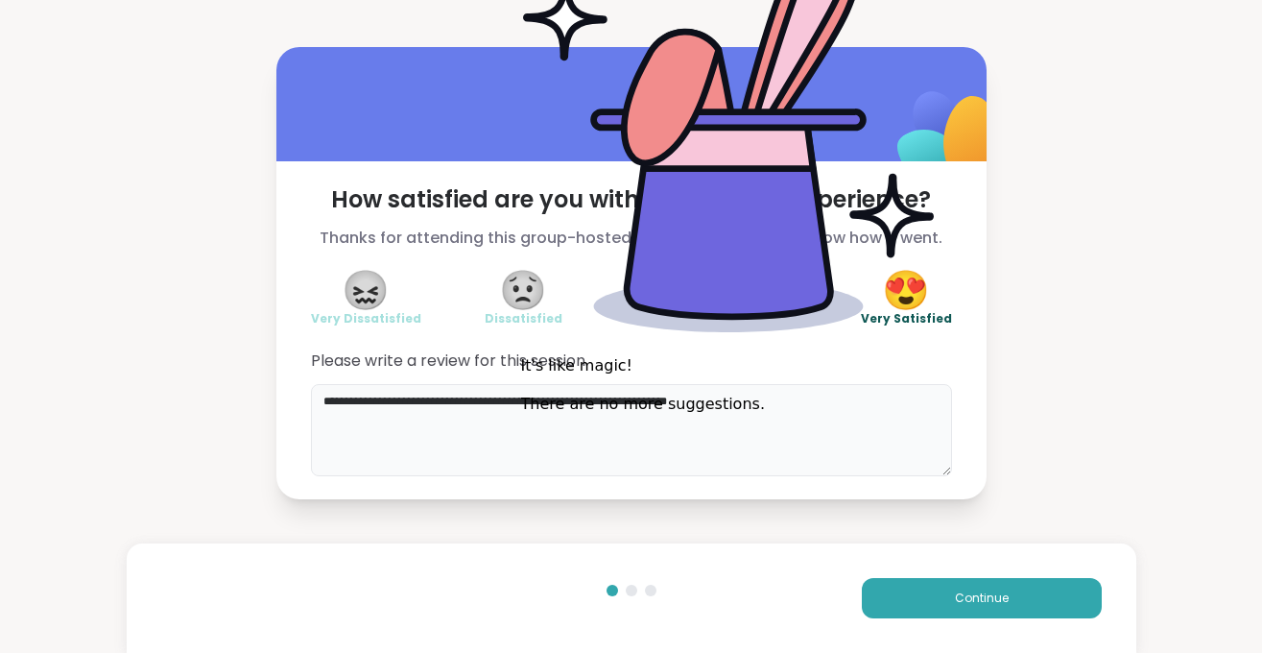
type textarea "**********"
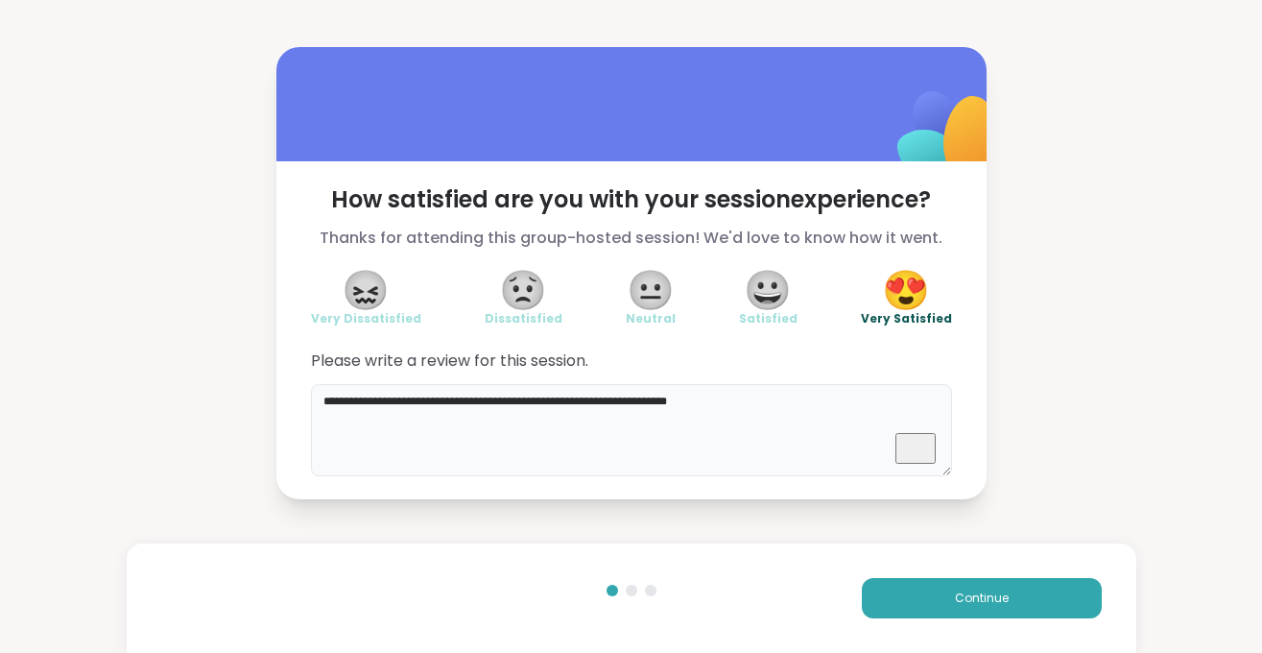
click at [759, 407] on textarea "**********" at bounding box center [631, 430] width 641 height 92
click at [957, 598] on span "Continue" at bounding box center [982, 597] width 54 height 17
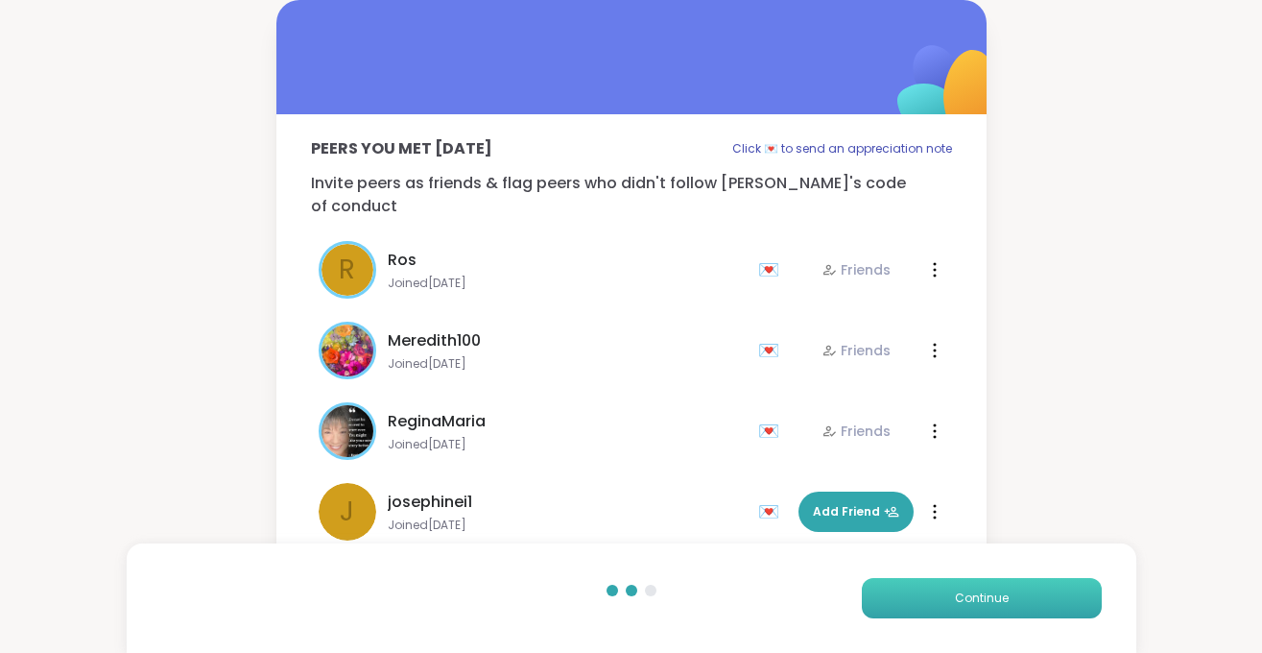
click at [993, 592] on span "Continue" at bounding box center [982, 597] width 54 height 17
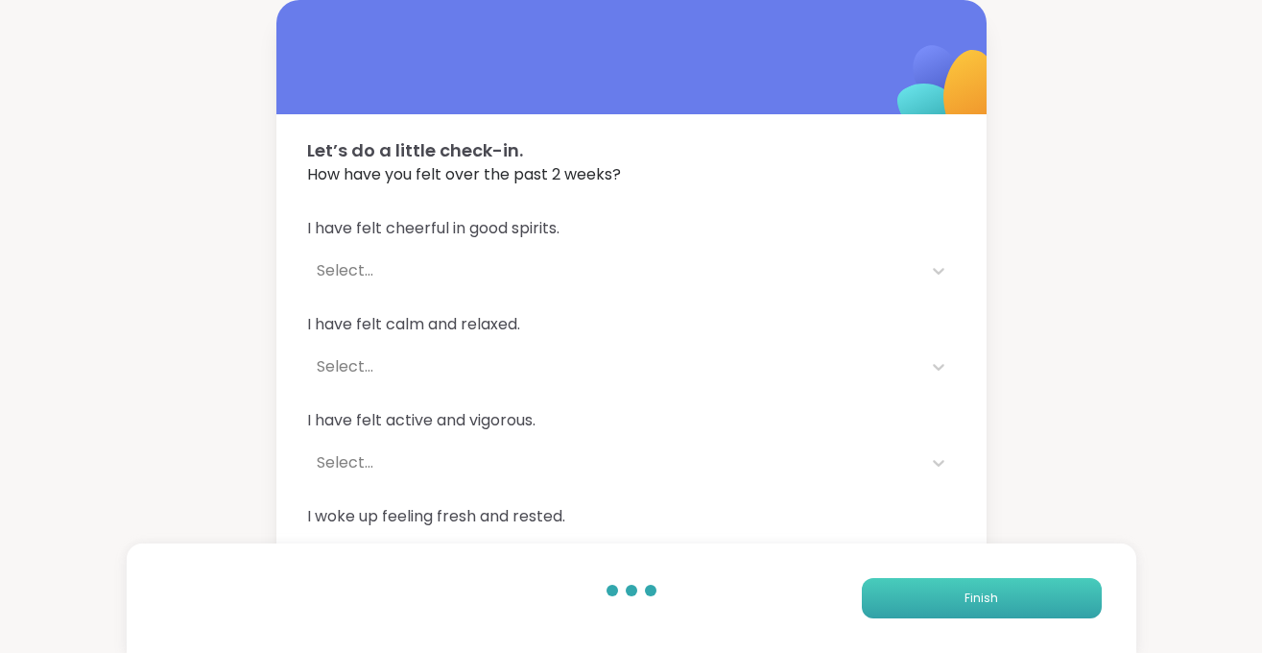
click at [993, 593] on span "Finish" at bounding box center [982, 597] width 34 height 17
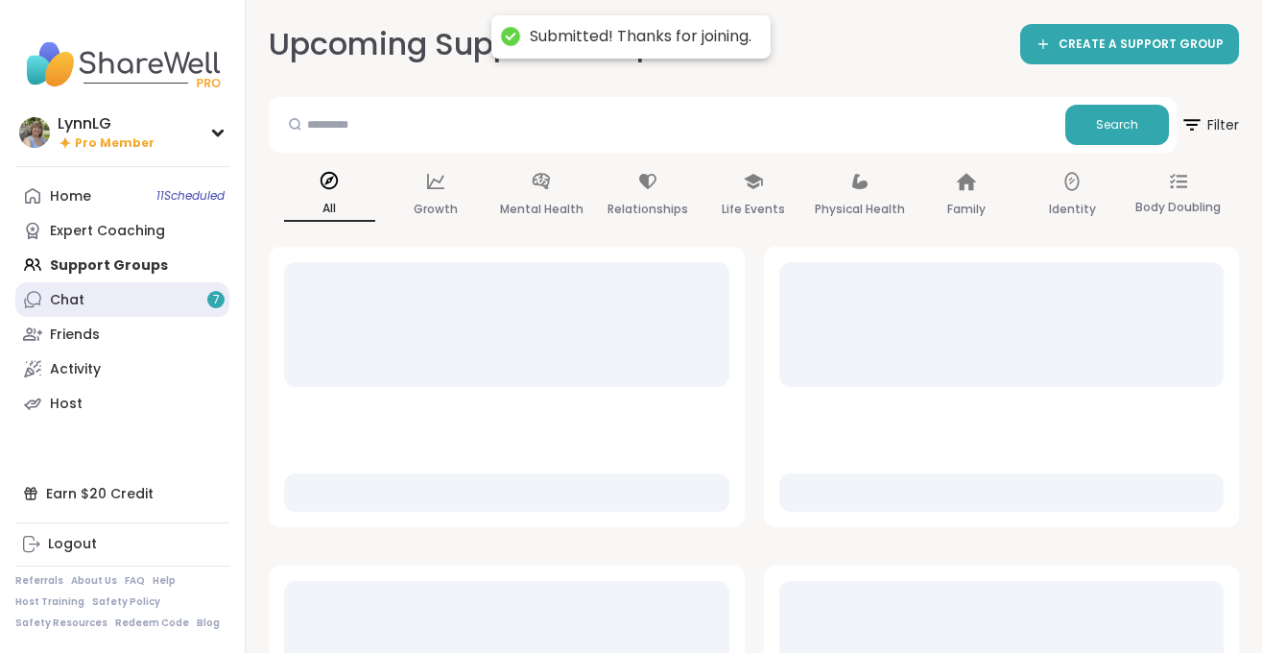
click at [84, 295] on link "Chat 7" at bounding box center [122, 299] width 214 height 35
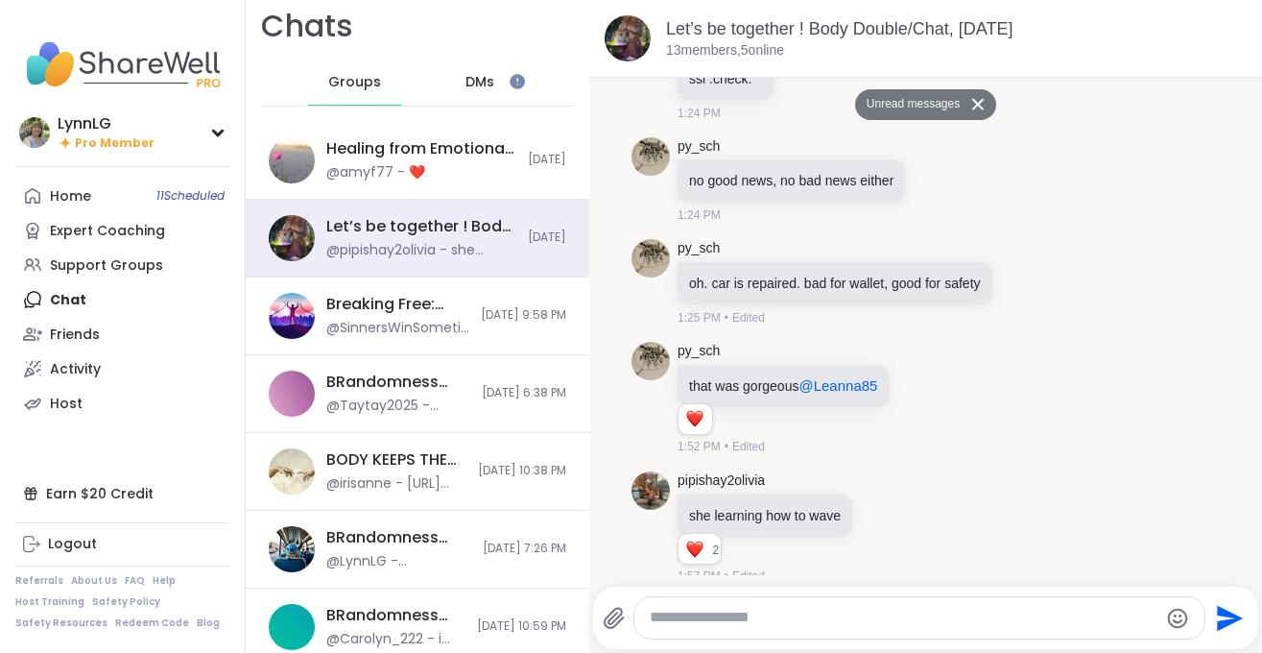
scroll to position [12, 0]
click at [140, 260] on div "Support Groups" at bounding box center [106, 265] width 113 height 19
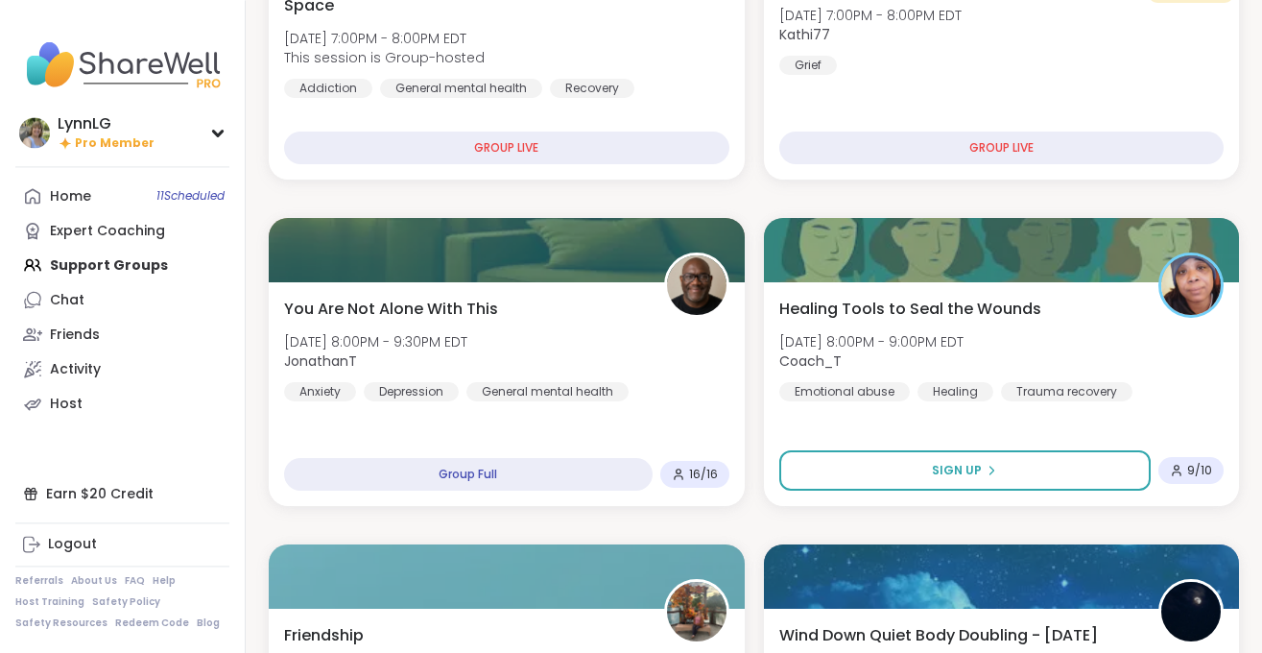
scroll to position [683, 0]
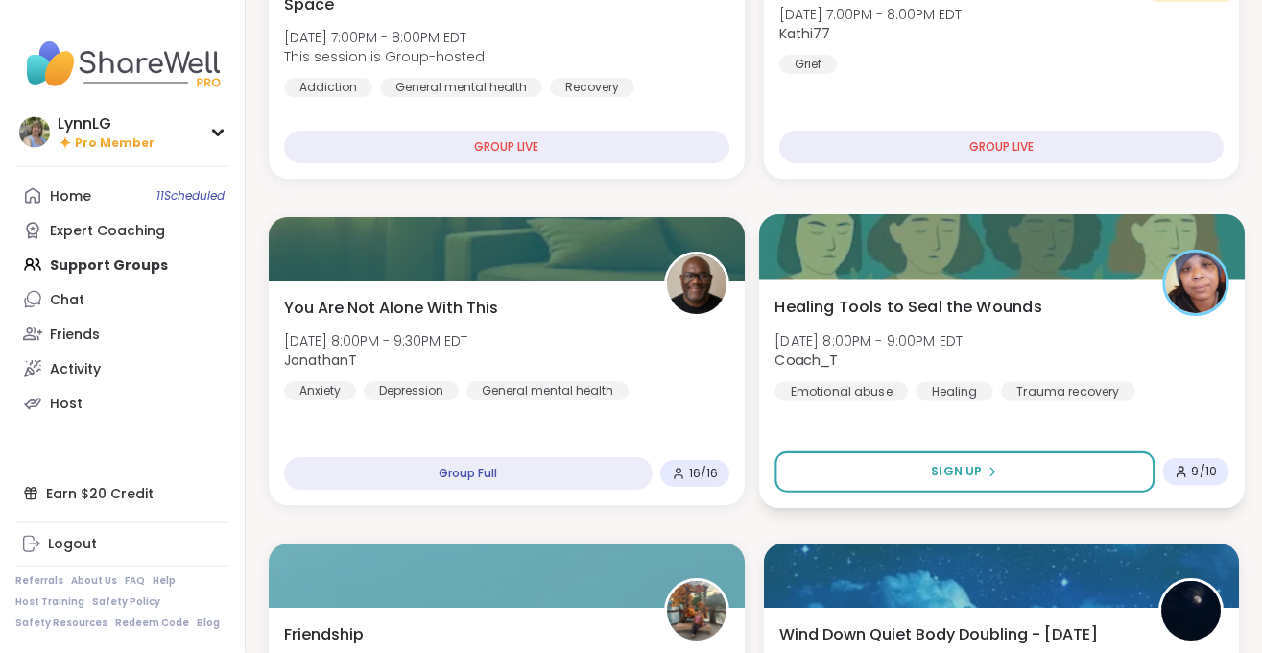
click at [1102, 333] on div "Healing Tools to Seal the Wounds Fri, Oct 10 | 8:00PM - 9:00PM EDT Coach_T Emot…" at bounding box center [1002, 348] width 454 height 106
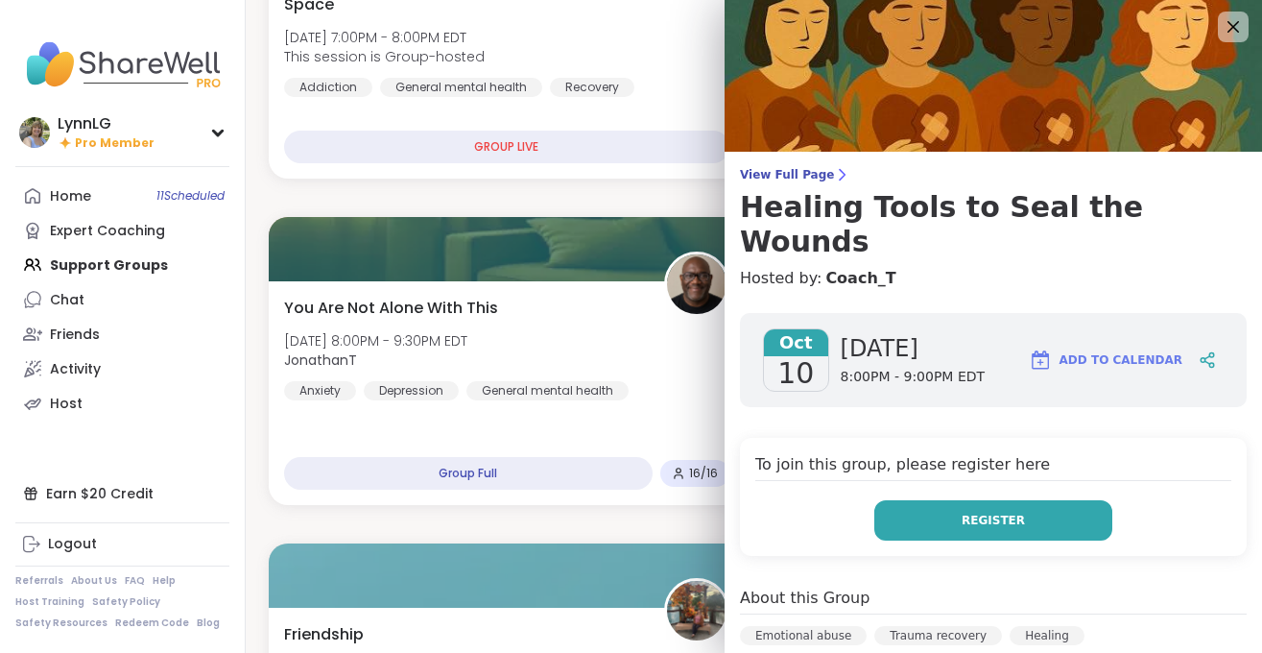
scroll to position [1, 0]
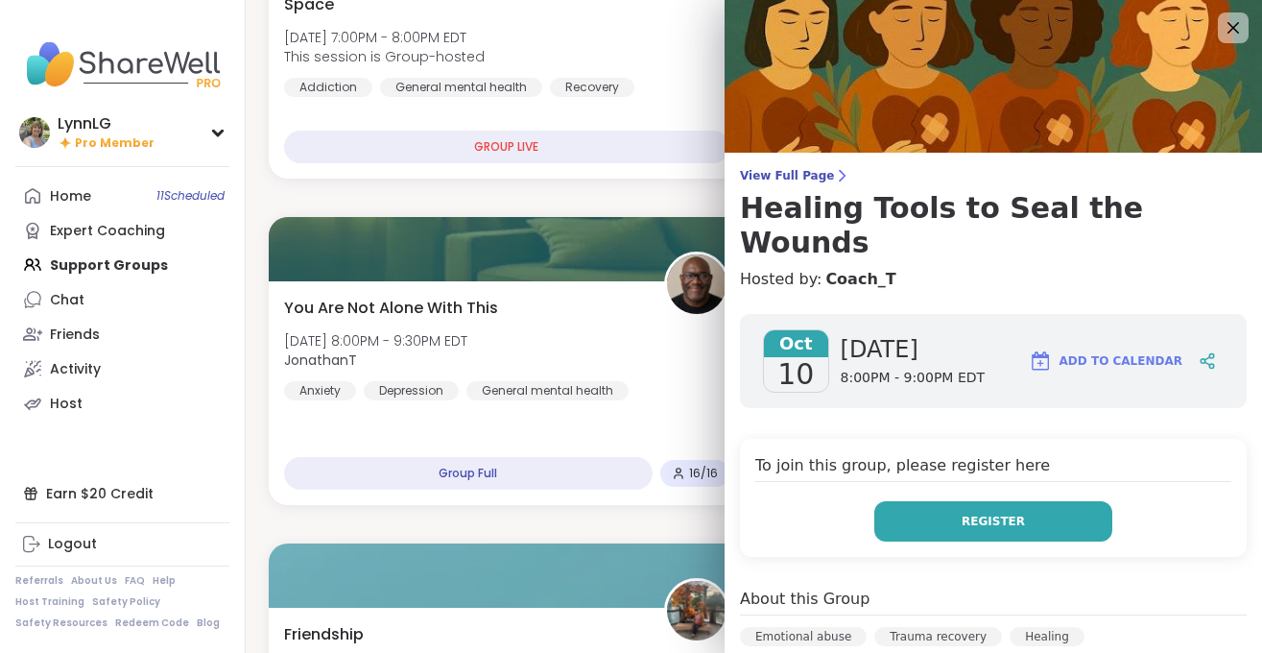
click at [995, 513] on span "Register" at bounding box center [993, 521] width 63 height 17
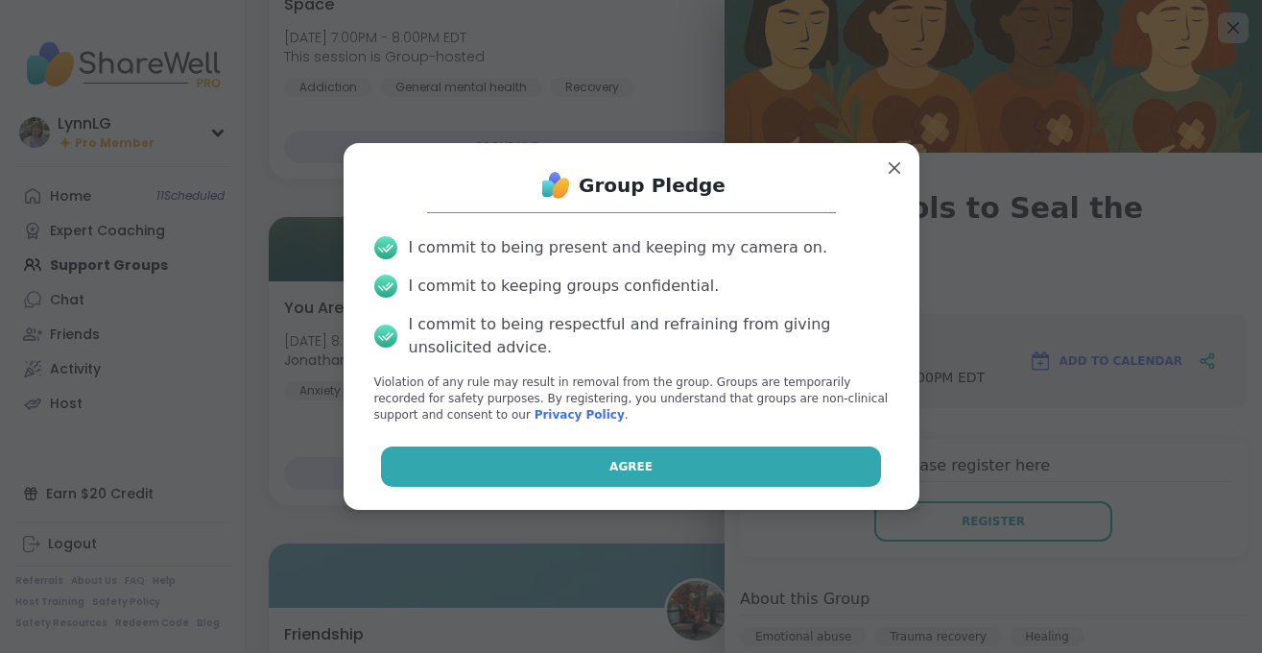
click at [633, 454] on button "Agree" at bounding box center [631, 466] width 500 height 40
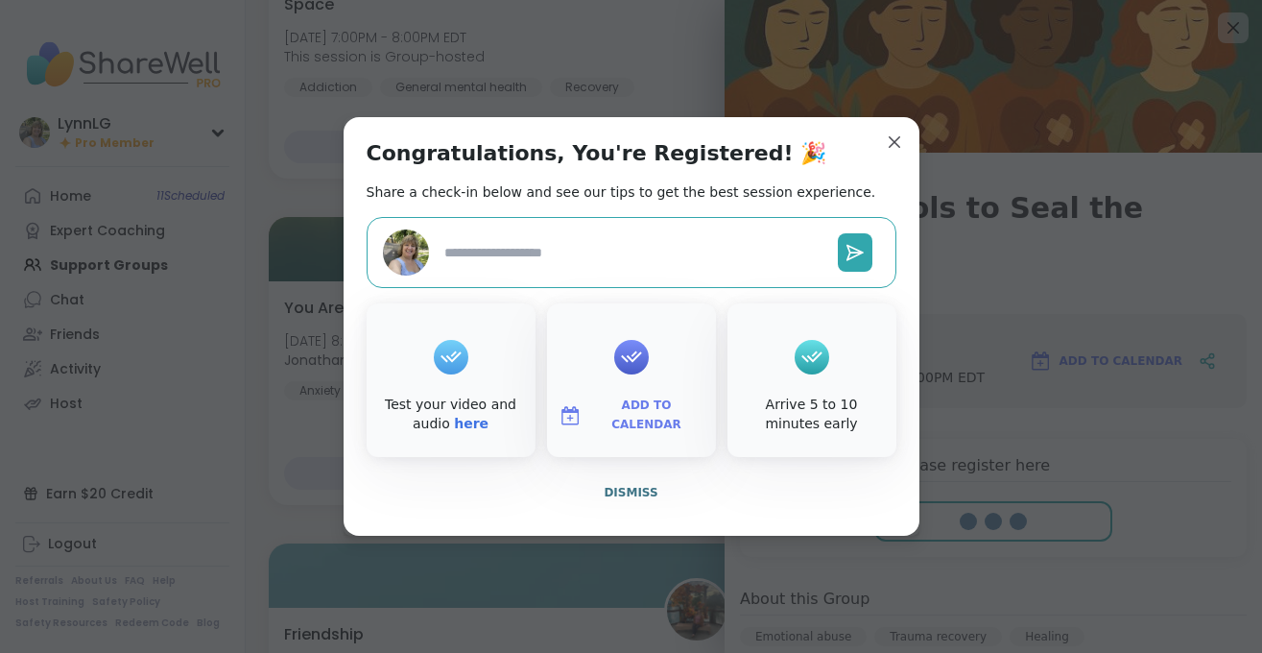
type textarea "*"
click at [612, 484] on span "Dismiss" at bounding box center [631, 492] width 54 height 17
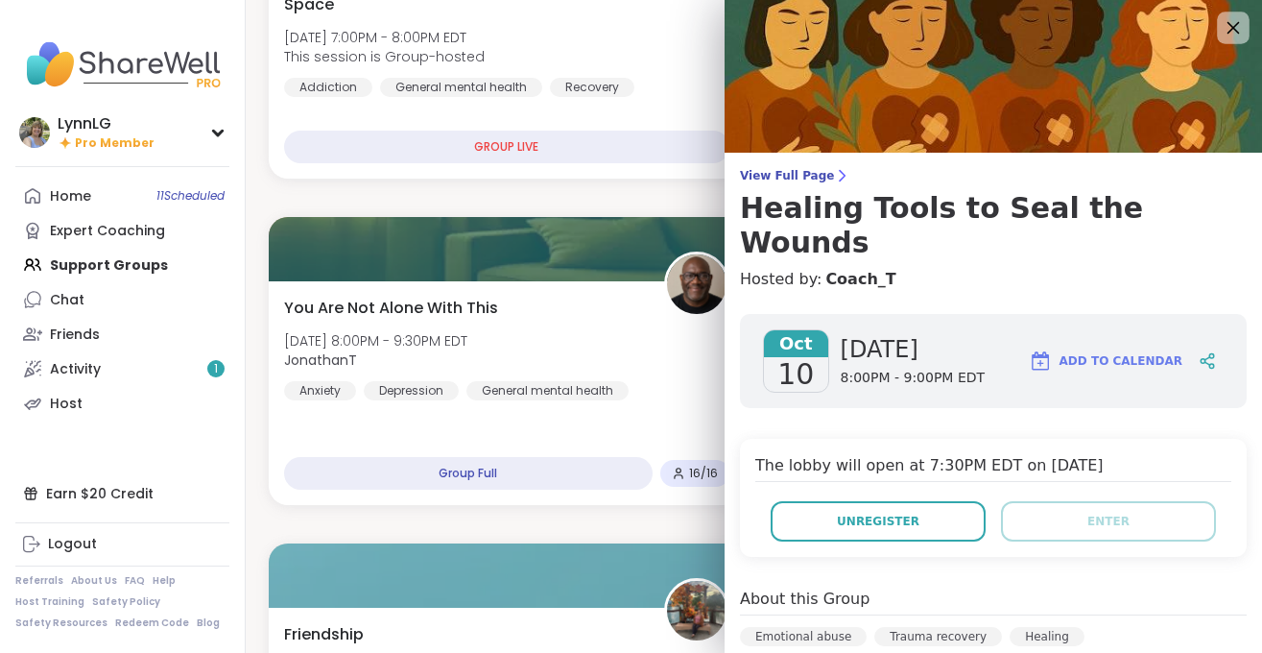
click at [1234, 28] on icon at bounding box center [1234, 28] width 12 height 12
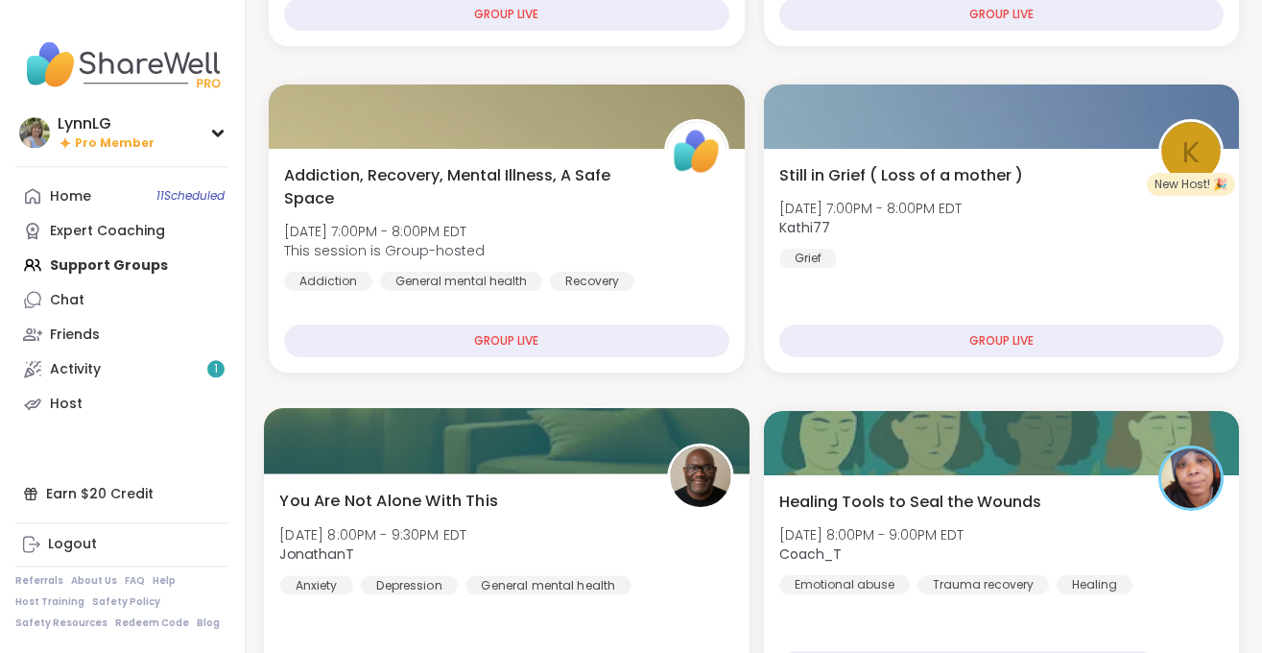
scroll to position [488, 0]
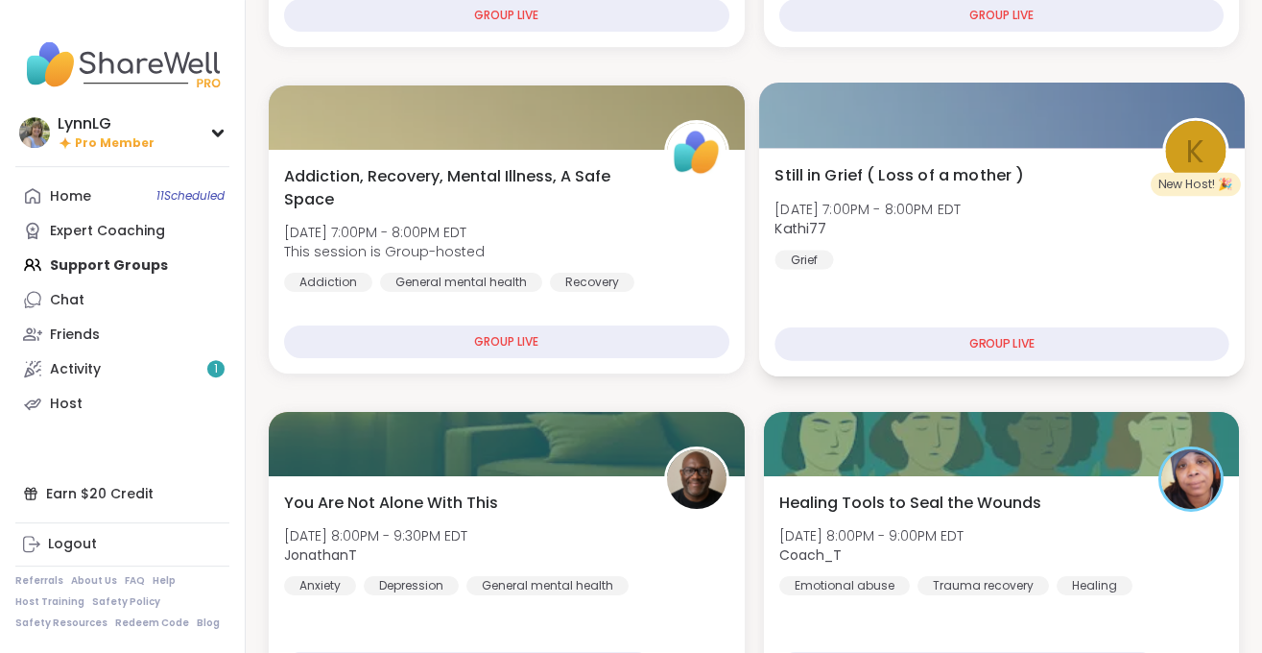
click at [1037, 233] on div "Still in Grief ( Loss of a mother ) Fri, Oct 10 | 7:00PM - 8:00PM EDT Kathi77 G…" at bounding box center [1002, 216] width 454 height 106
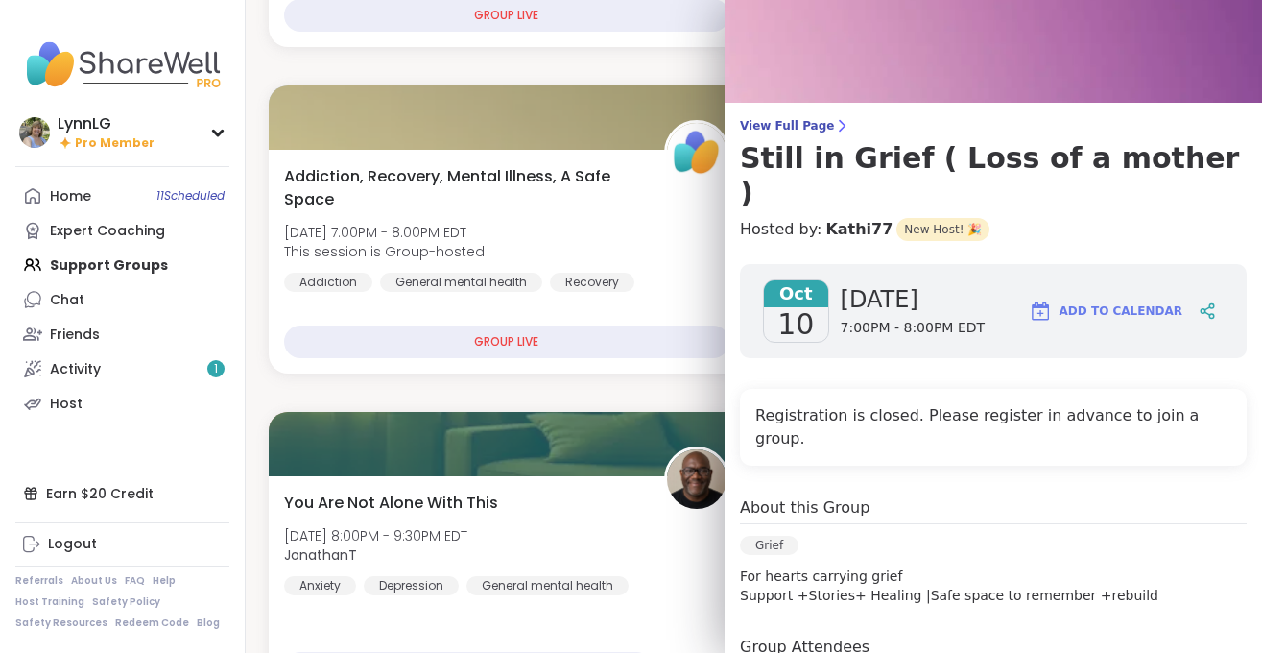
scroll to position [0, 0]
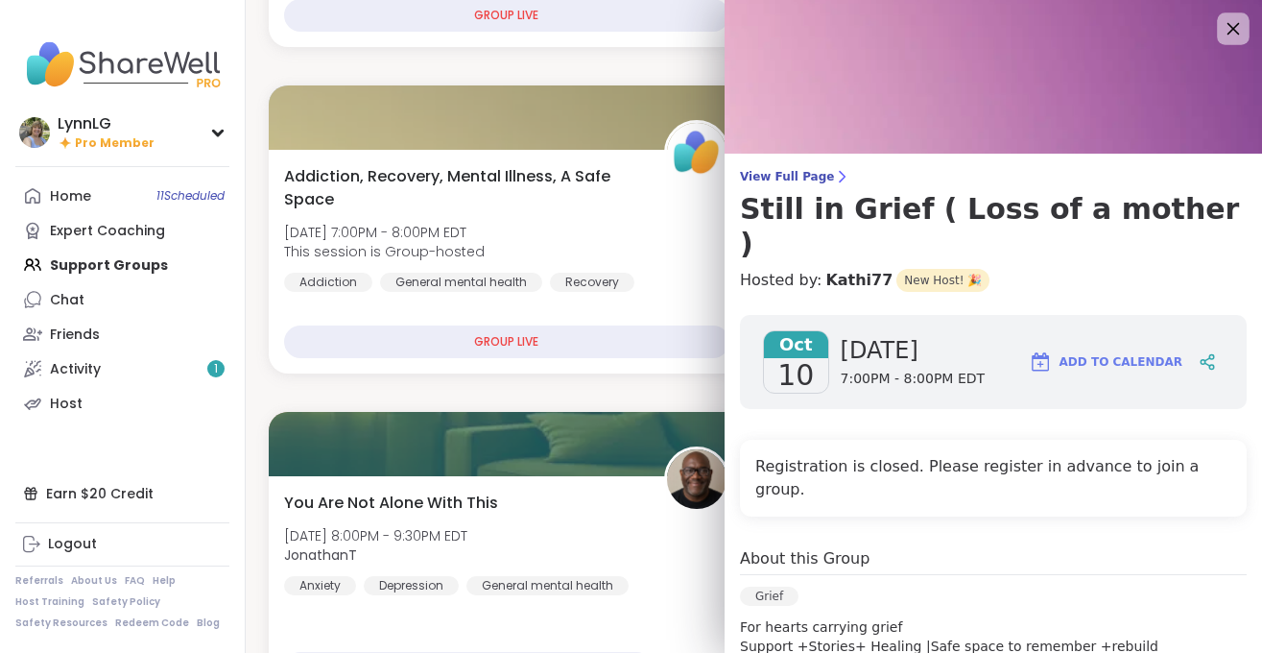
click at [1225, 23] on icon at bounding box center [1233, 28] width 24 height 24
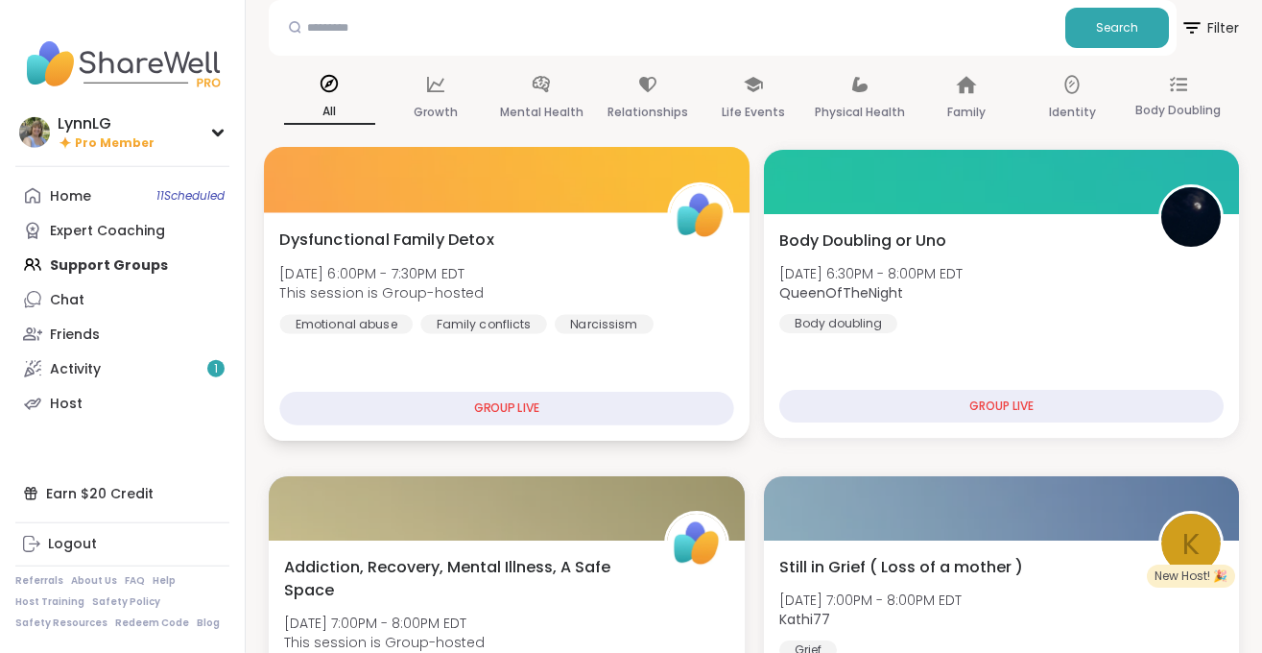
scroll to position [96, 0]
